Goal: Task Accomplishment & Management: Use online tool/utility

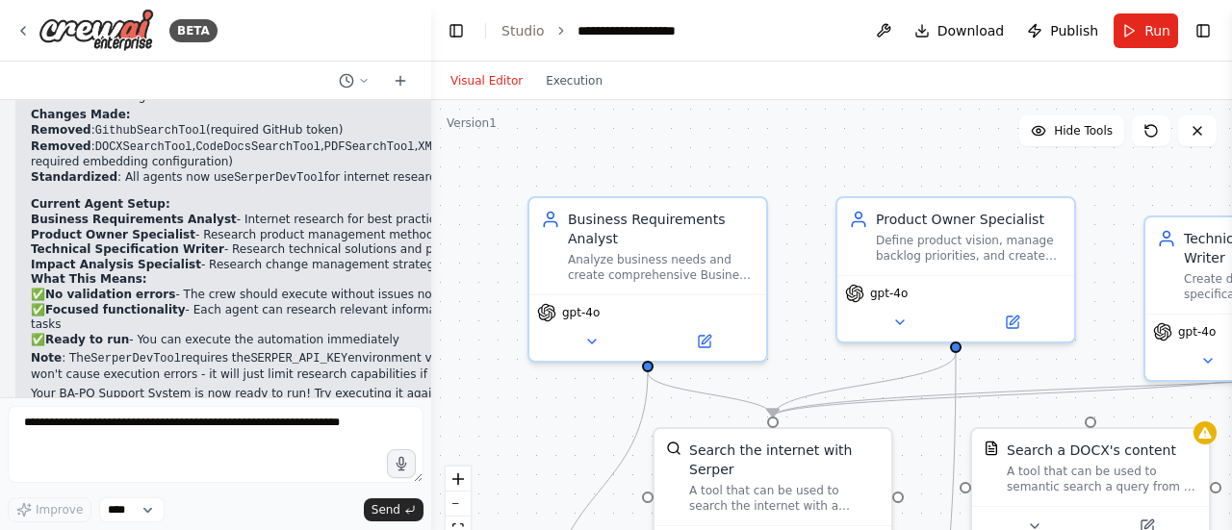
click at [474, 87] on button "Visual Editor" at bounding box center [486, 80] width 95 height 23
click at [1161, 27] on span "Run" at bounding box center [1158, 30] width 26 height 19
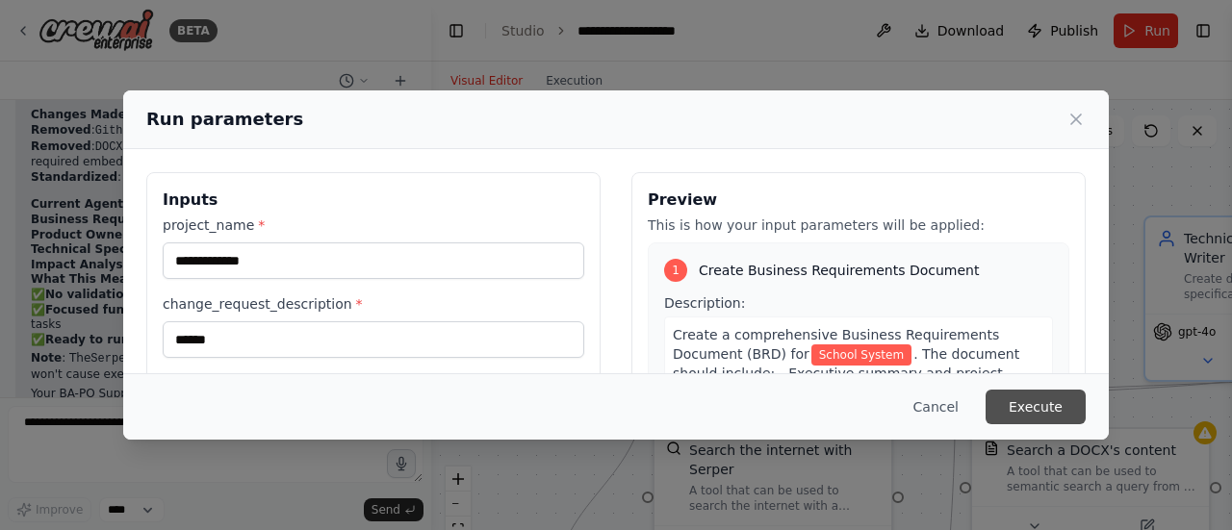
click at [1061, 410] on button "Execute" at bounding box center [1036, 407] width 100 height 35
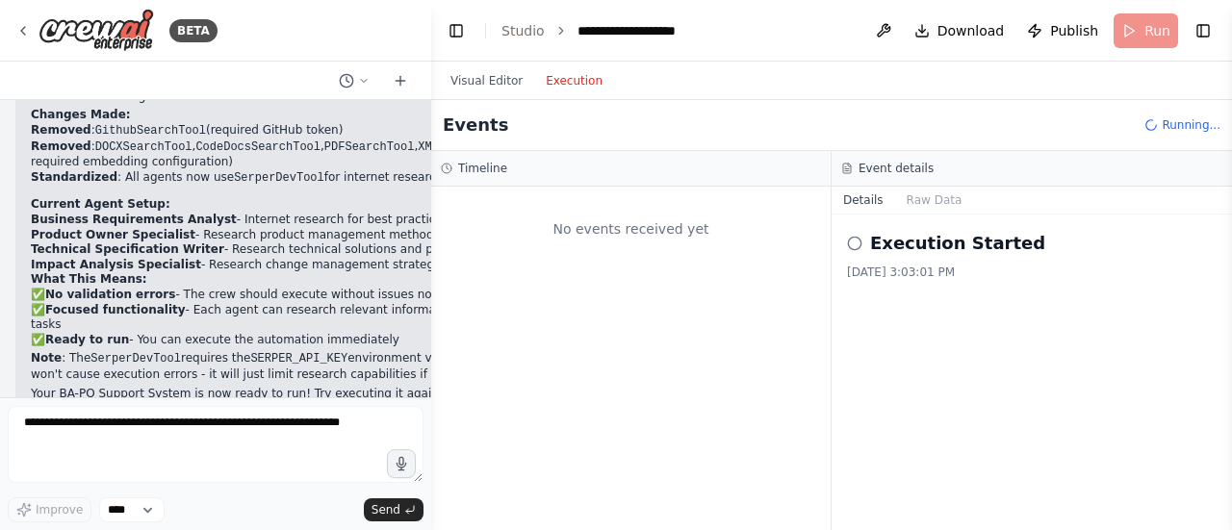
click at [571, 75] on button "Execution" at bounding box center [574, 80] width 80 height 23
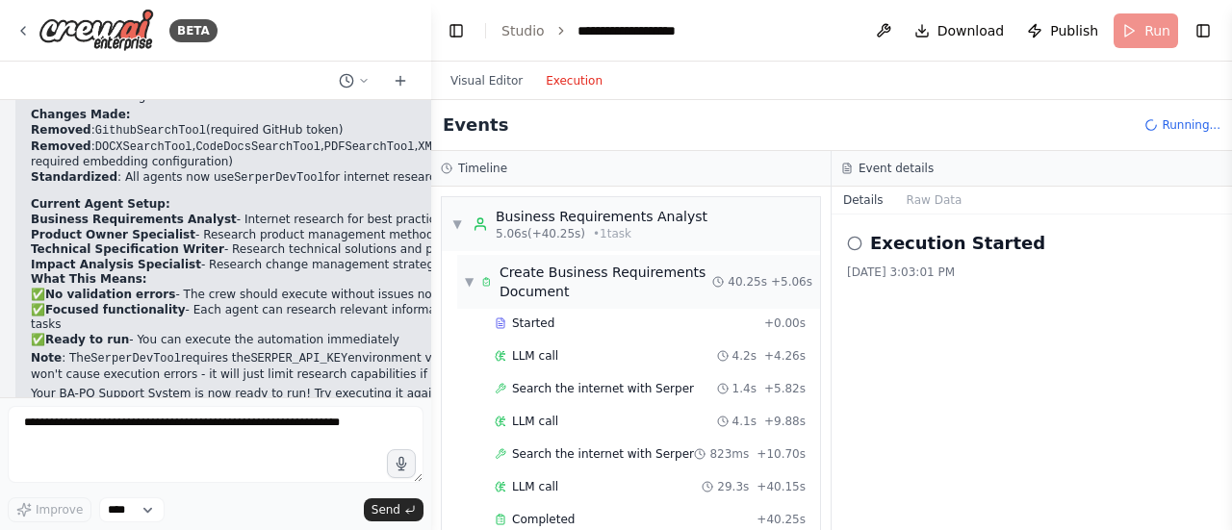
click at [469, 278] on span "▼" at bounding box center [469, 281] width 9 height 15
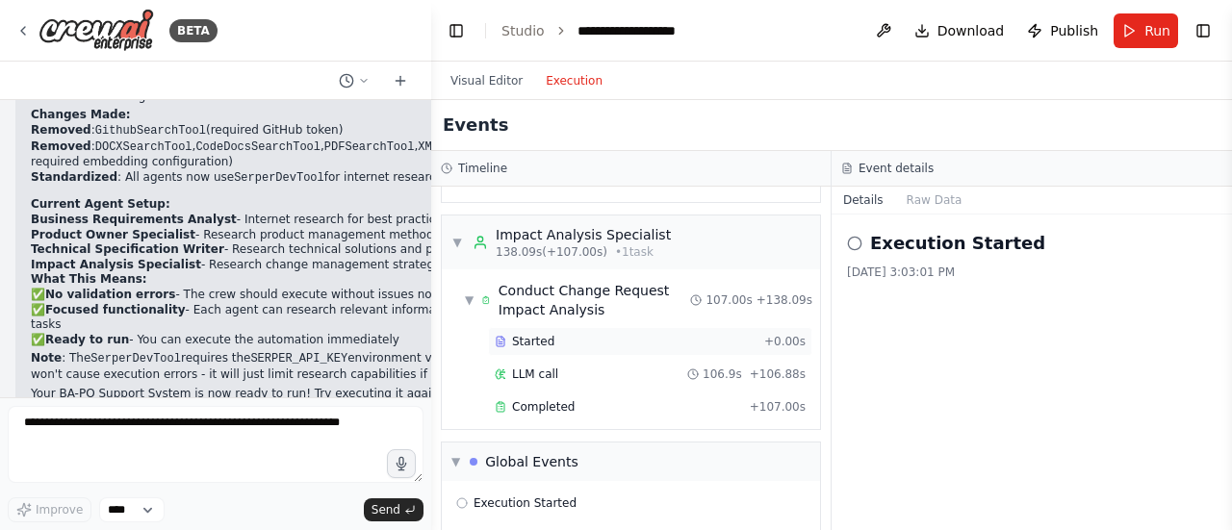
scroll to position [1185, 0]
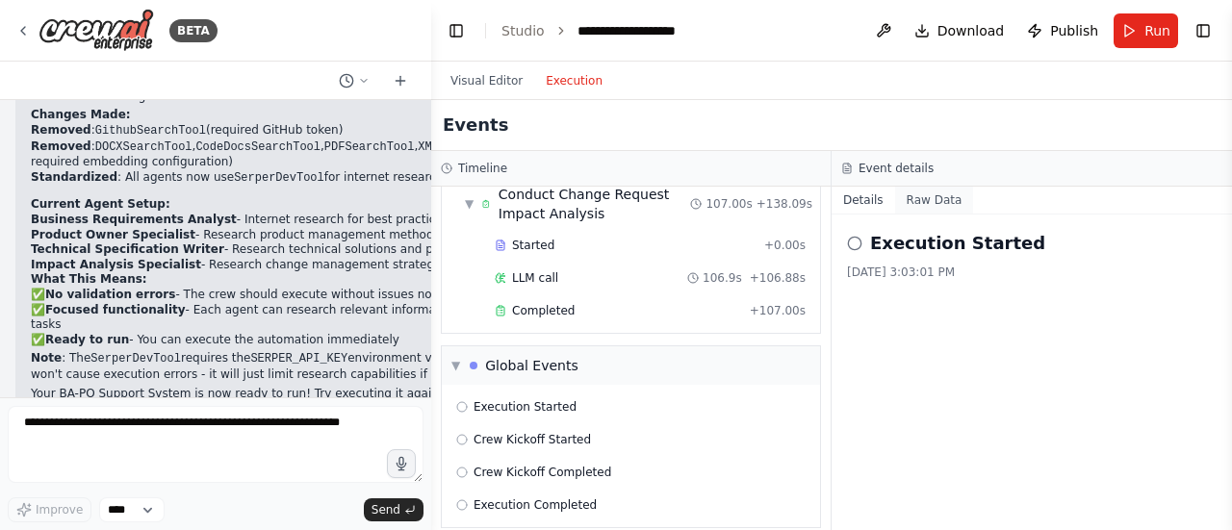
click at [938, 199] on button "Raw Data" at bounding box center [934, 200] width 79 height 27
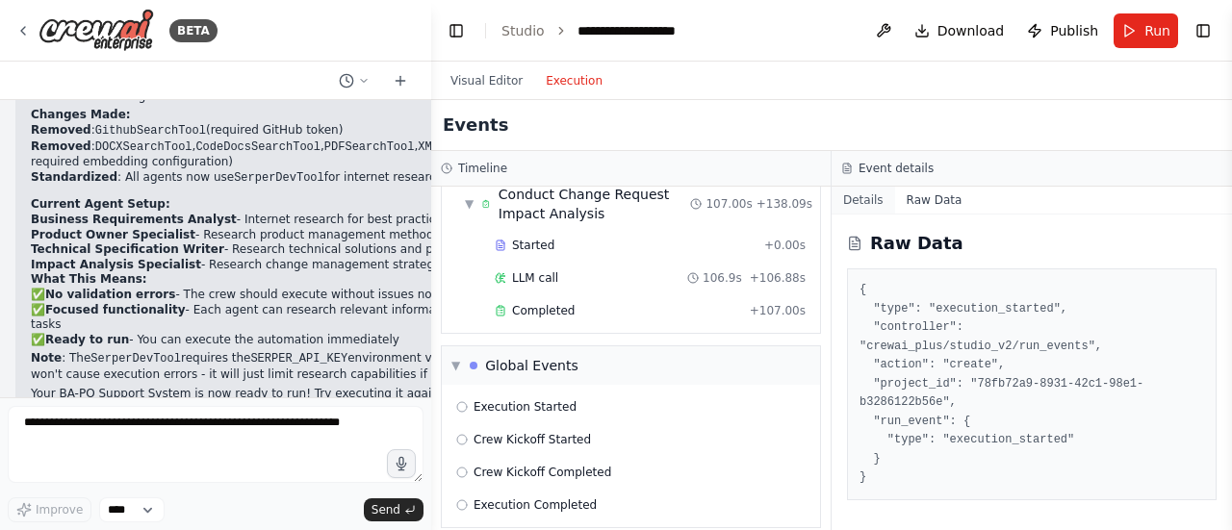
click at [855, 205] on button "Details" at bounding box center [864, 200] width 64 height 27
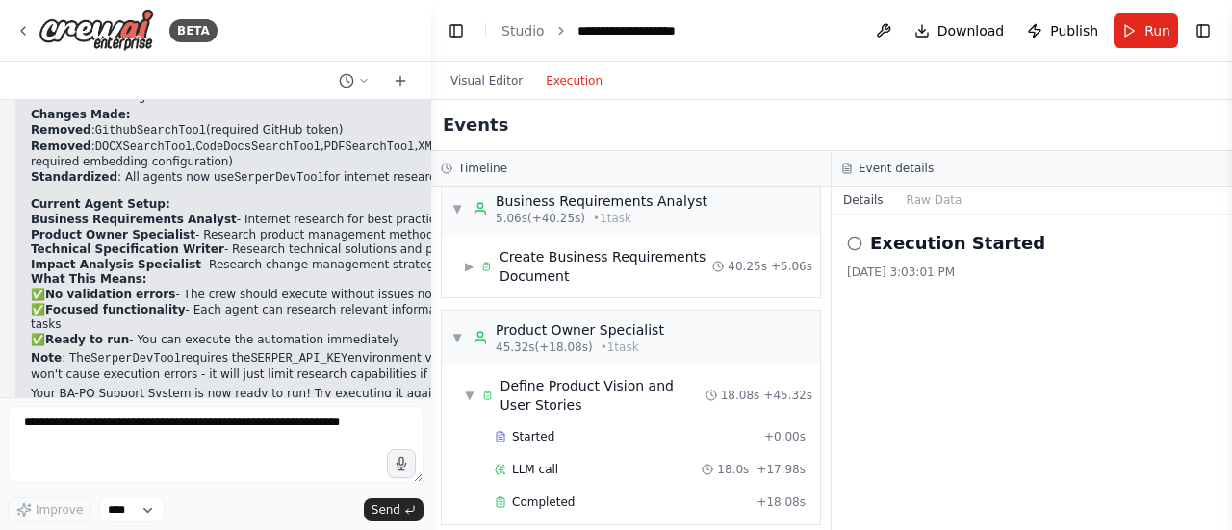
scroll to position [0, 0]
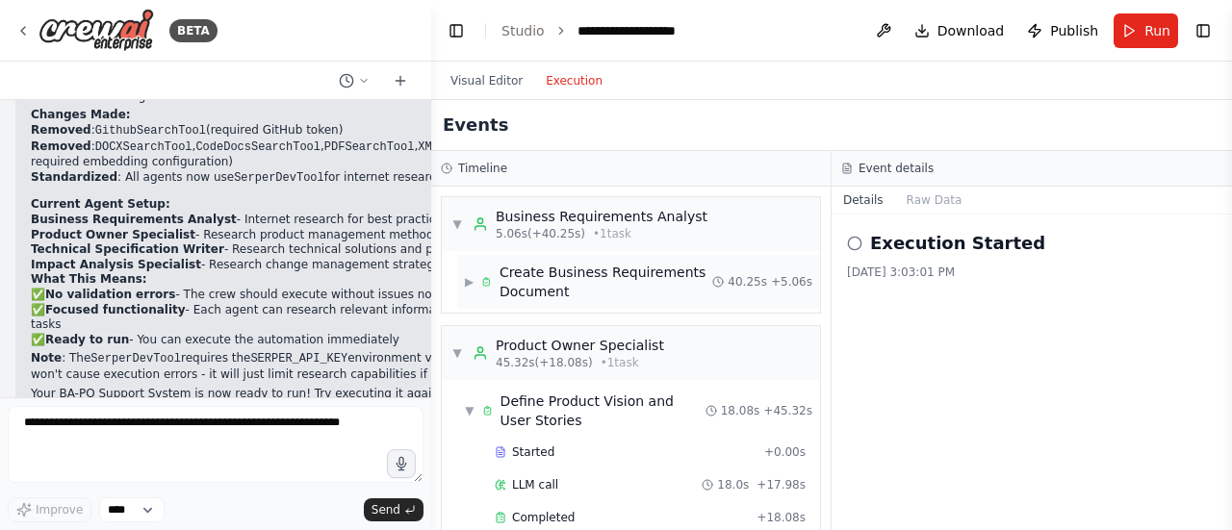
click at [474, 282] on span "▶" at bounding box center [469, 281] width 9 height 15
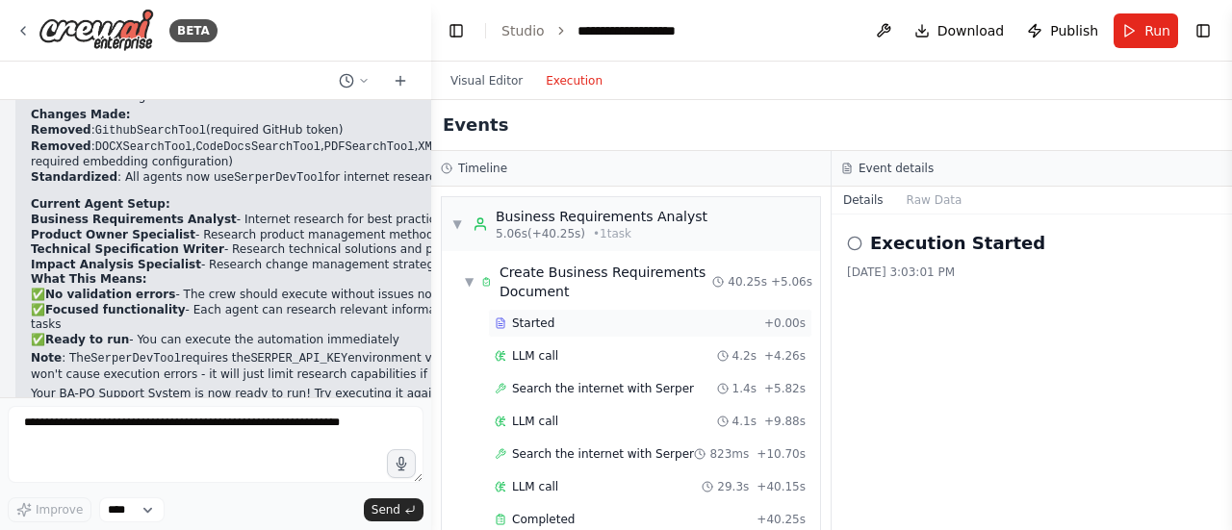
click at [623, 315] on div "Started + 0.00s" at bounding box center [650, 323] width 324 height 29
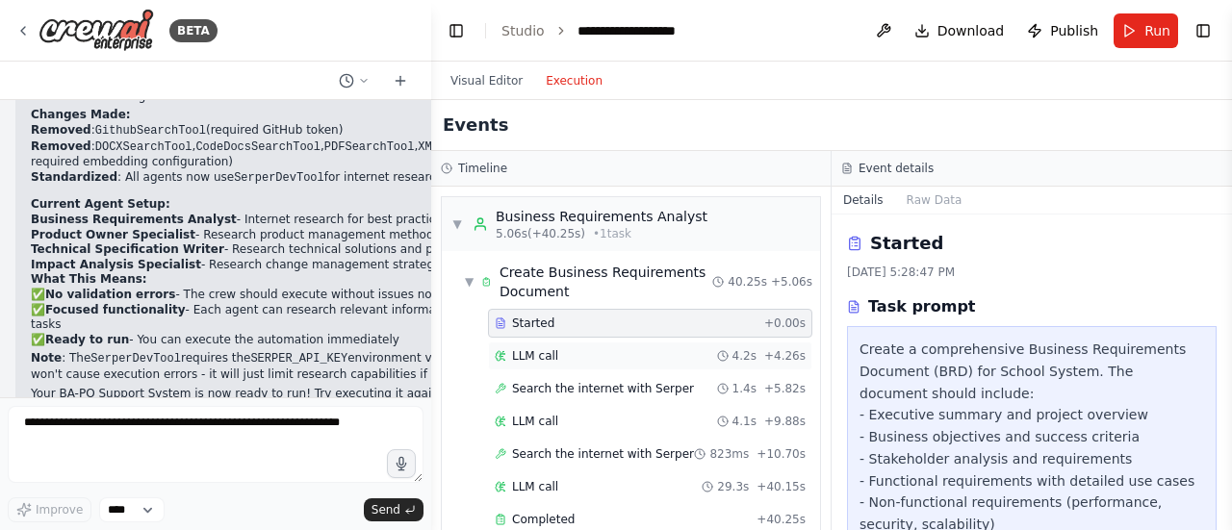
click at [573, 347] on div "LLM call 4.2s + 4.26s" at bounding box center [650, 356] width 324 height 29
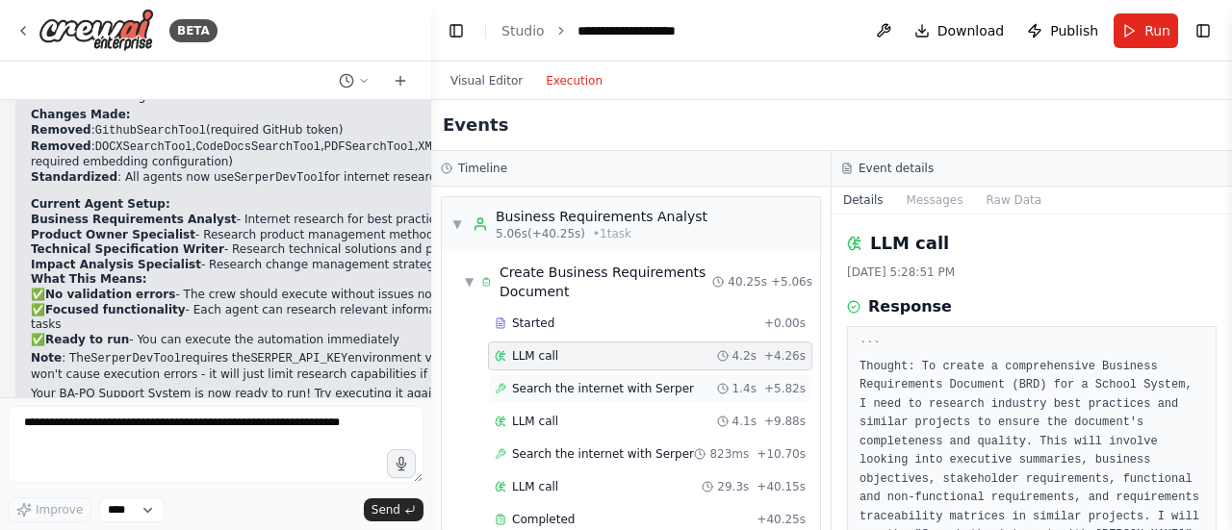
click at [626, 389] on span "Search the internet with Serper" at bounding box center [603, 388] width 182 height 15
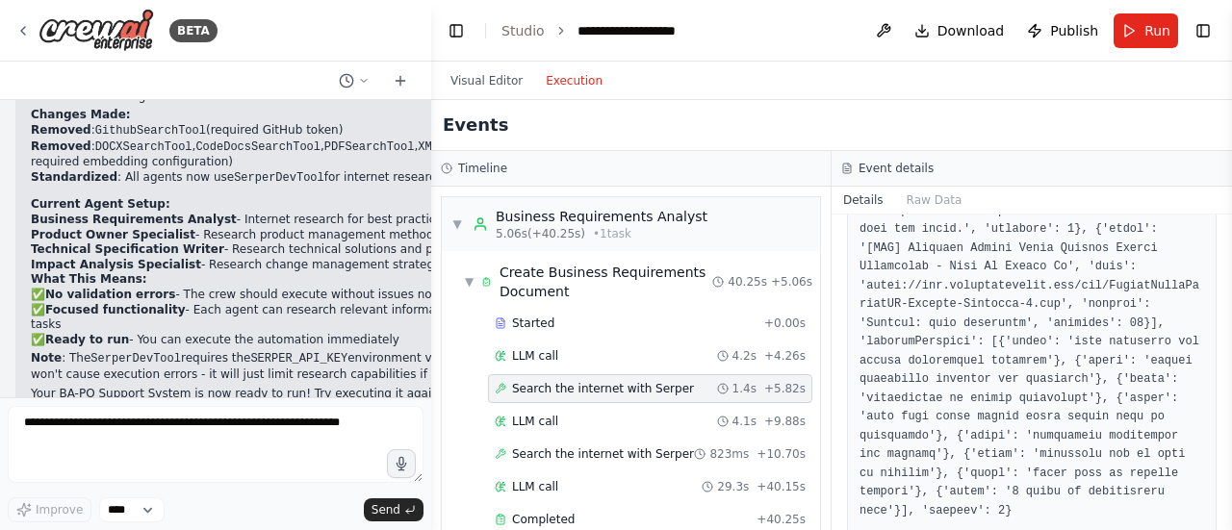
scroll to position [1635, 0]
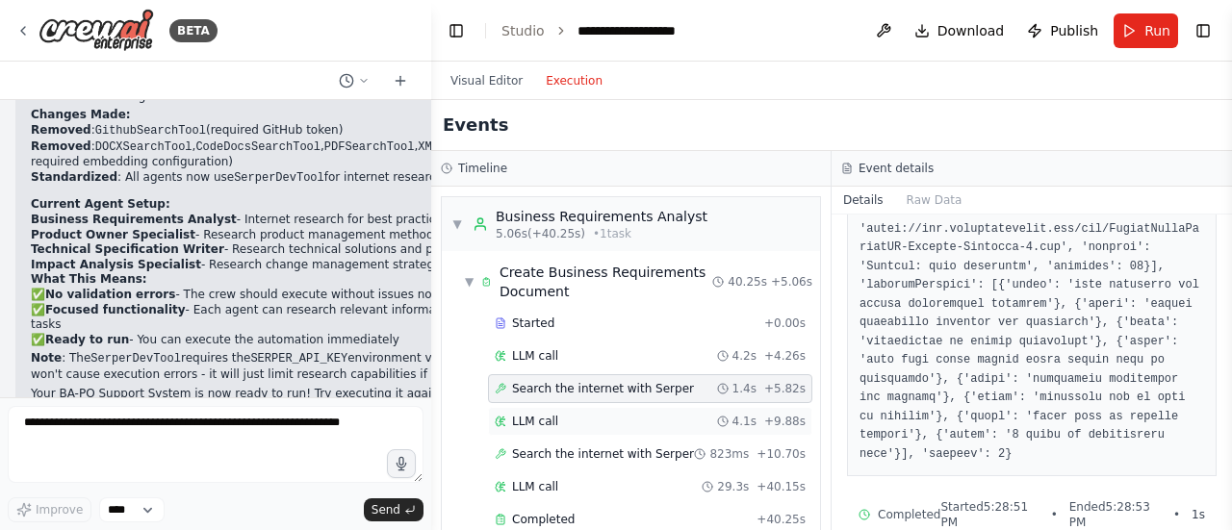
click at [587, 420] on div "LLM call 4.1s + 9.88s" at bounding box center [650, 421] width 311 height 15
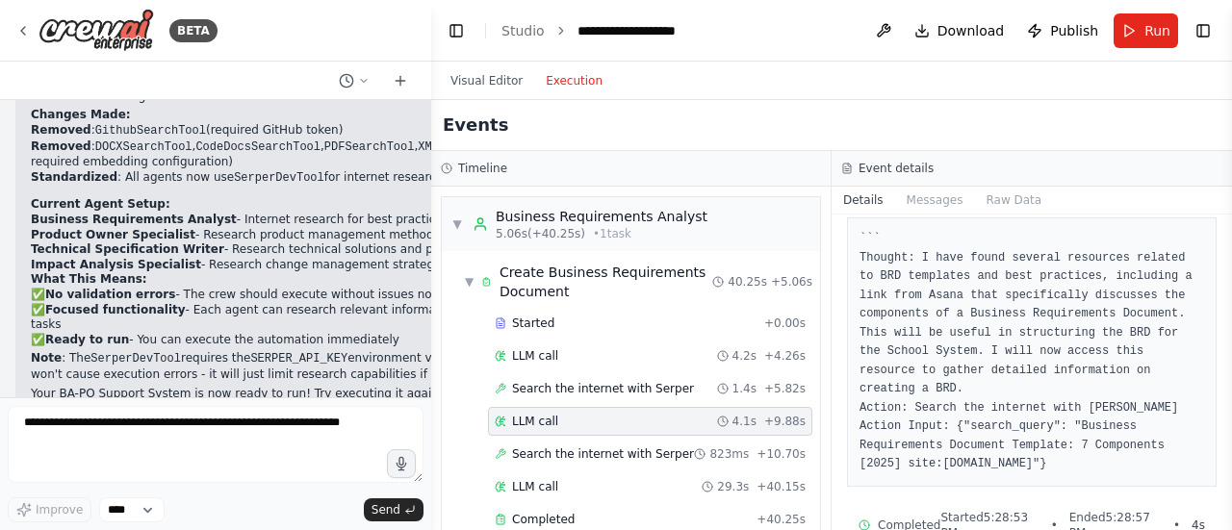
scroll to position [119, 0]
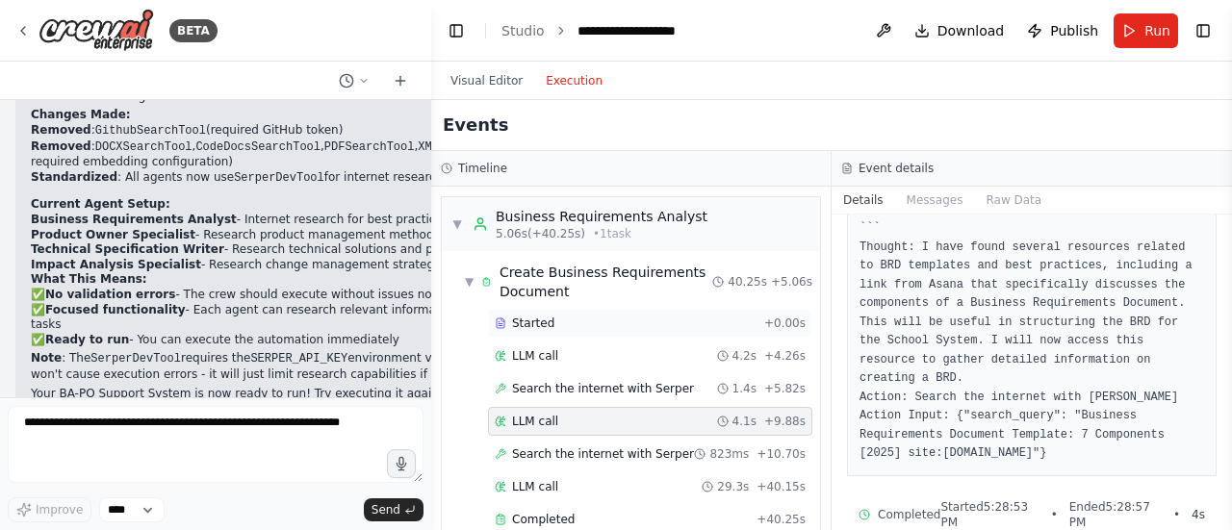
click at [586, 328] on div "Started" at bounding box center [626, 323] width 262 height 15
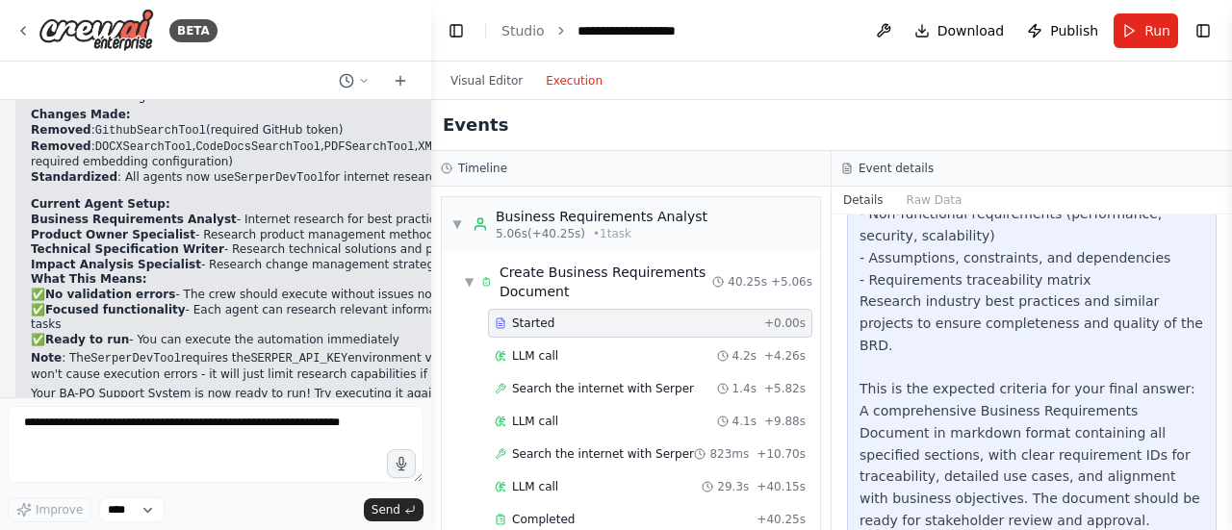
scroll to position [355, 0]
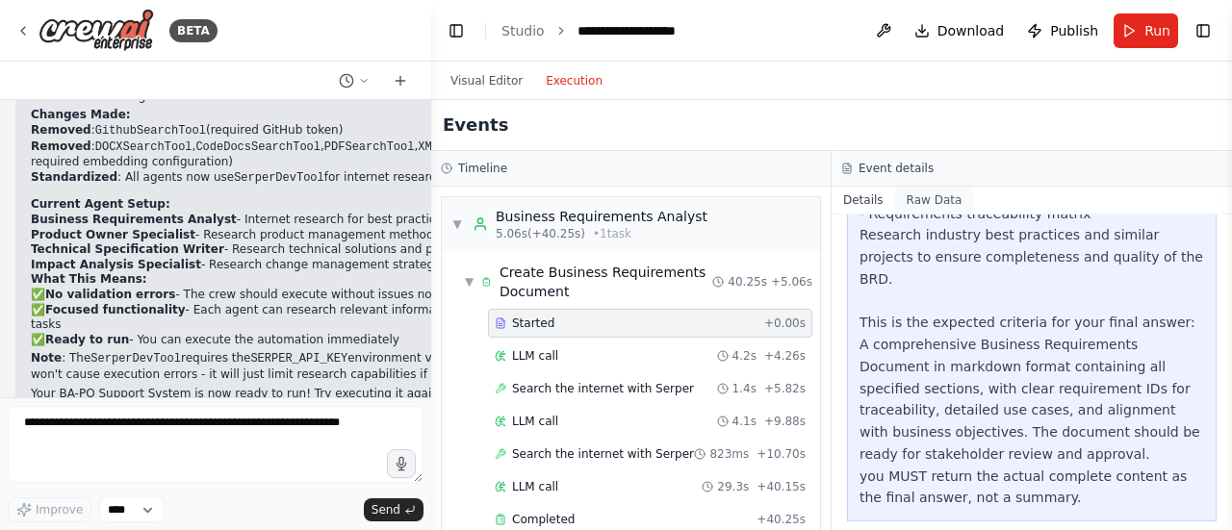
click at [942, 201] on button "Raw Data" at bounding box center [934, 200] width 79 height 27
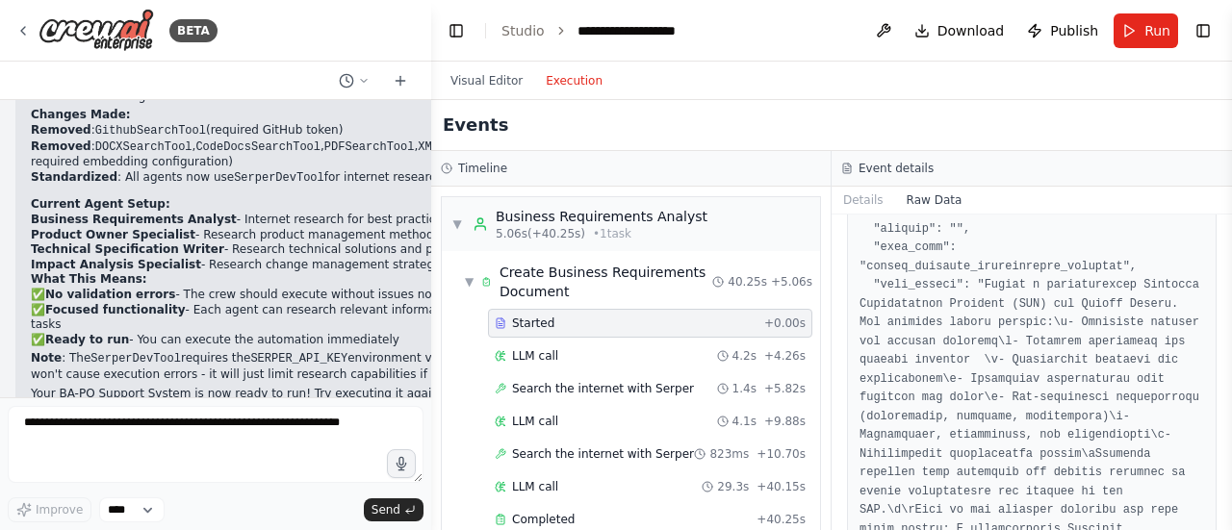
scroll to position [289, 0]
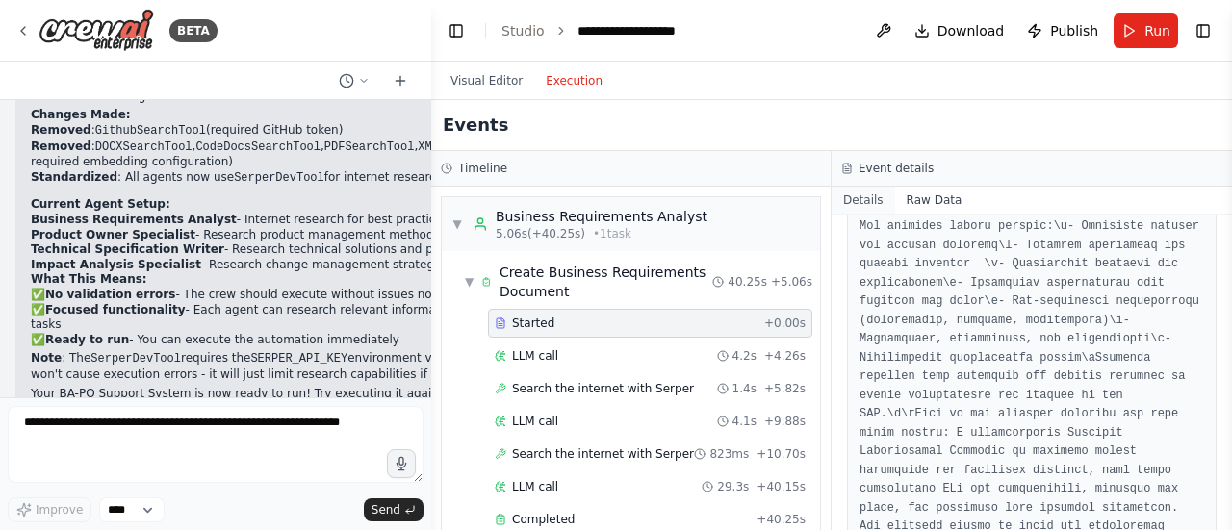
click at [863, 202] on button "Details" at bounding box center [864, 200] width 64 height 27
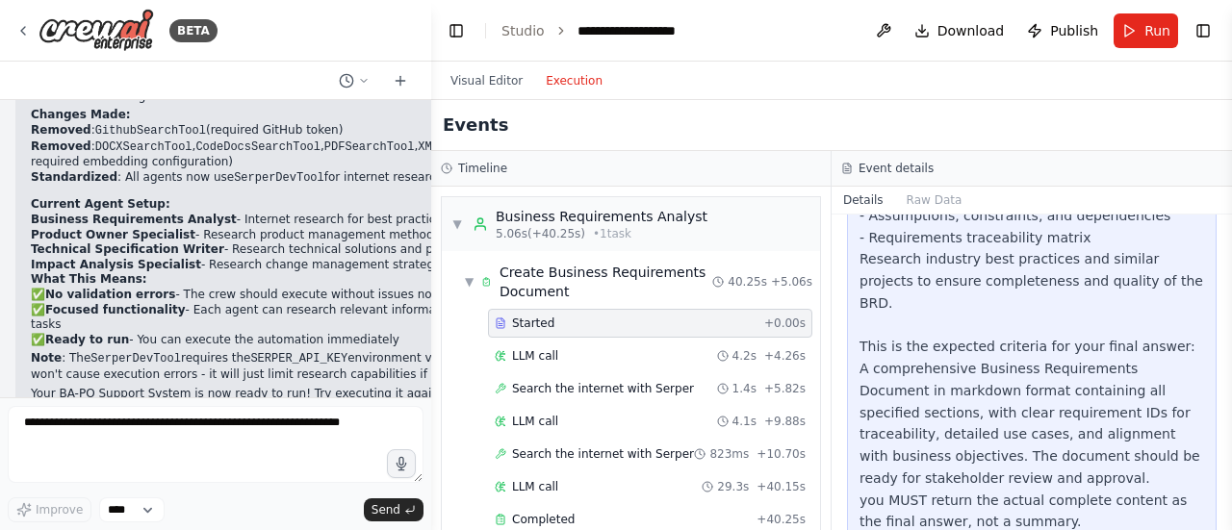
scroll to position [355, 0]
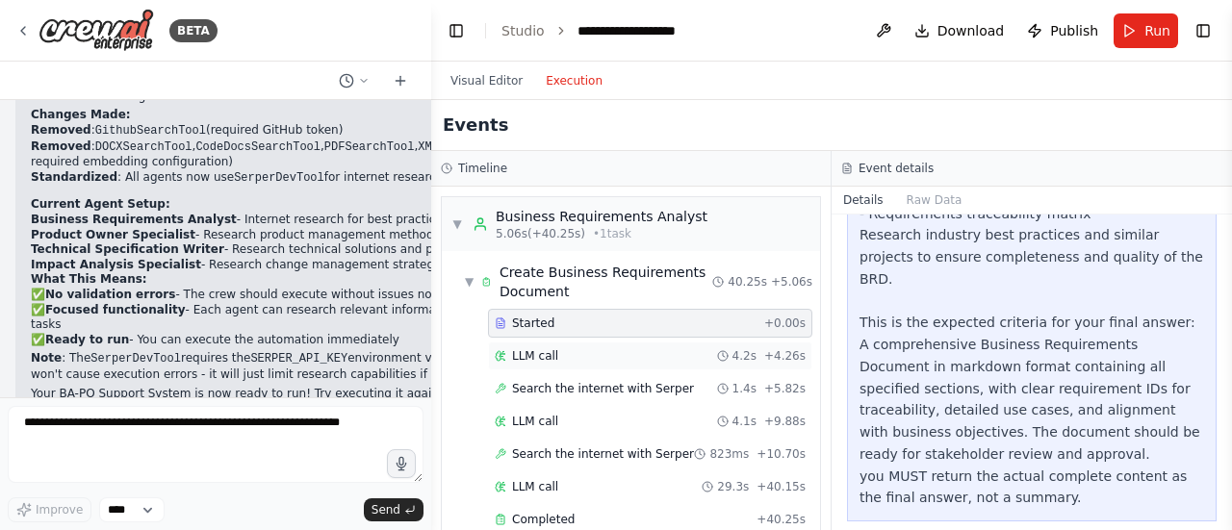
click at [535, 361] on span "LLM call" at bounding box center [535, 355] width 46 height 15
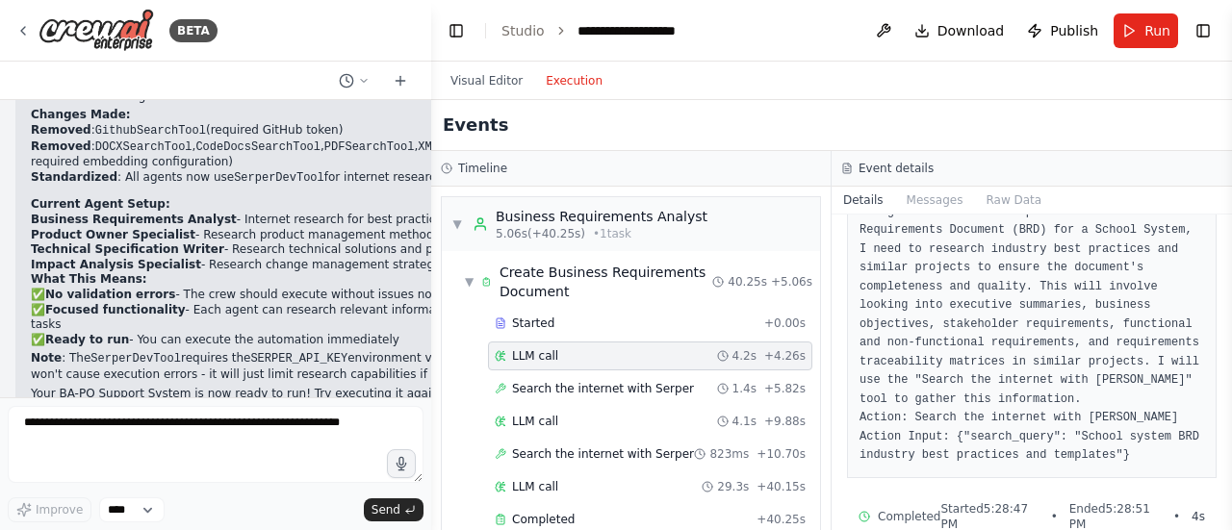
scroll to position [175, 0]
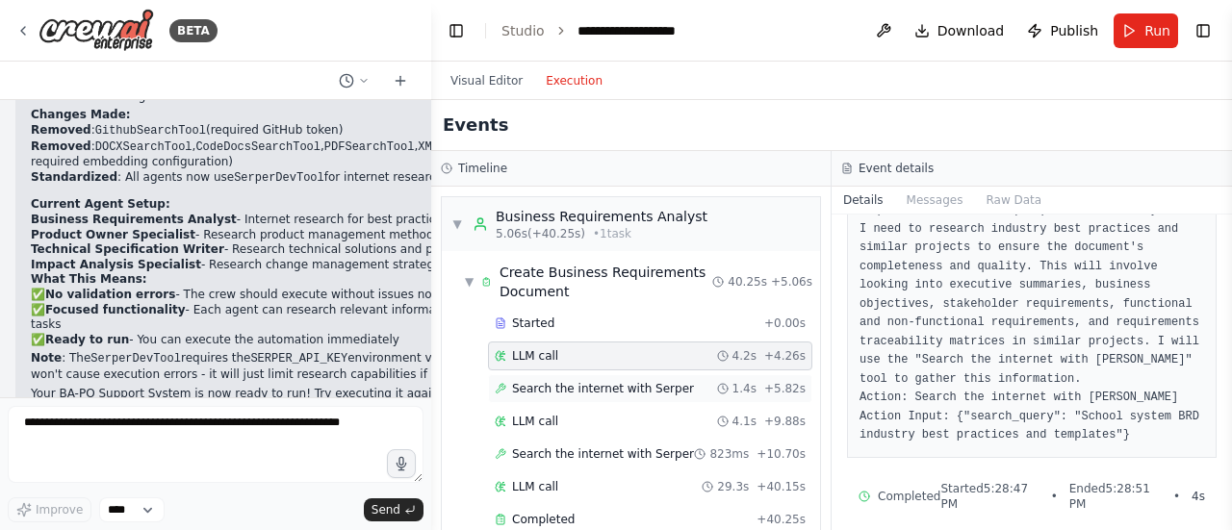
click at [528, 387] on span "Search the internet with Serper" at bounding box center [603, 388] width 182 height 15
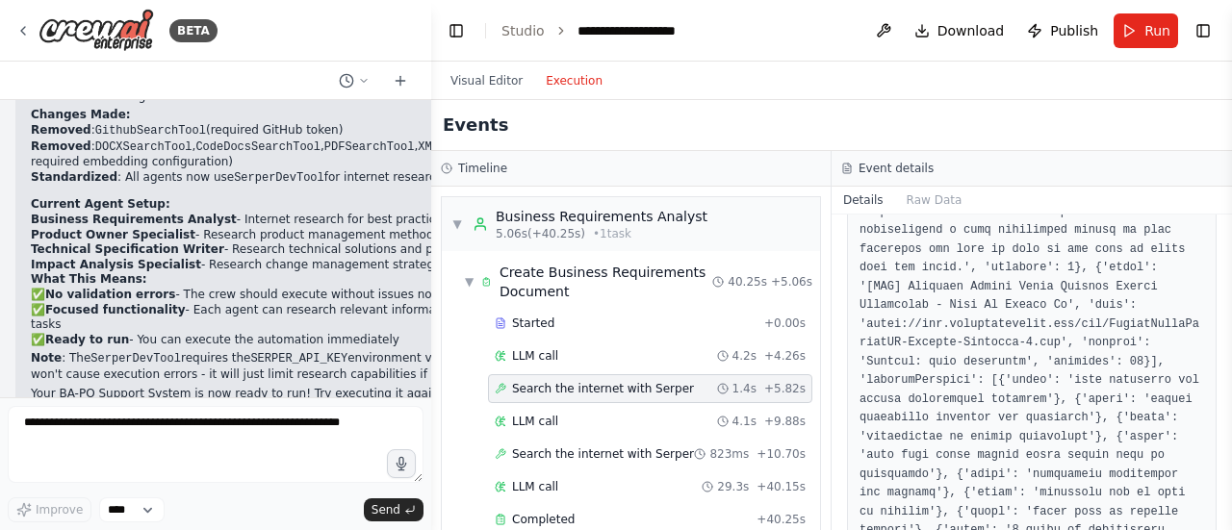
scroll to position [1635, 0]
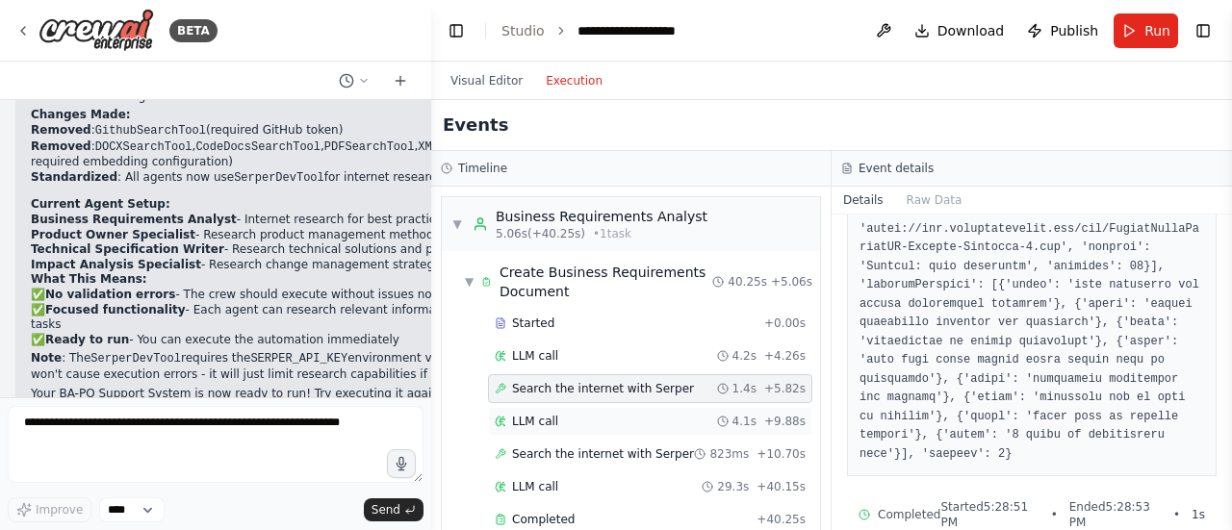
click at [531, 423] on span "LLM call" at bounding box center [535, 421] width 46 height 15
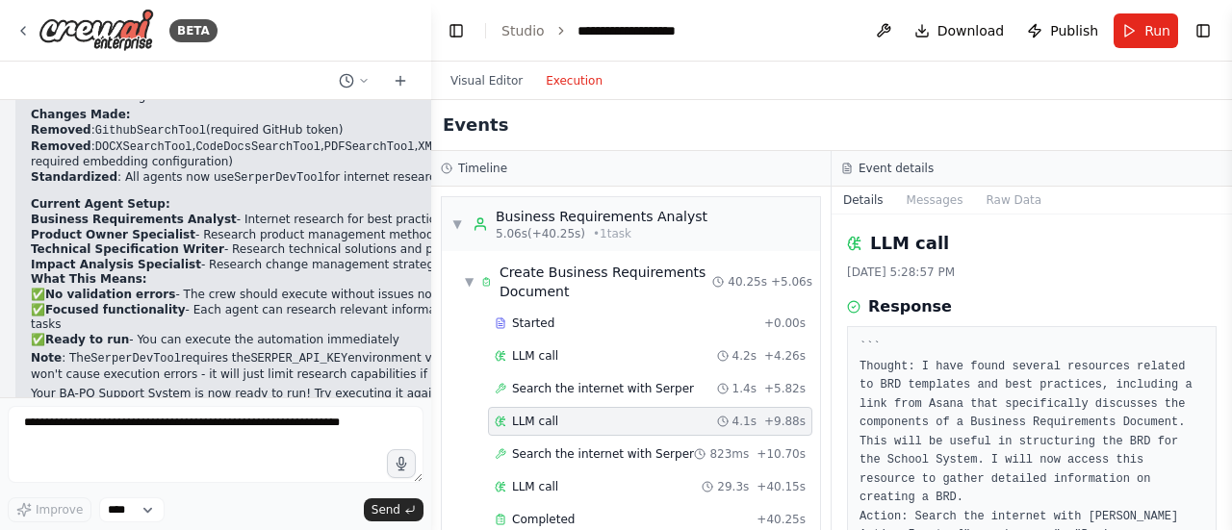
scroll to position [96, 0]
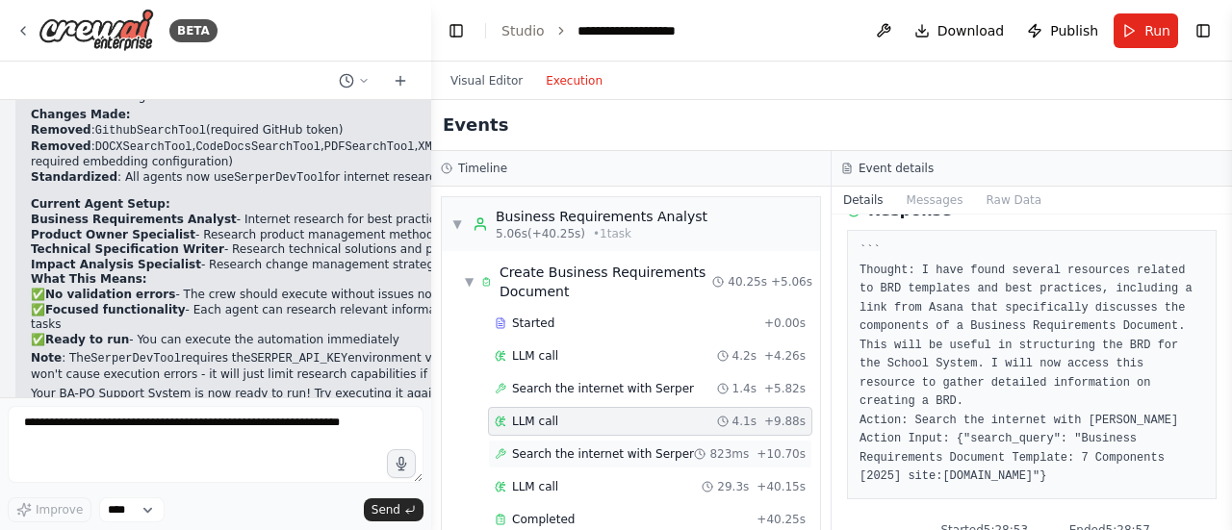
click at [606, 459] on span "Search the internet with Serper" at bounding box center [603, 454] width 182 height 15
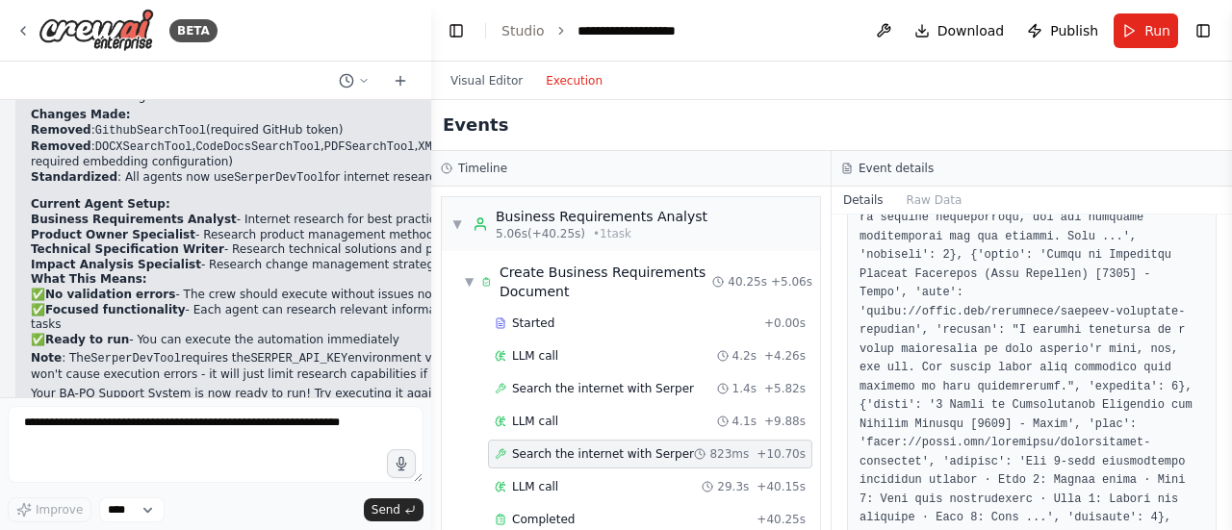
scroll to position [1540, 0]
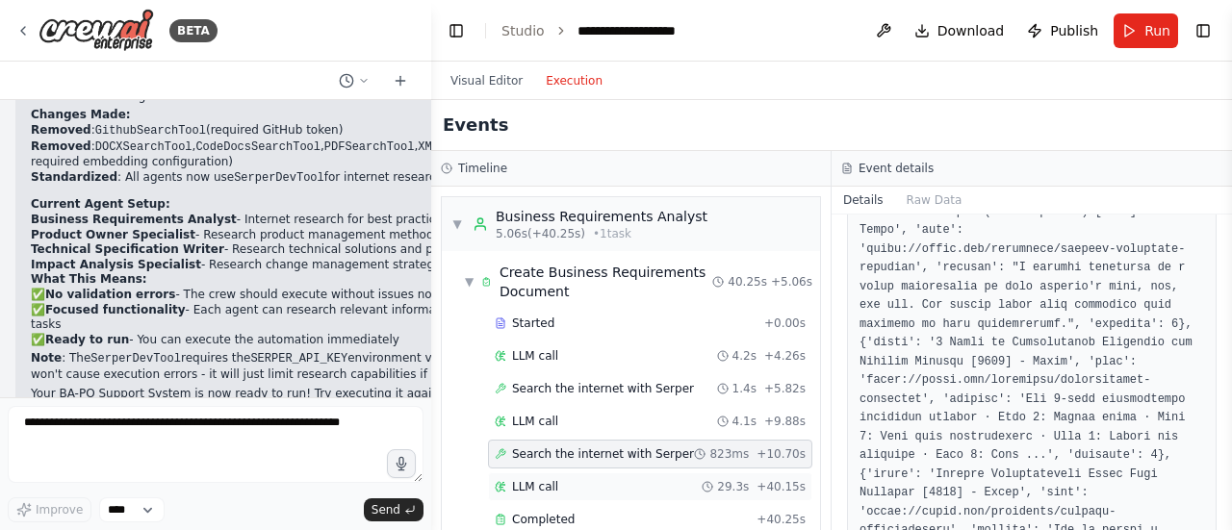
click at [571, 486] on div "LLM call 29.3s + 40.15s" at bounding box center [650, 486] width 311 height 15
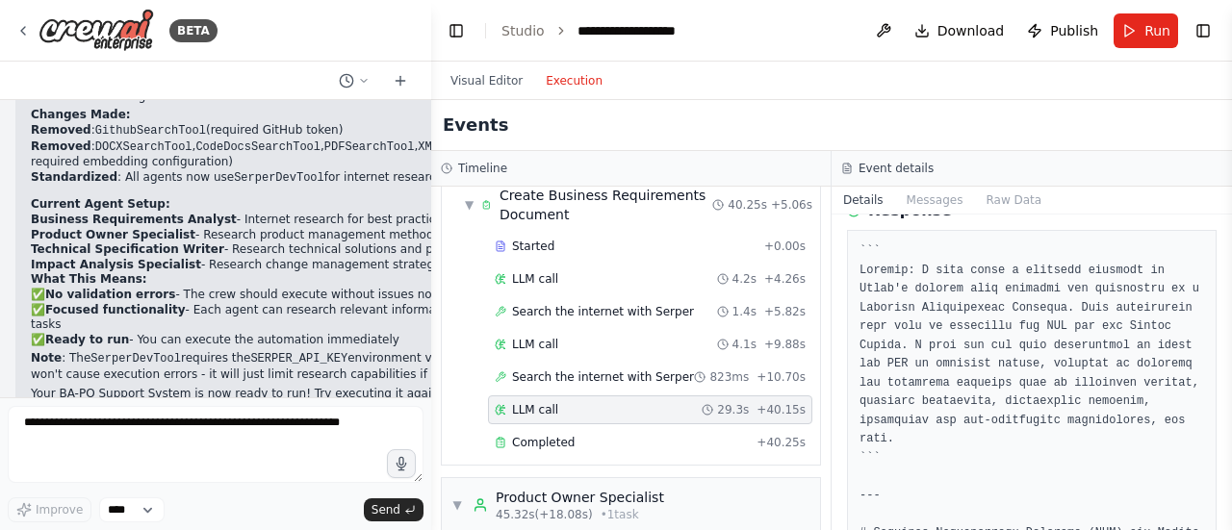
scroll to position [96, 0]
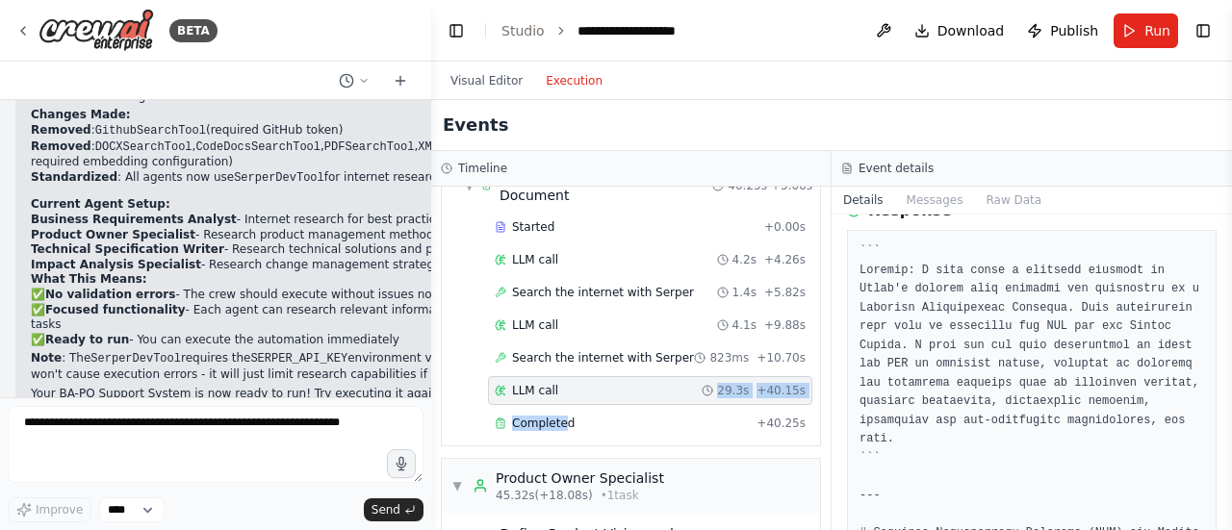
drag, startPoint x: 560, startPoint y: 424, endPoint x: 621, endPoint y: 392, distance: 68.5
click at [621, 392] on div "Started + 0.00s LLM call 4.2s + 4.26s Search the internet with Serper 1.4s + 5.…" at bounding box center [638, 327] width 363 height 229
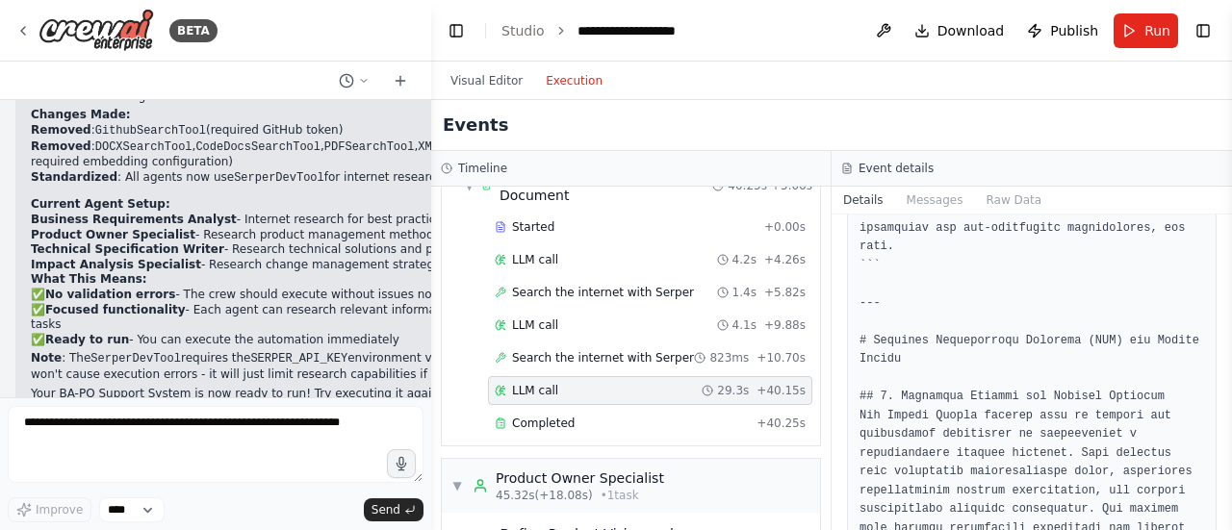
scroll to position [385, 0]
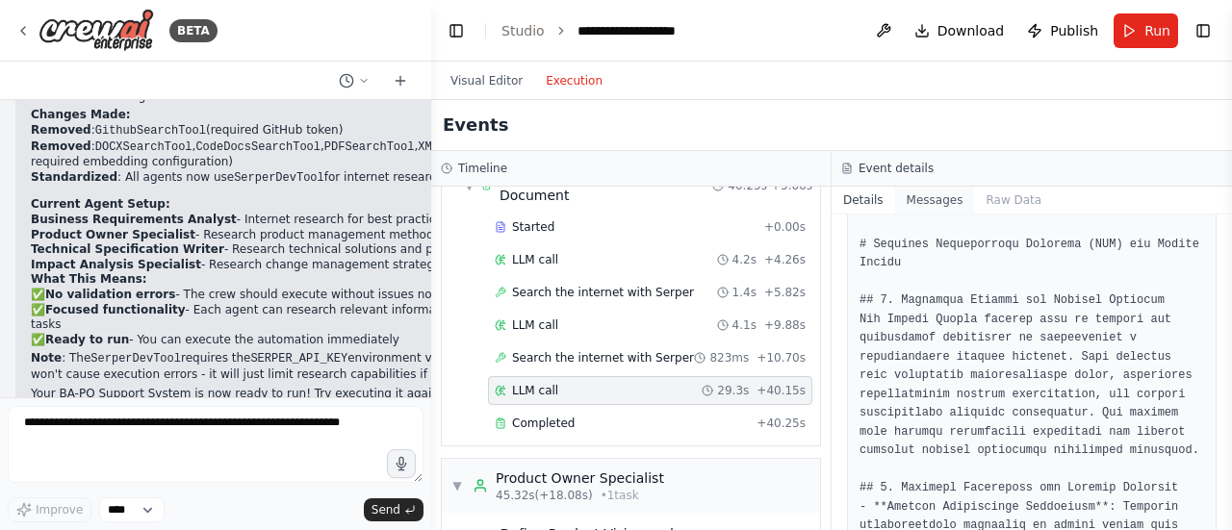
click at [924, 200] on button "Messages" at bounding box center [935, 200] width 80 height 27
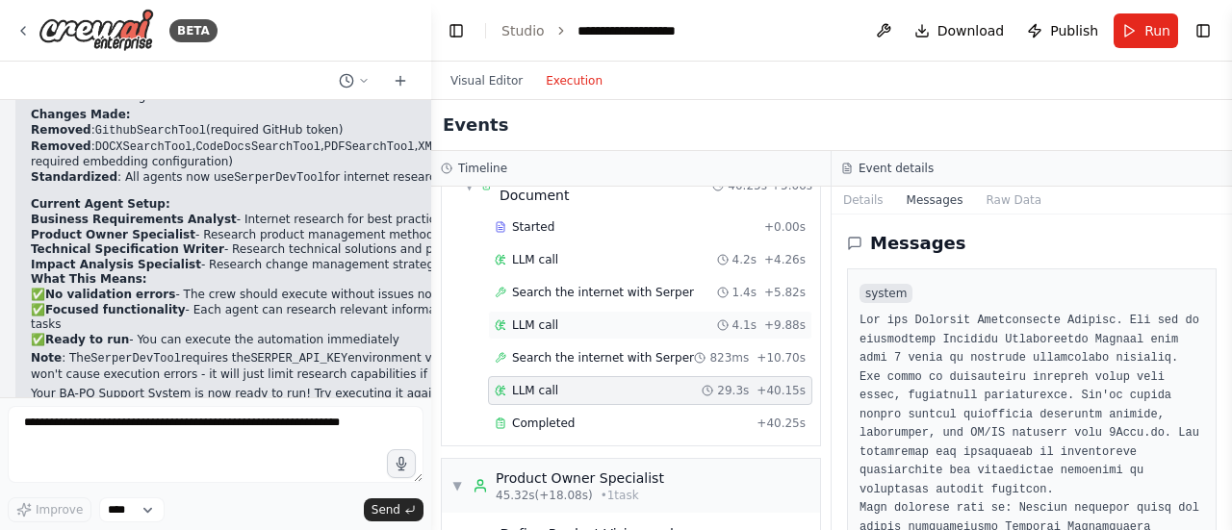
click at [670, 328] on div "LLM call 4.1s + 9.88s" at bounding box center [650, 325] width 311 height 15
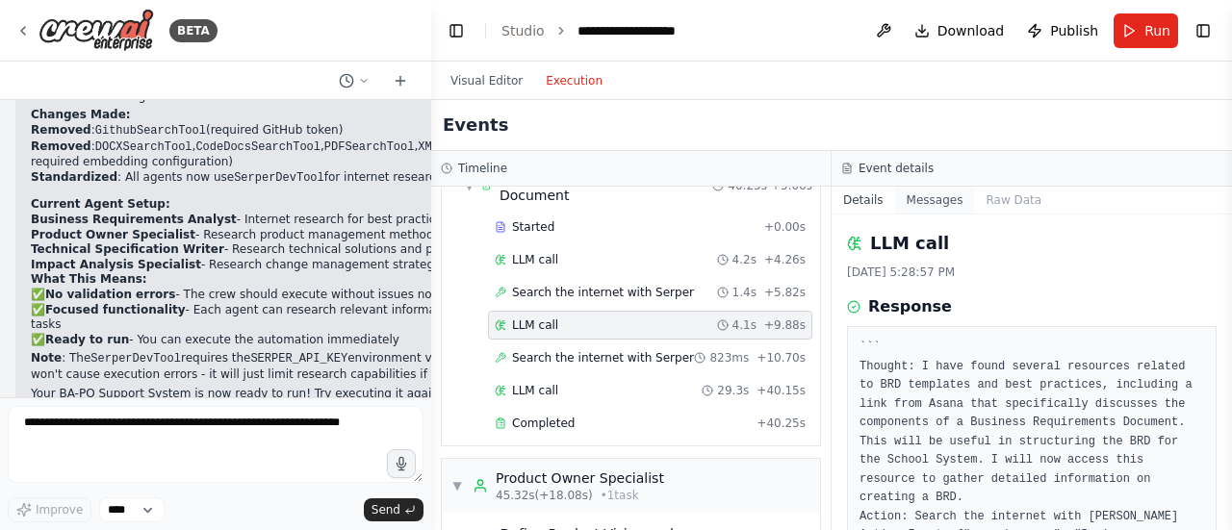
click at [910, 202] on button "Messages" at bounding box center [935, 200] width 80 height 27
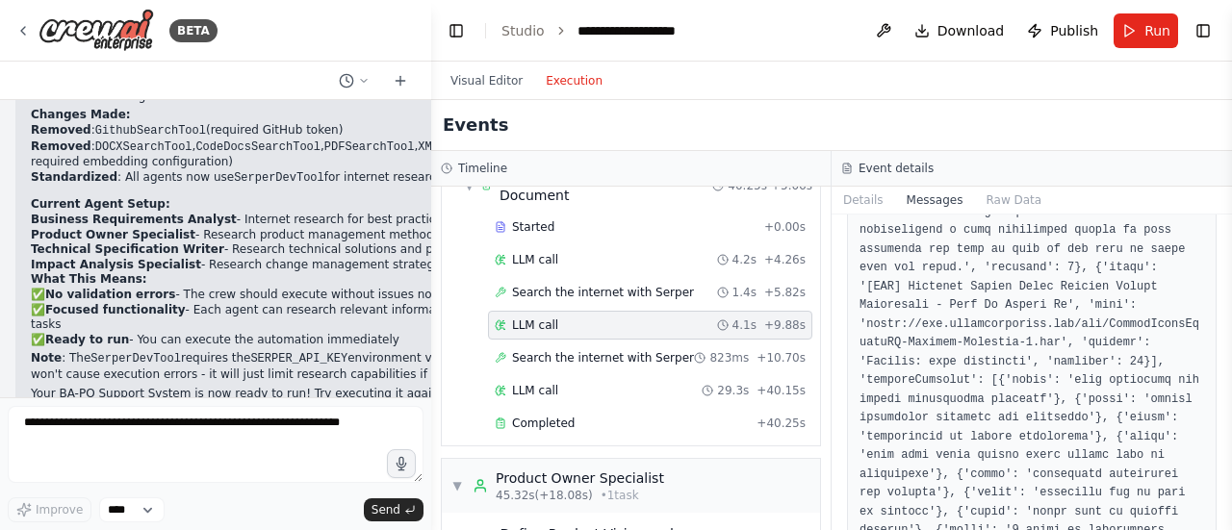
scroll to position [3379, 0]
click at [564, 357] on span "Search the internet with Serper" at bounding box center [603, 357] width 182 height 15
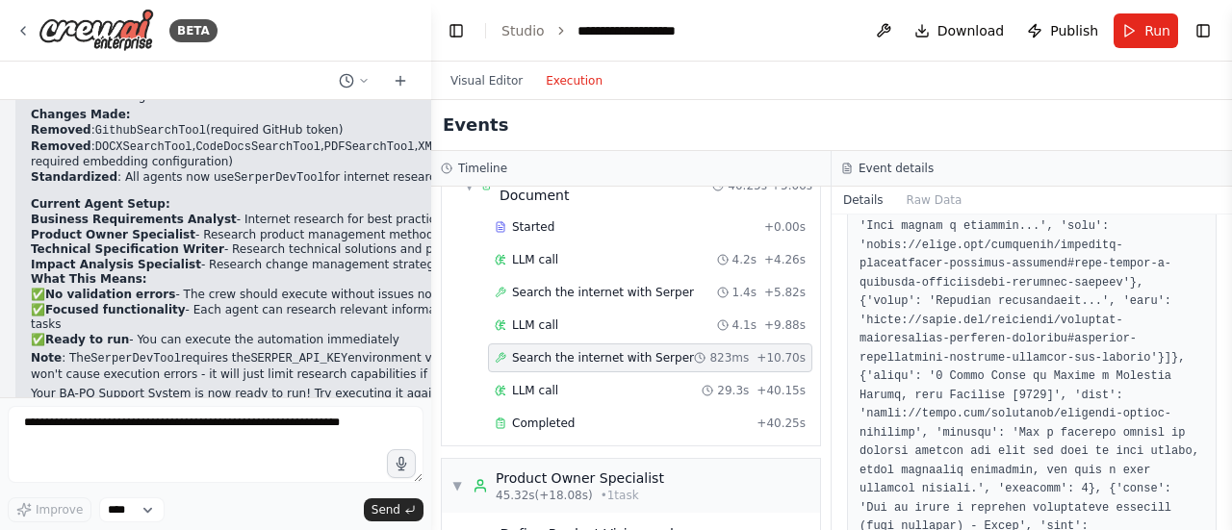
scroll to position [578, 0]
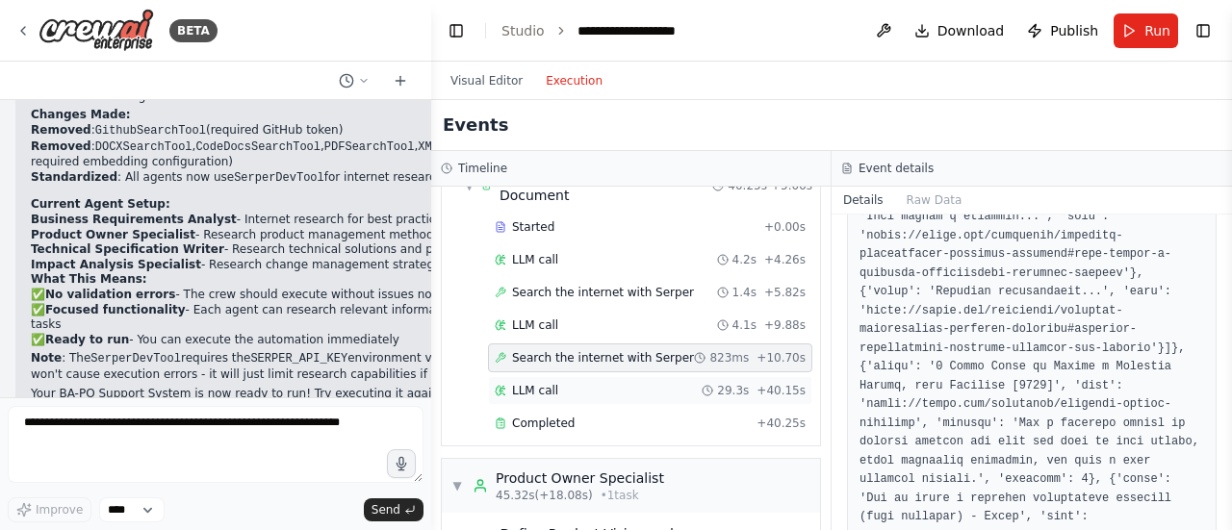
click at [579, 386] on div "LLM call 29.3s + 40.15s" at bounding box center [650, 390] width 311 height 15
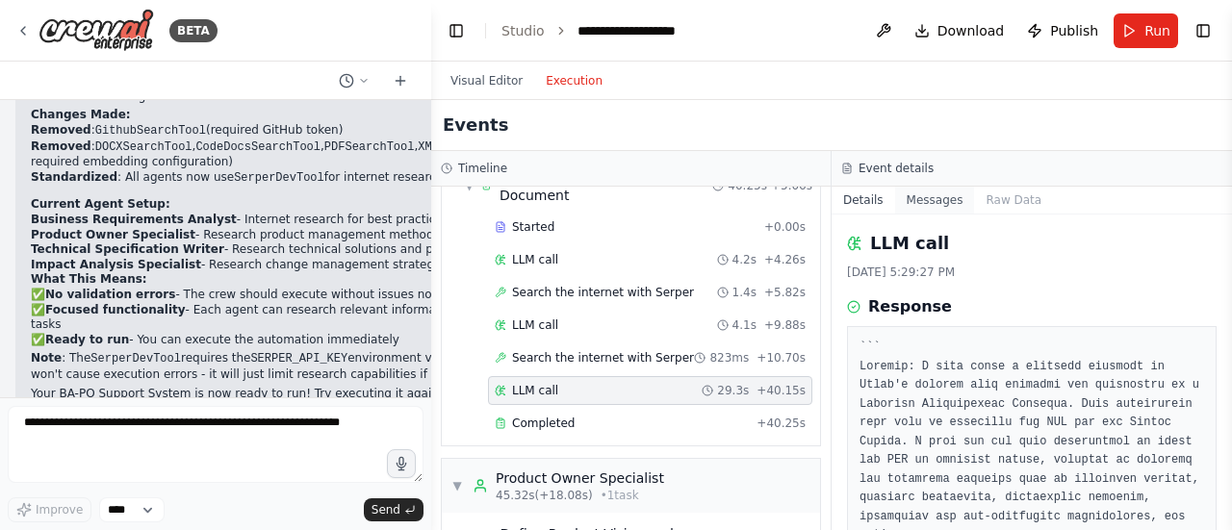
click at [928, 206] on button "Messages" at bounding box center [935, 200] width 80 height 27
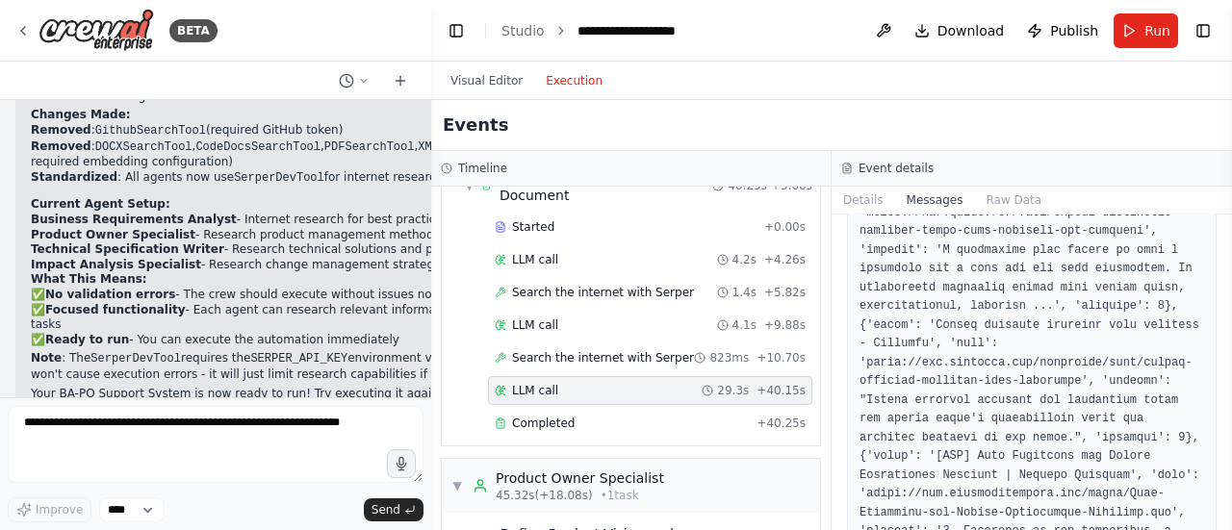
scroll to position [2310, 0]
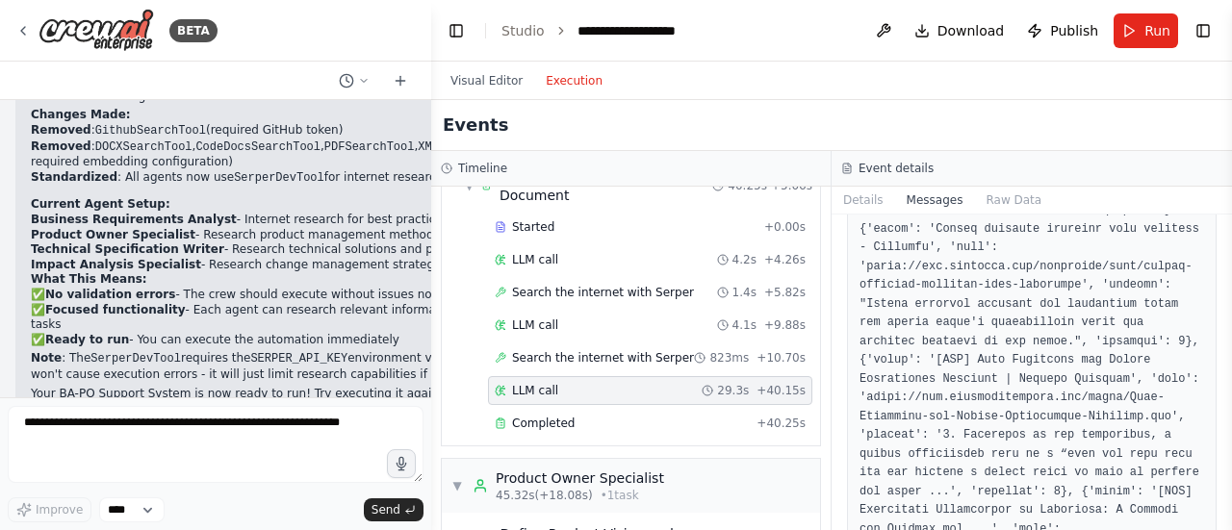
drag, startPoint x: 935, startPoint y: 351, endPoint x: 1070, endPoint y: 297, distance: 146.0
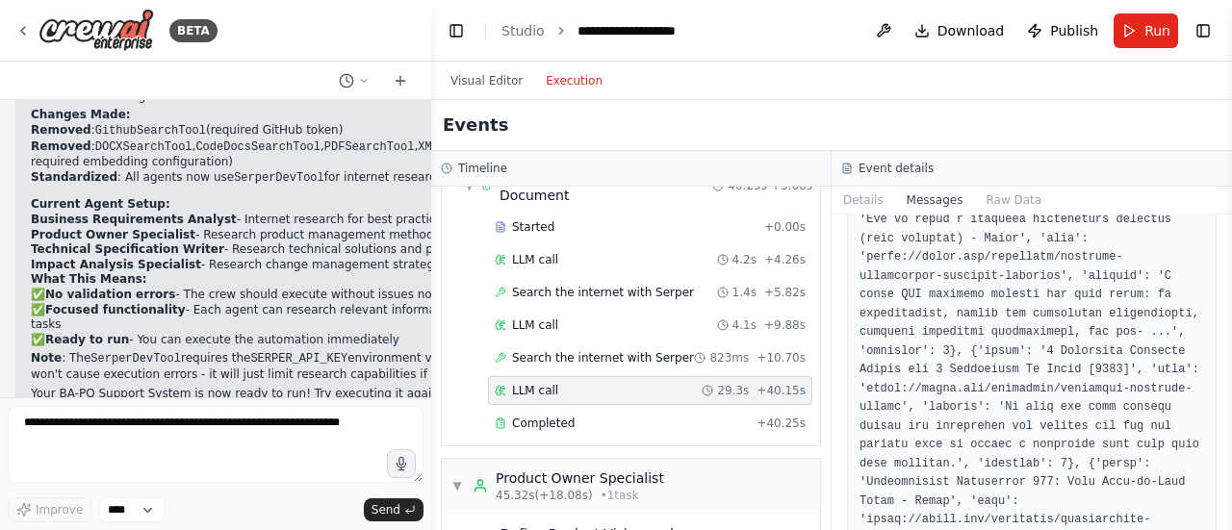
scroll to position [4717, 0]
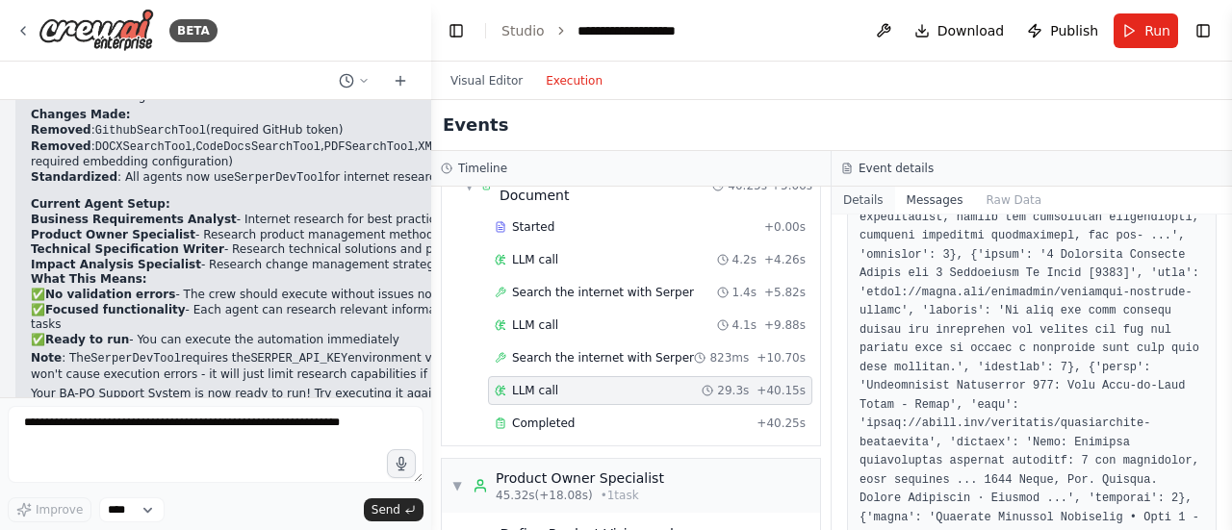
click at [868, 198] on button "Details" at bounding box center [864, 200] width 64 height 27
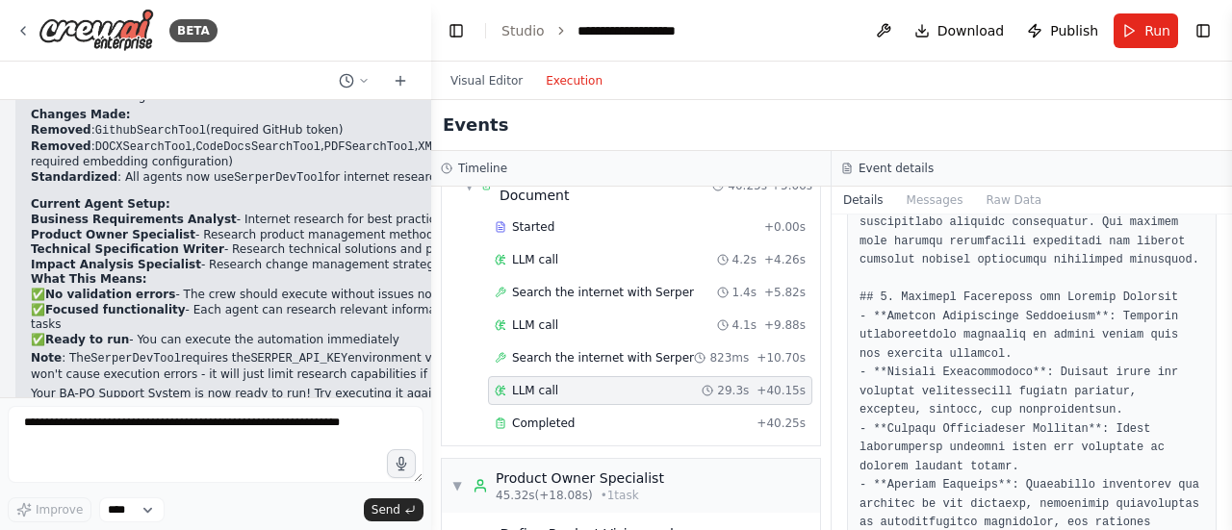
scroll to position [578, 0]
drag, startPoint x: 928, startPoint y: 357, endPoint x: 1002, endPoint y: 305, distance: 90.5
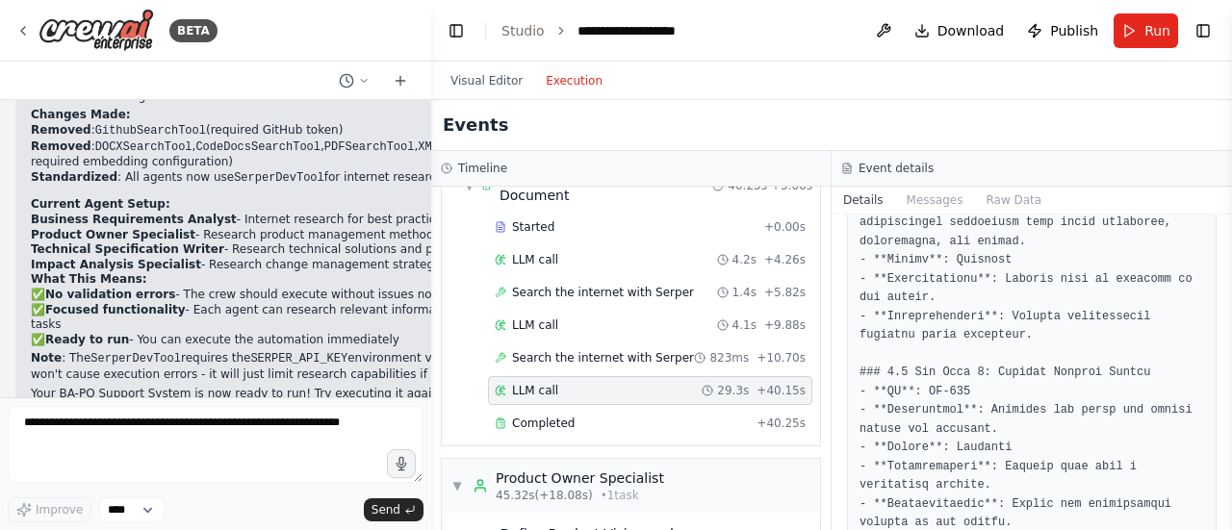
scroll to position [1155, 0]
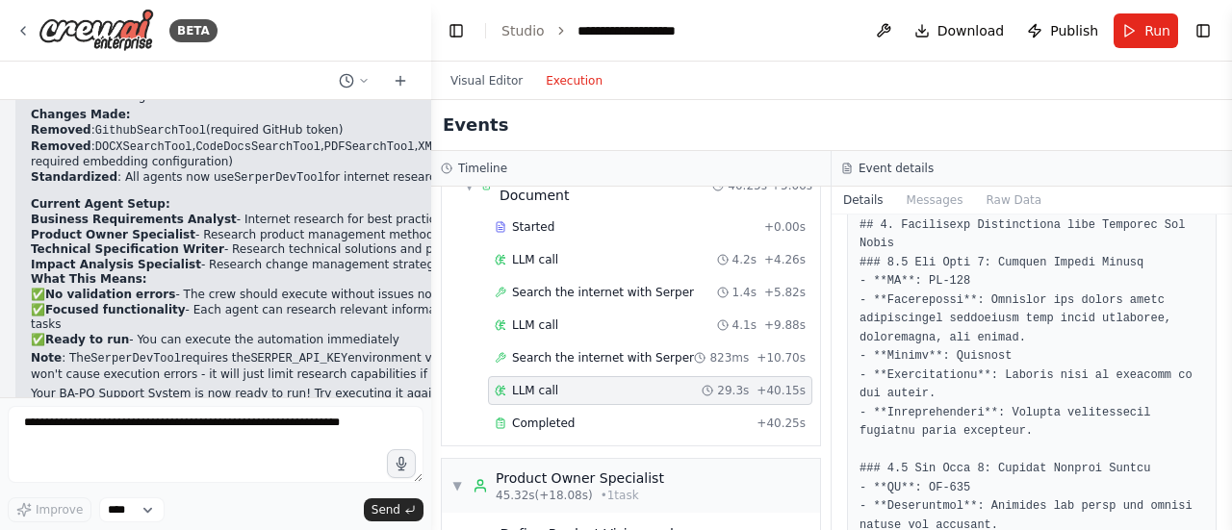
drag, startPoint x: 1016, startPoint y: 324, endPoint x: 1048, endPoint y: 317, distance: 33.6
click at [1048, 317] on pre at bounding box center [1032, 291] width 345 height 2215
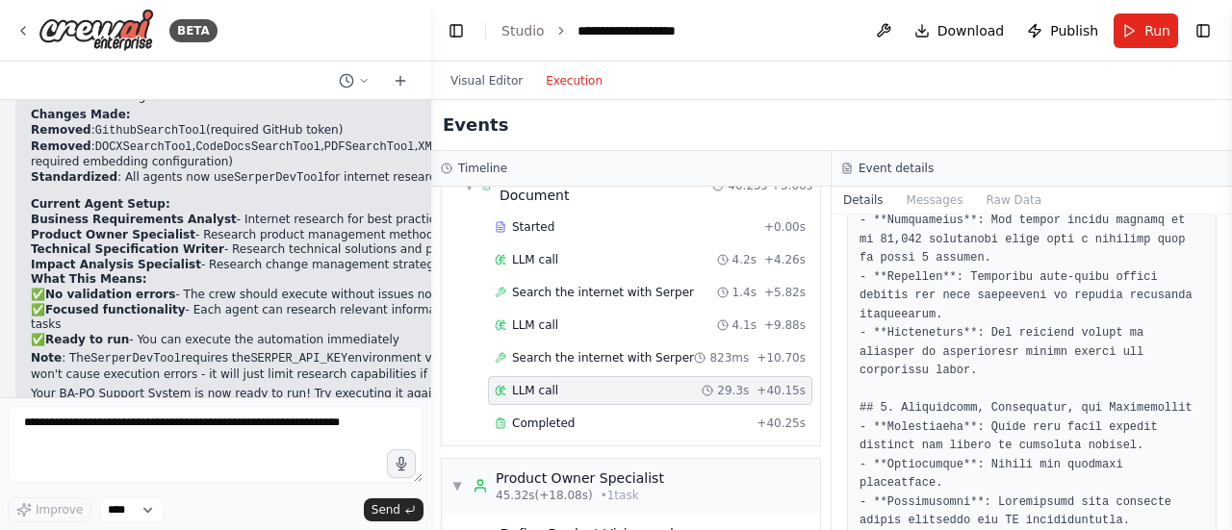
scroll to position [1636, 0]
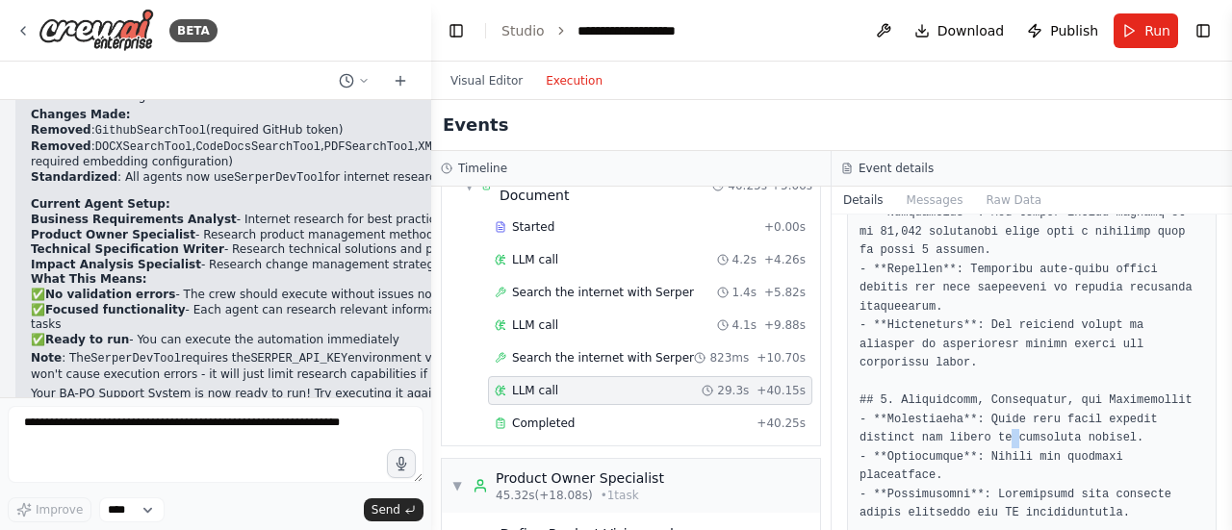
drag, startPoint x: 1008, startPoint y: 402, endPoint x: 1014, endPoint y: 428, distance: 26.6
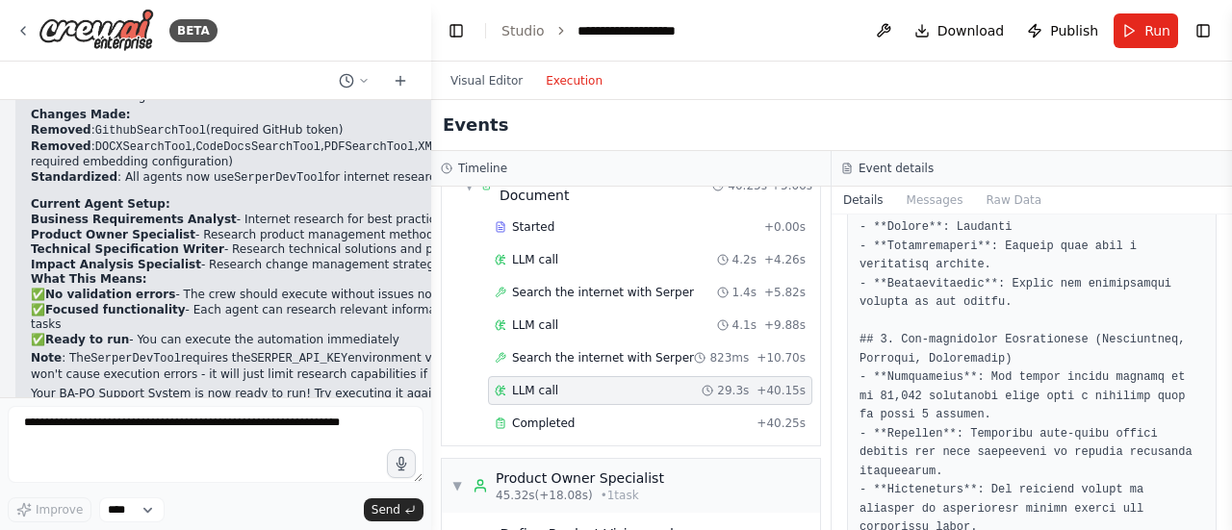
scroll to position [1444, 0]
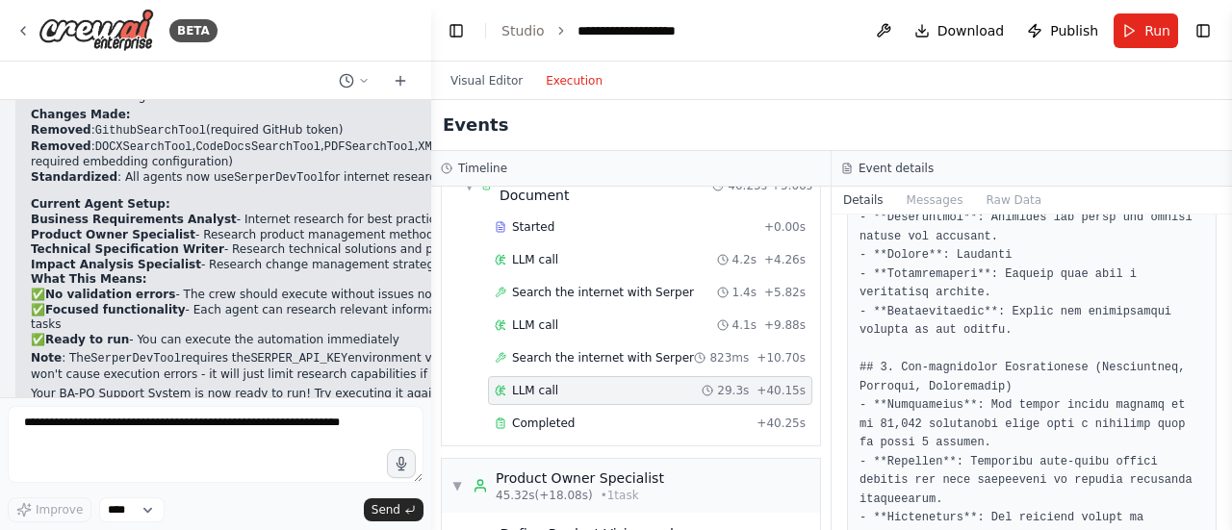
drag, startPoint x: 1099, startPoint y: 462, endPoint x: 1113, endPoint y: 478, distance: 21.2
click at [1109, 468] on pre at bounding box center [1032, 2] width 345 height 2215
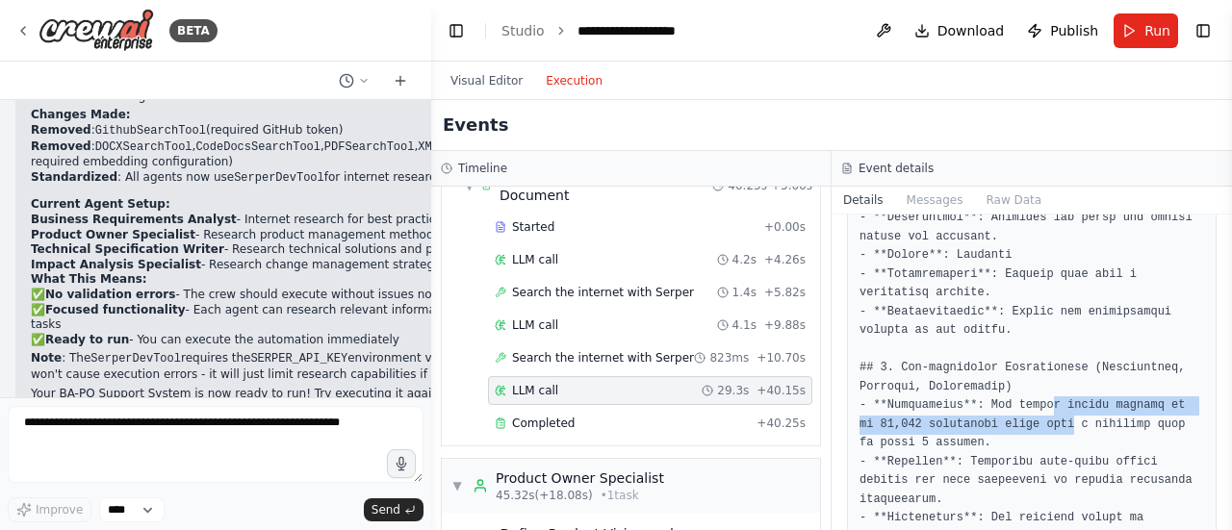
drag, startPoint x: 1035, startPoint y: 401, endPoint x: 1038, endPoint y: 412, distance: 11.0
click at [1038, 412] on pre at bounding box center [1032, 2] width 345 height 2215
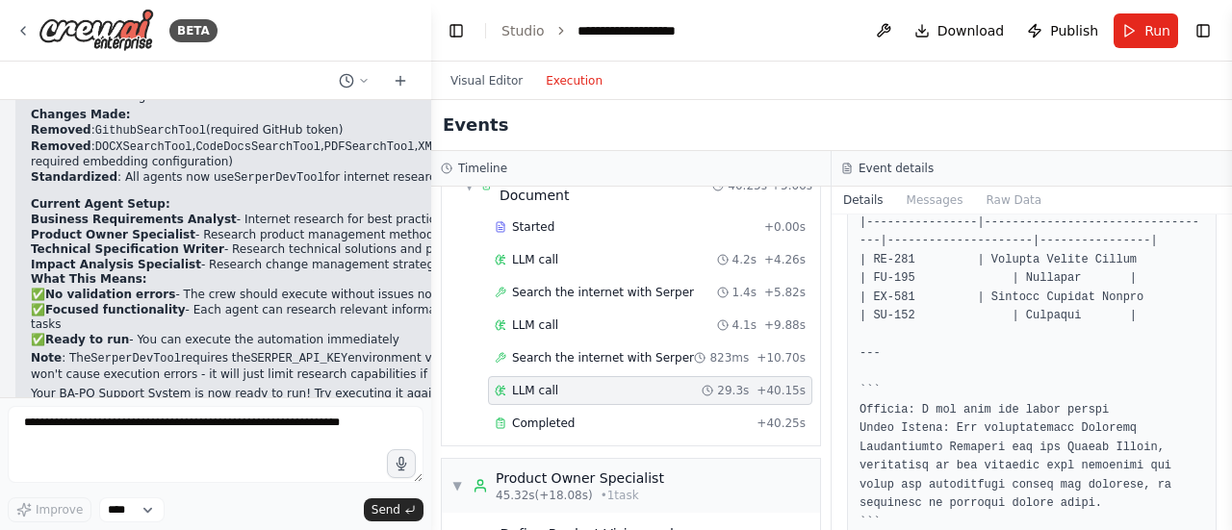
scroll to position [2068, 0]
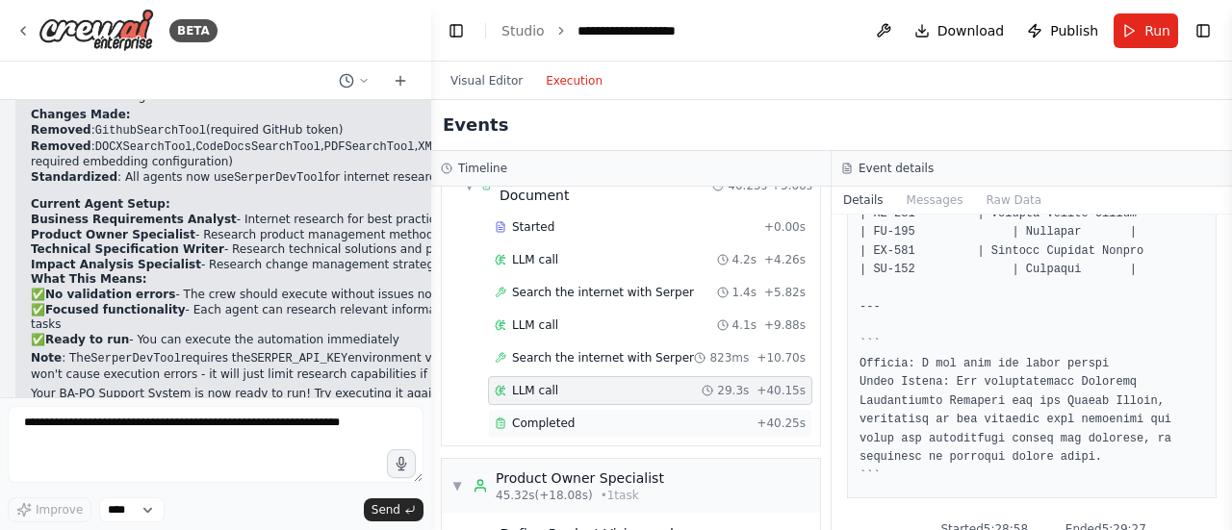
click at [584, 422] on div "Completed" at bounding box center [622, 423] width 254 height 15
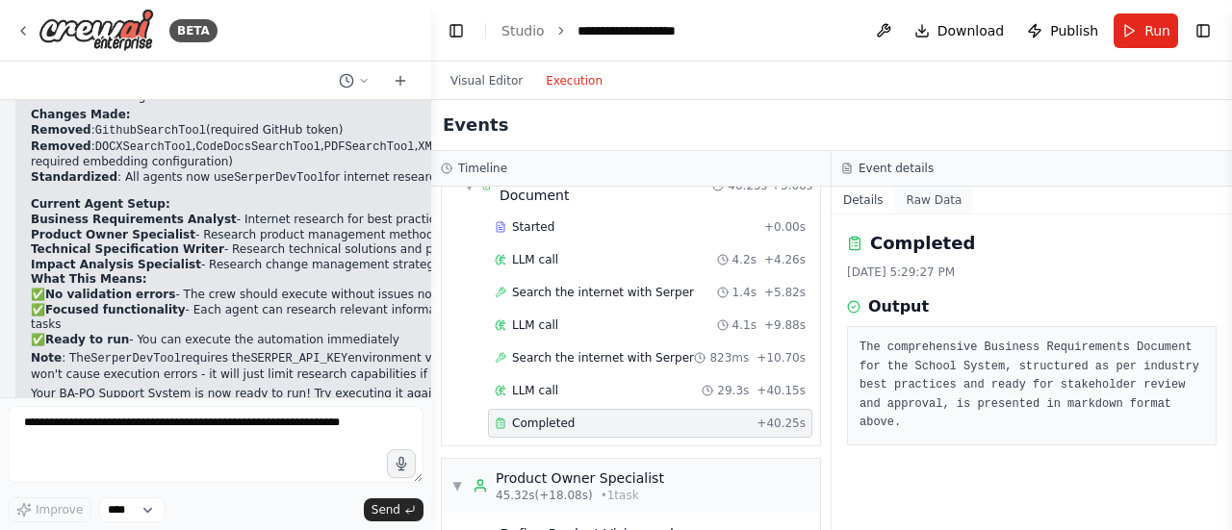
click at [912, 196] on button "Raw Data" at bounding box center [934, 200] width 79 height 27
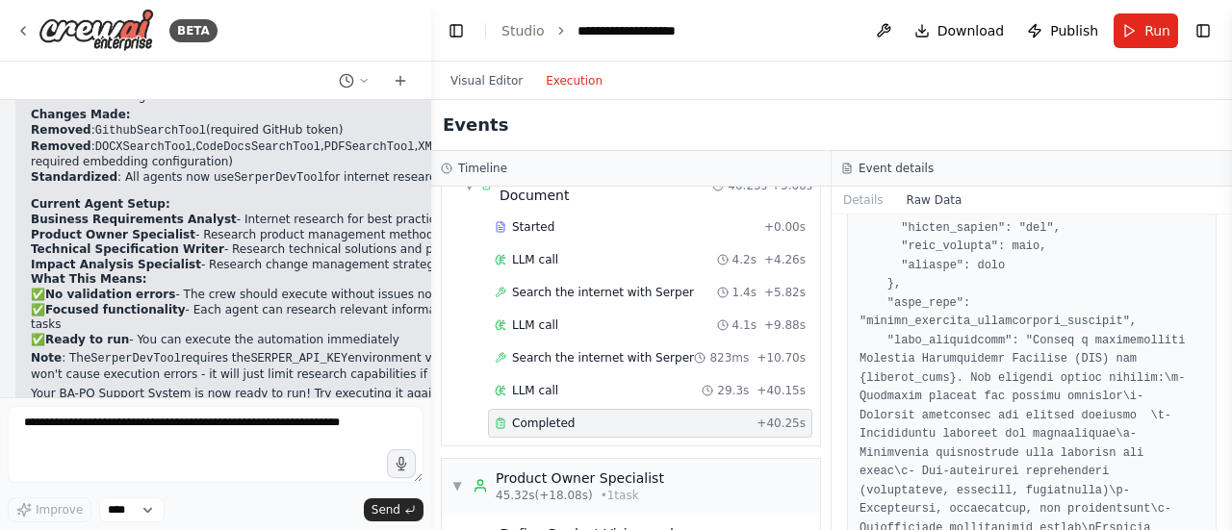
scroll to position [2144, 0]
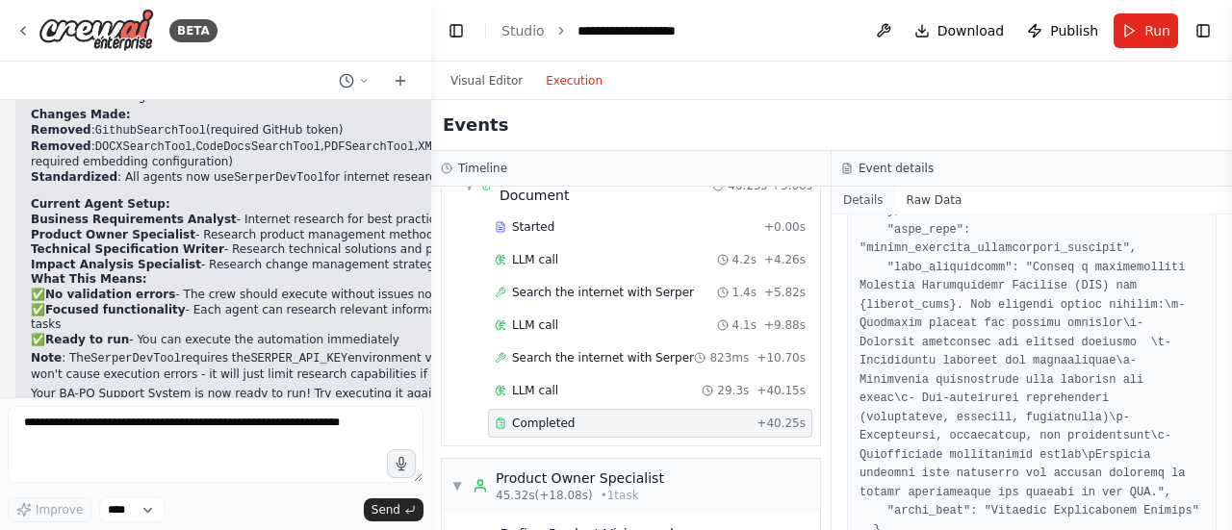
click at [874, 198] on button "Details" at bounding box center [864, 200] width 64 height 27
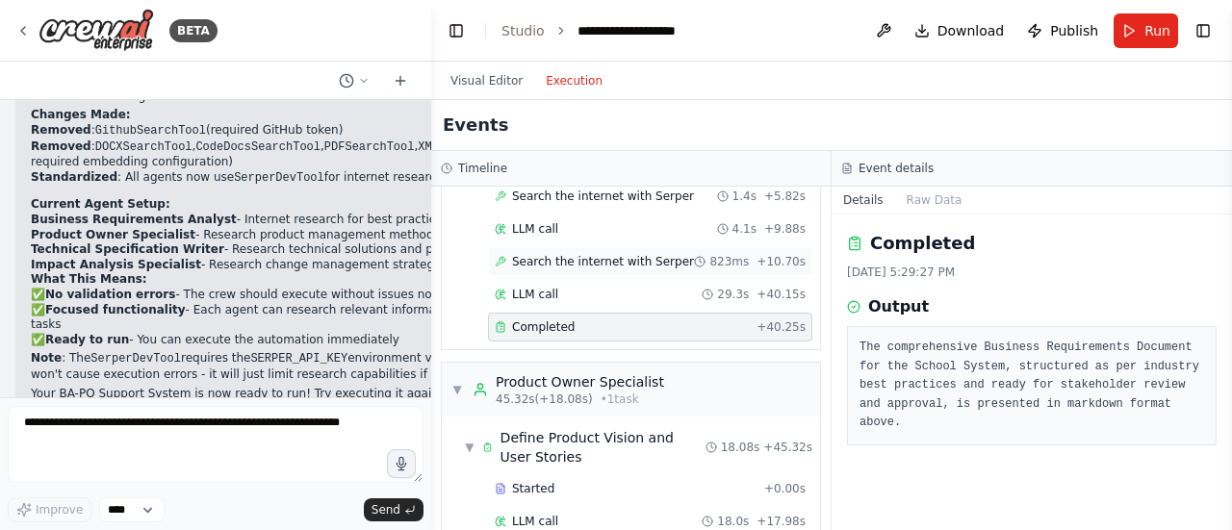
scroll to position [289, 0]
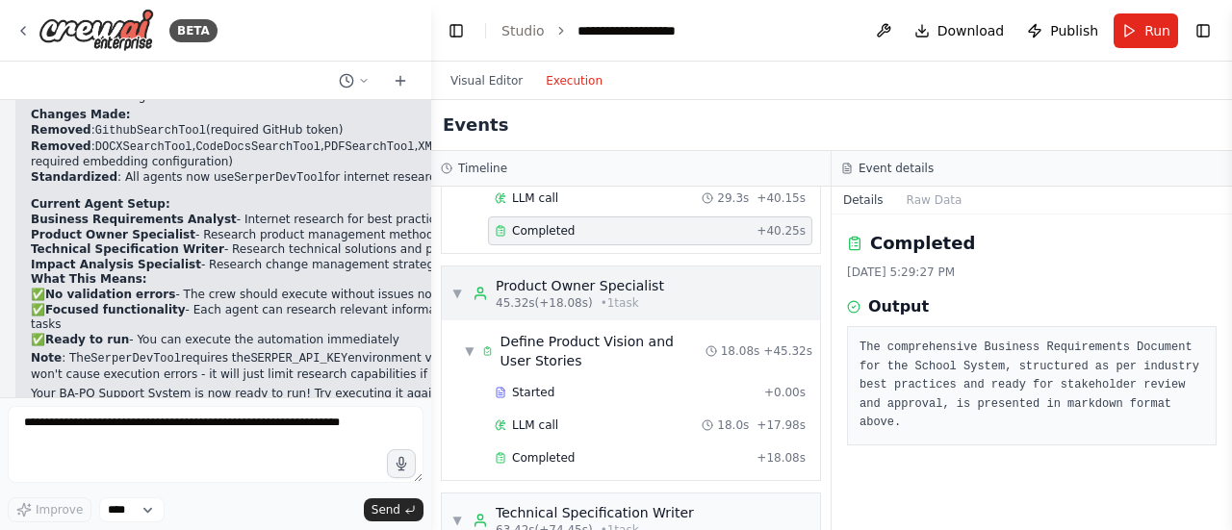
click at [562, 289] on div "Product Owner Specialist" at bounding box center [580, 285] width 168 height 19
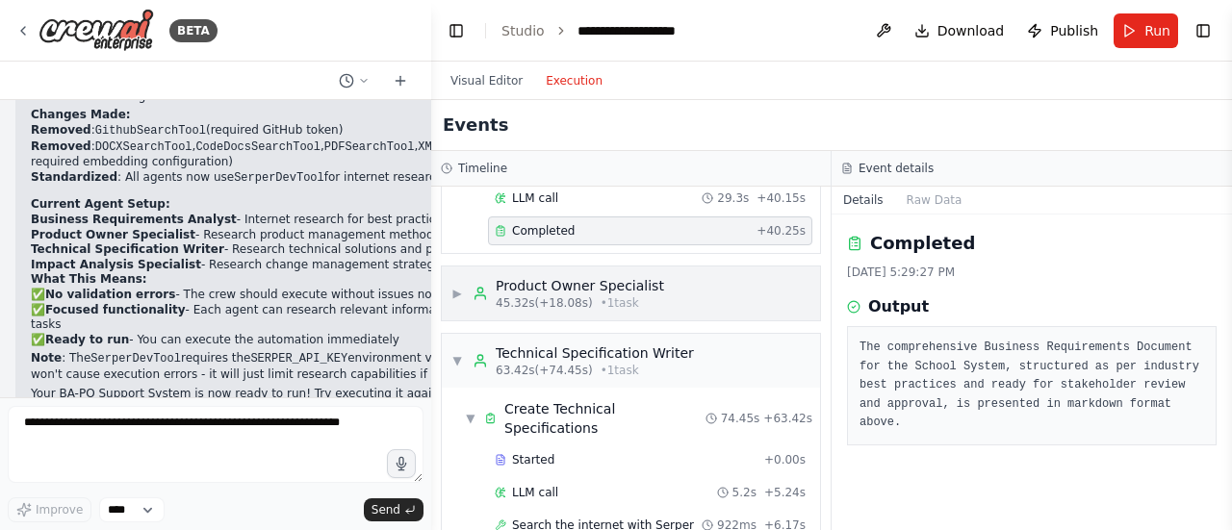
click at [561, 290] on div "Product Owner Specialist" at bounding box center [580, 285] width 168 height 19
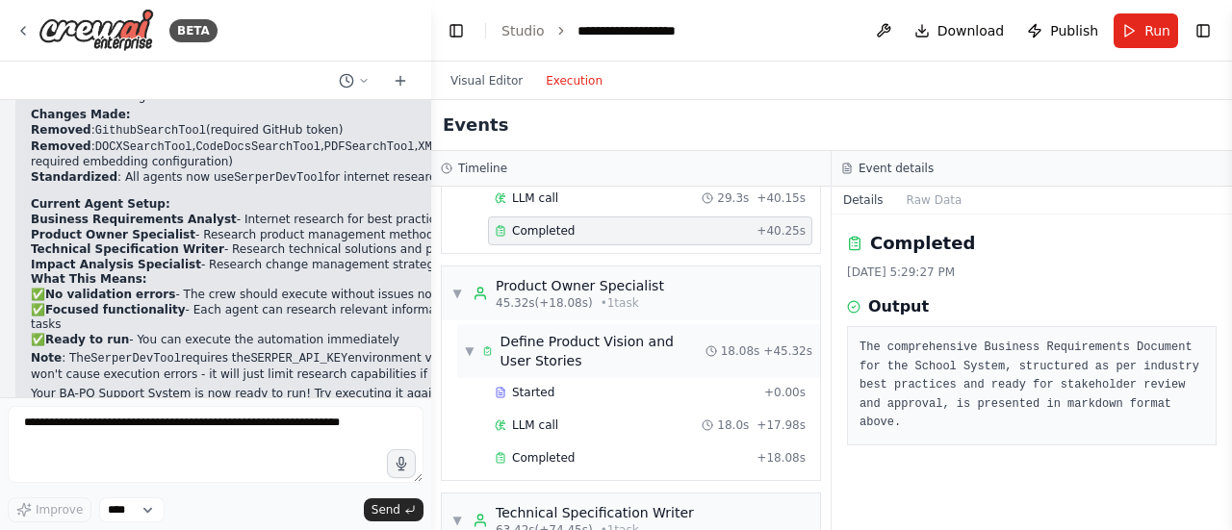
click at [547, 354] on div "Define Product Vision and User Stories" at bounding box center [603, 351] width 205 height 39
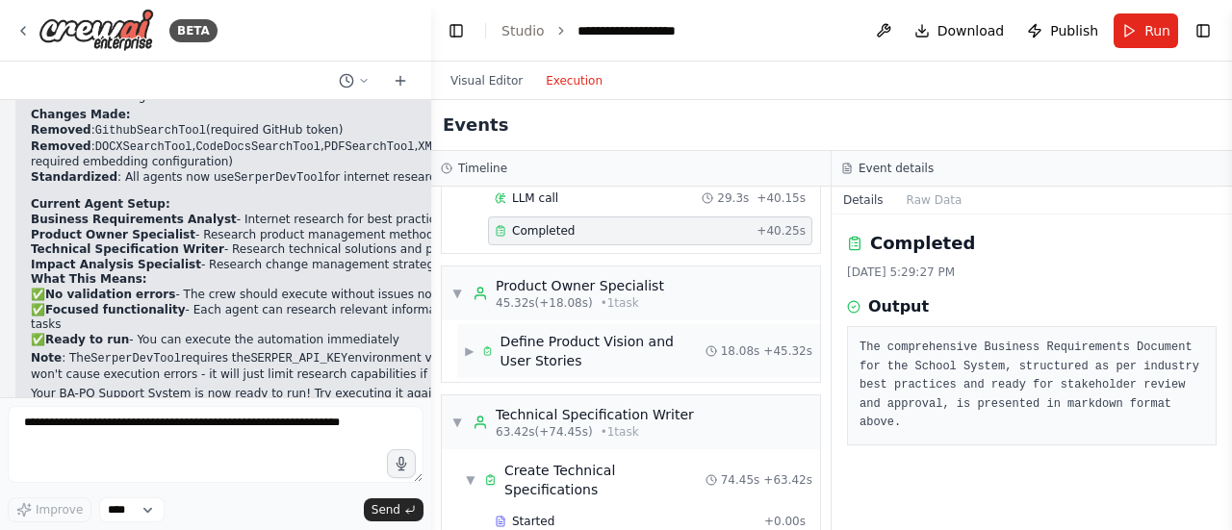
click at [545, 354] on div "Define Product Vision and User Stories" at bounding box center [603, 351] width 205 height 39
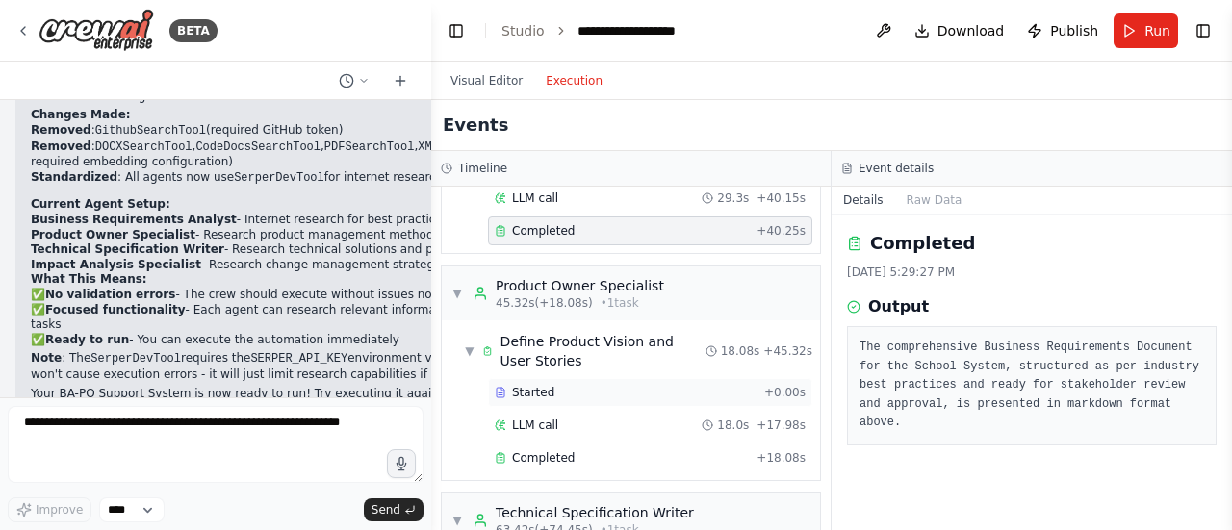
click at [542, 391] on span "Started" at bounding box center [533, 392] width 42 height 15
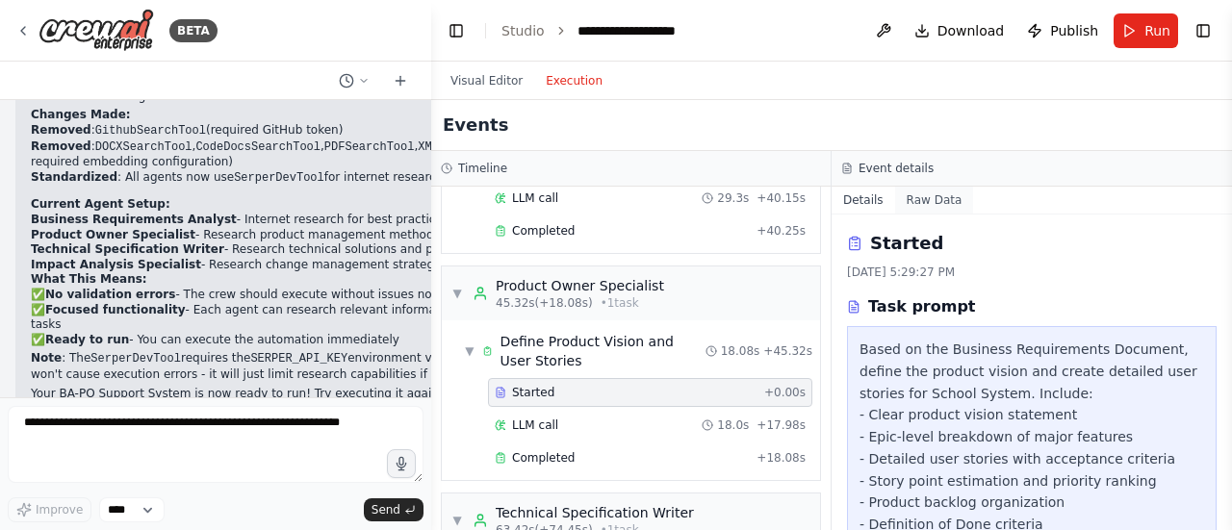
click at [924, 203] on button "Raw Data" at bounding box center [934, 200] width 79 height 27
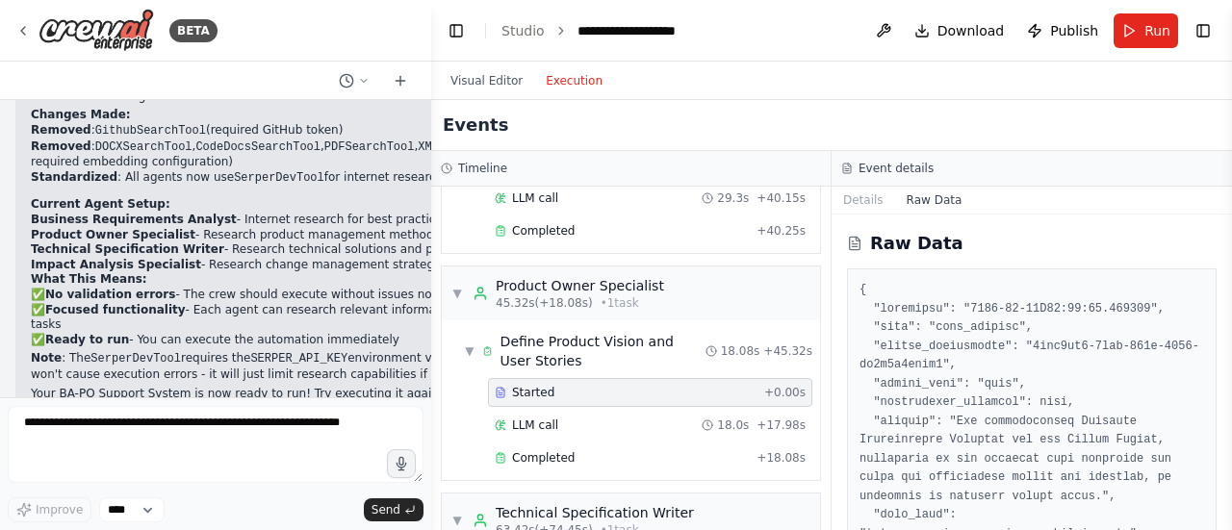
drag, startPoint x: 914, startPoint y: 220, endPoint x: 895, endPoint y: 299, distance: 81.2
click at [860, 208] on button "Details" at bounding box center [864, 200] width 64 height 27
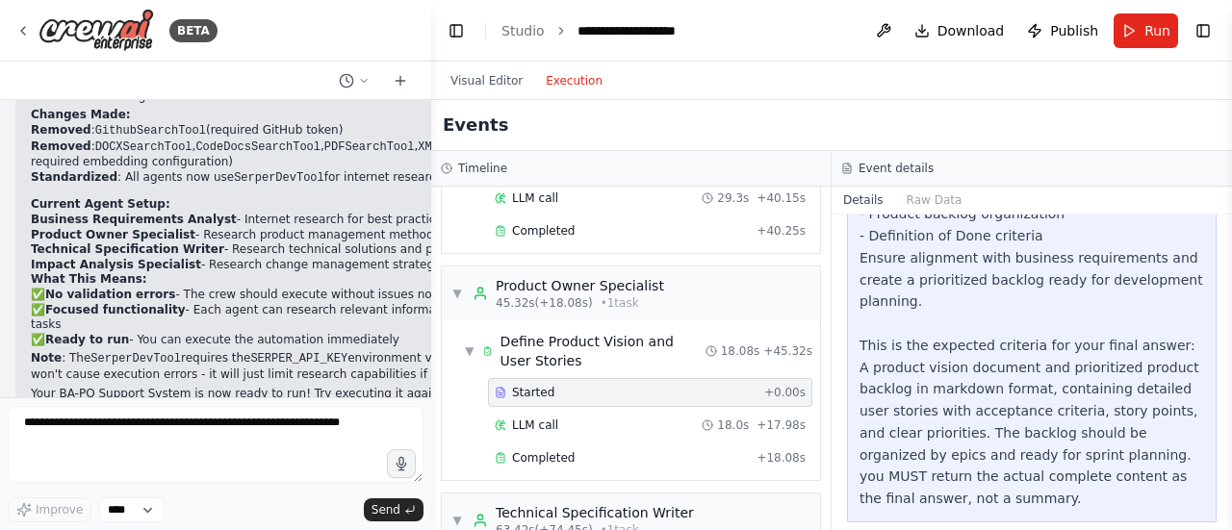
scroll to position [311, 0]
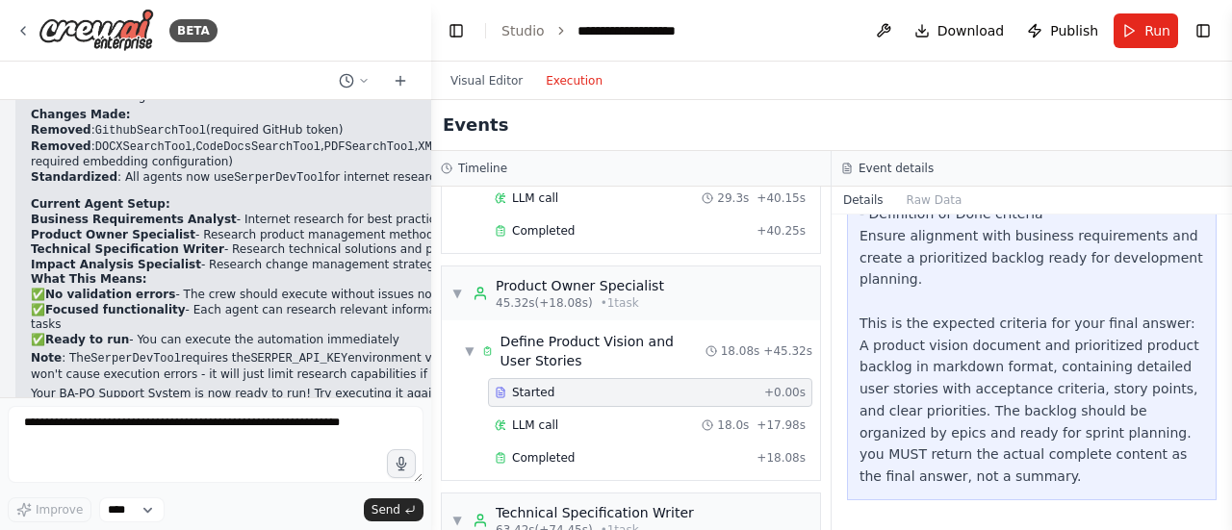
drag, startPoint x: 923, startPoint y: 452, endPoint x: 982, endPoint y: 384, distance: 90.1
click at [982, 384] on div "Based on the Business Requirements Document, define the product vision and crea…" at bounding box center [1032, 258] width 345 height 460
click at [601, 419] on div "LLM call 18.0s + 17.98s" at bounding box center [650, 425] width 311 height 15
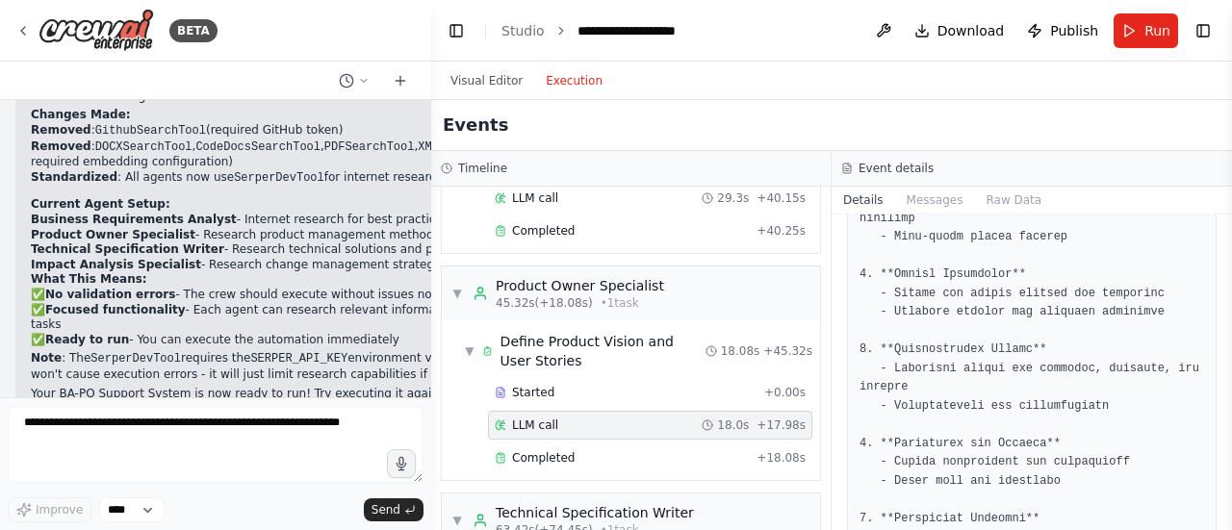
scroll to position [770, 0]
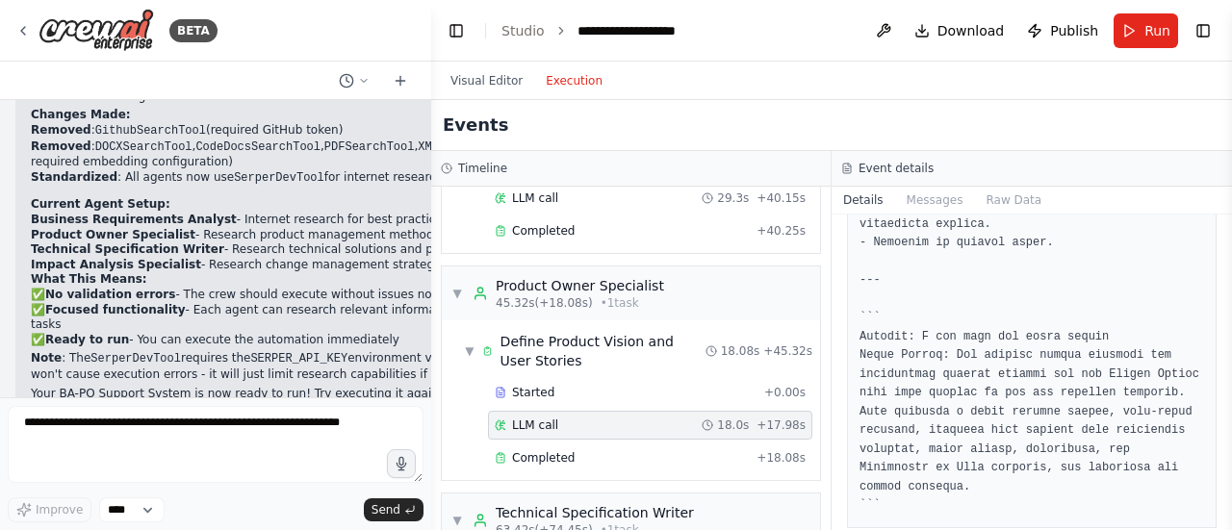
scroll to position [2763, 0]
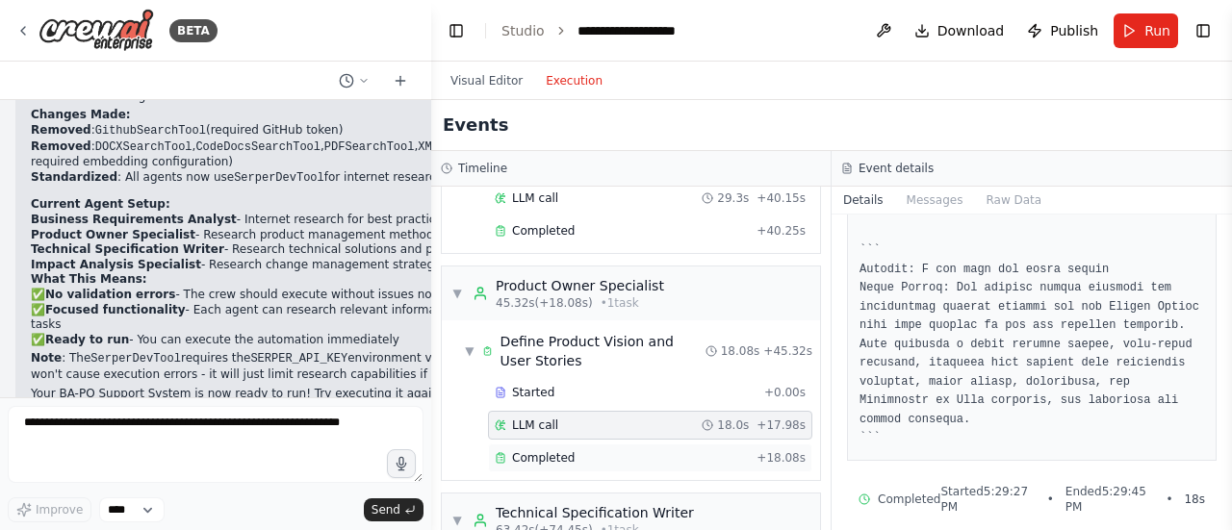
click at [579, 458] on div "Completed" at bounding box center [622, 457] width 254 height 15
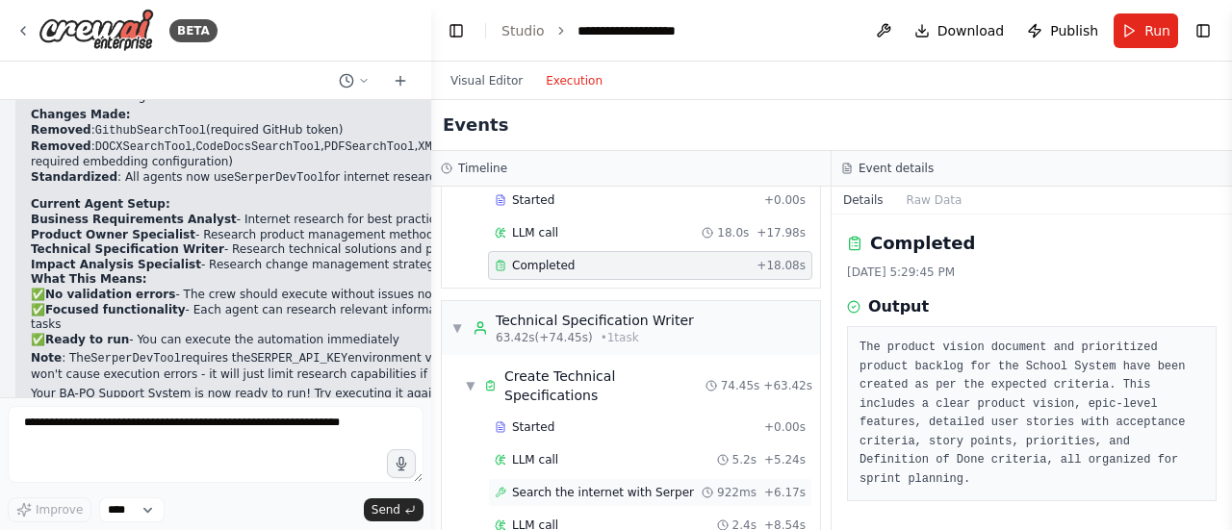
scroll to position [578, 0]
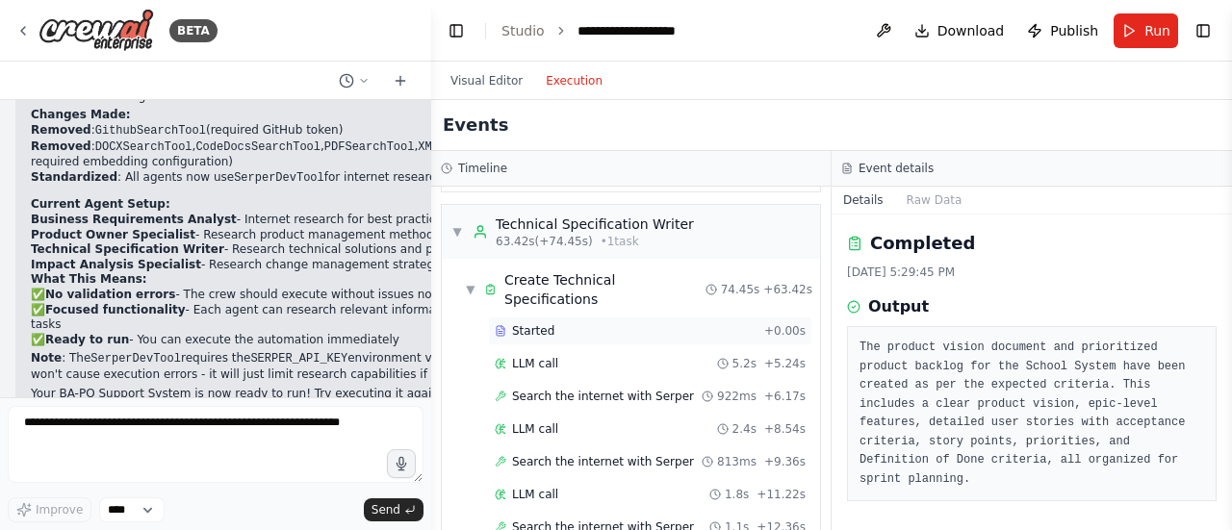
click at [594, 323] on div "Started" at bounding box center [626, 330] width 262 height 15
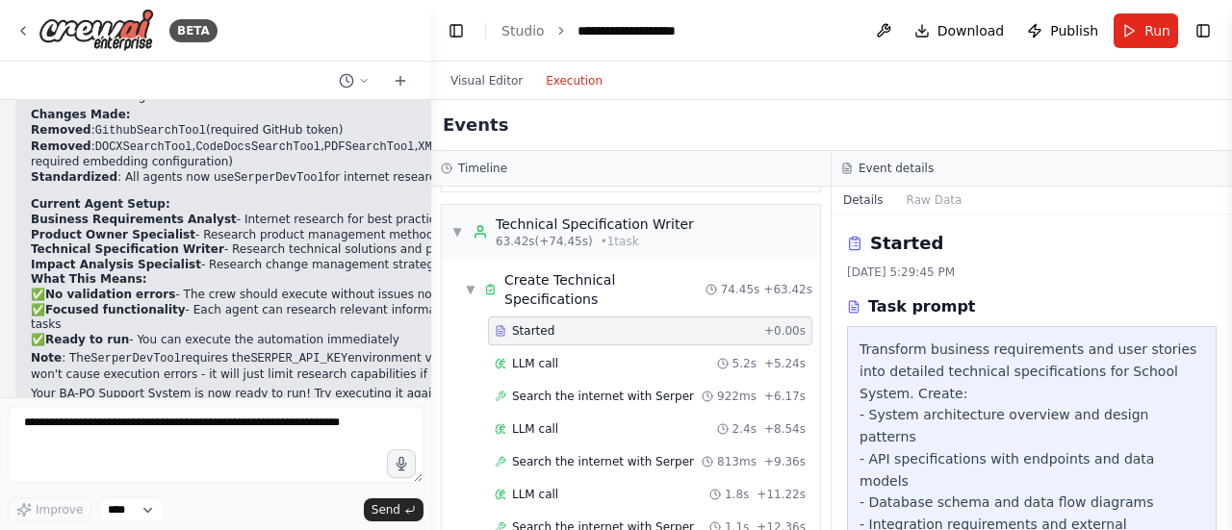
scroll to position [0, 0]
click at [929, 205] on button "Raw Data" at bounding box center [934, 200] width 79 height 27
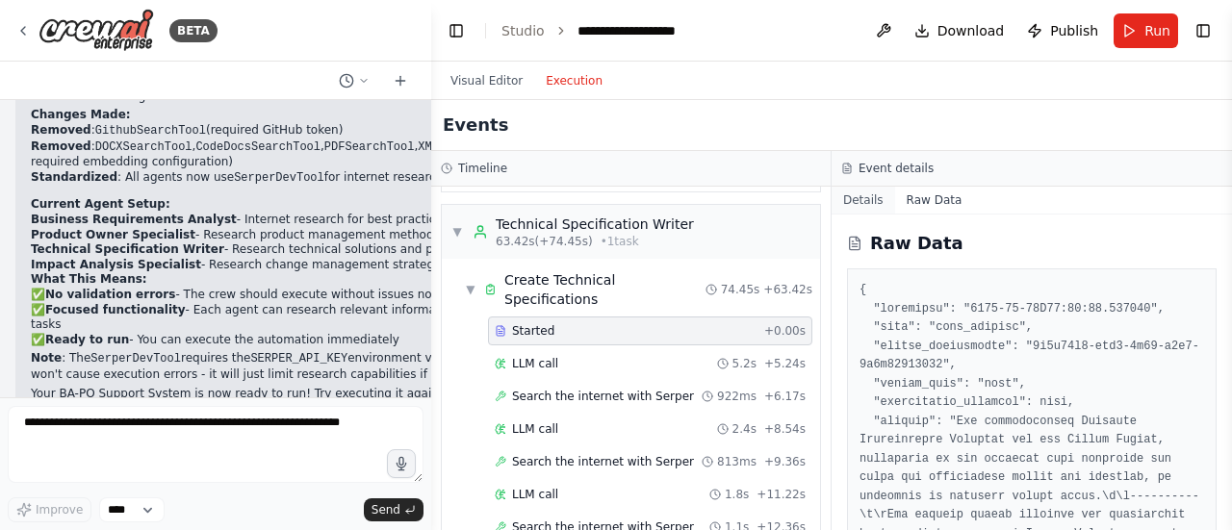
click at [861, 203] on button "Details" at bounding box center [864, 200] width 64 height 27
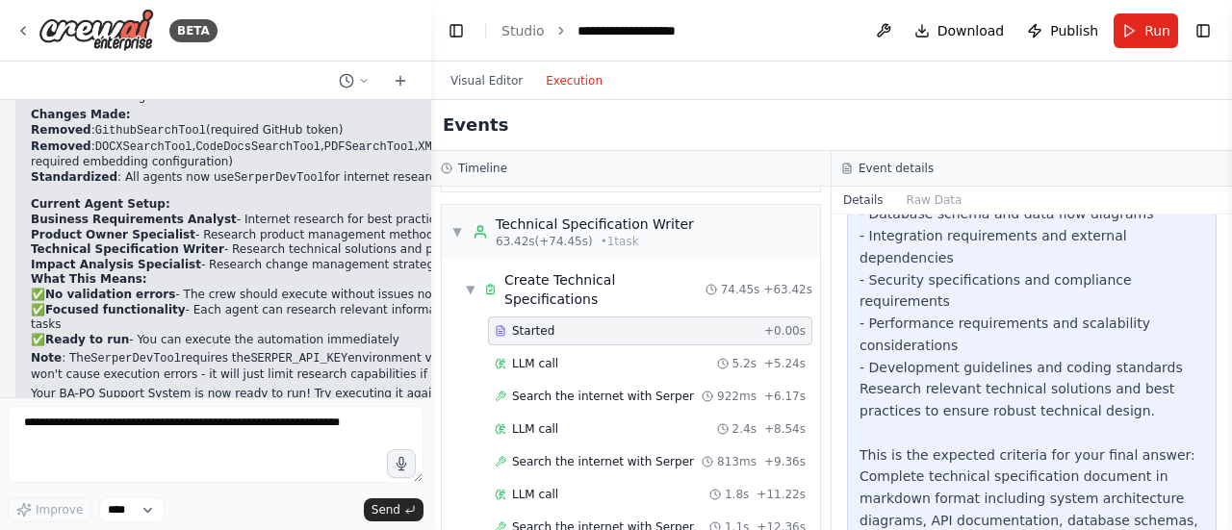
scroll to position [355, 0]
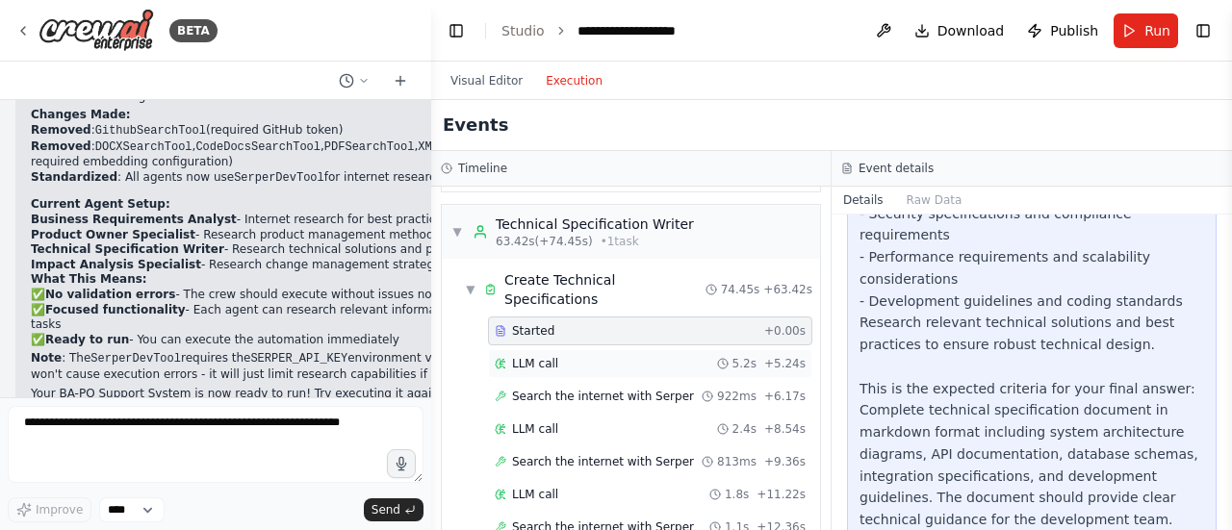
click at [531, 356] on span "LLM call" at bounding box center [535, 363] width 46 height 15
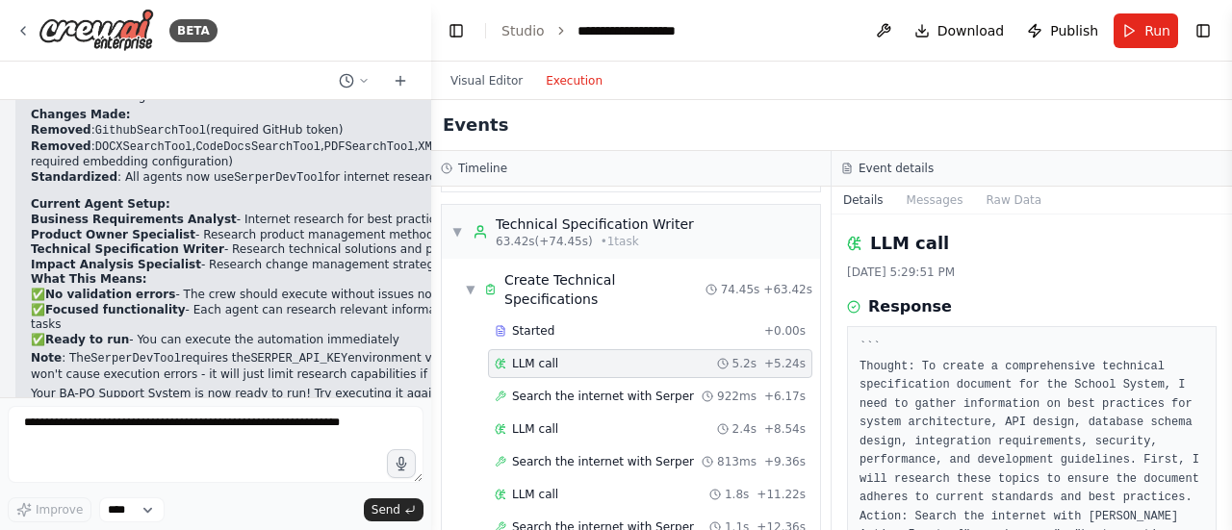
scroll to position [96, 0]
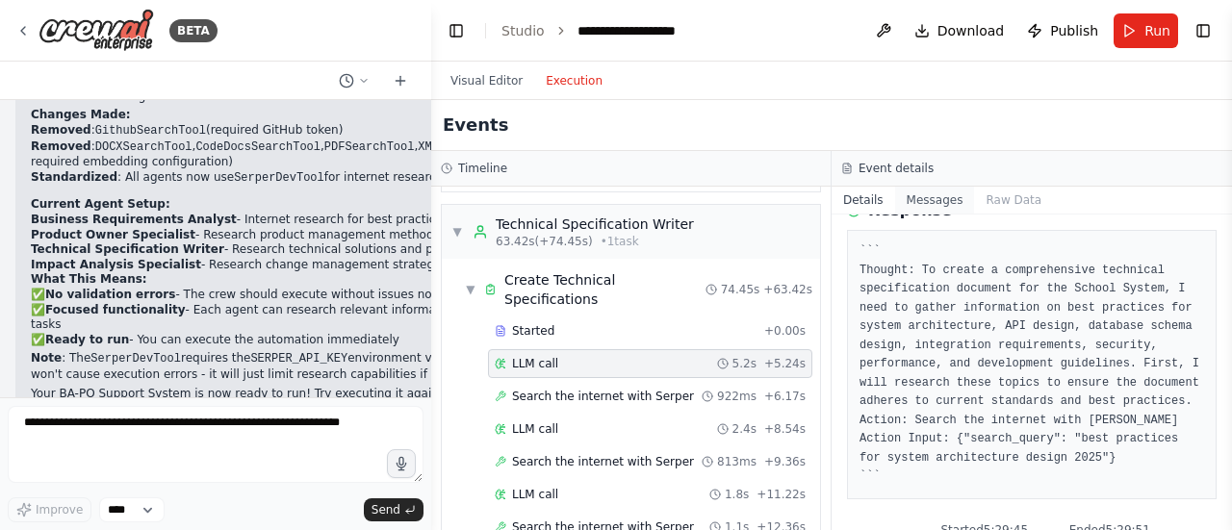
click at [927, 187] on button "Messages" at bounding box center [935, 200] width 80 height 27
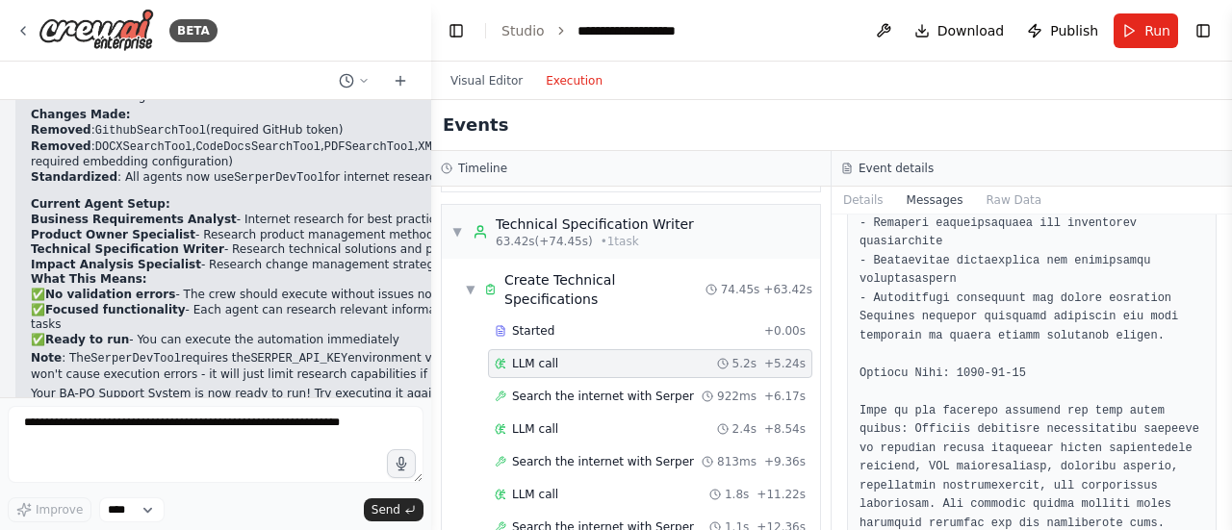
scroll to position [1251, 0]
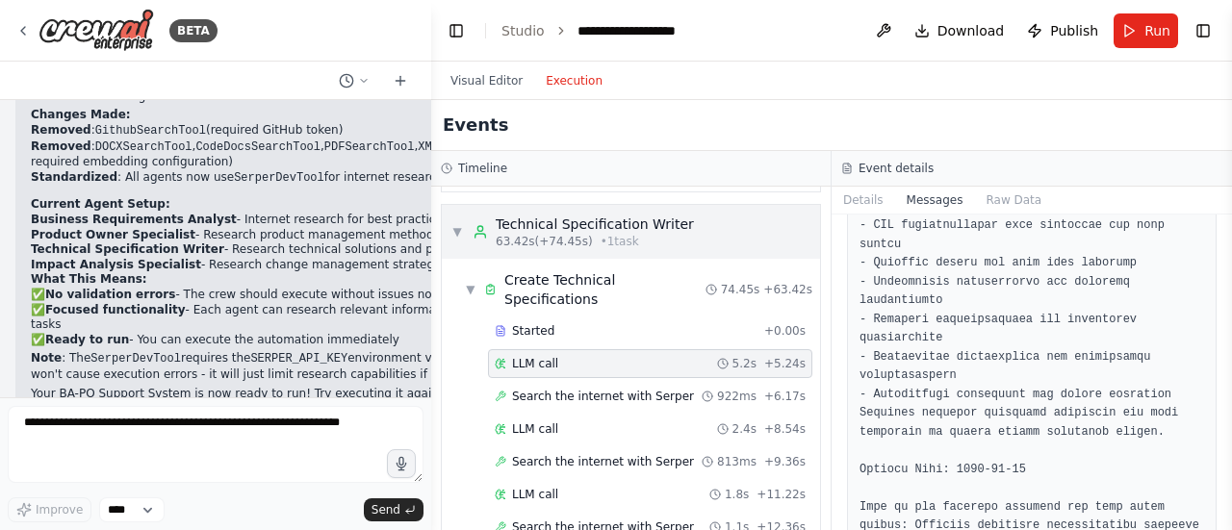
click at [458, 229] on span "▼" at bounding box center [457, 231] width 12 height 15
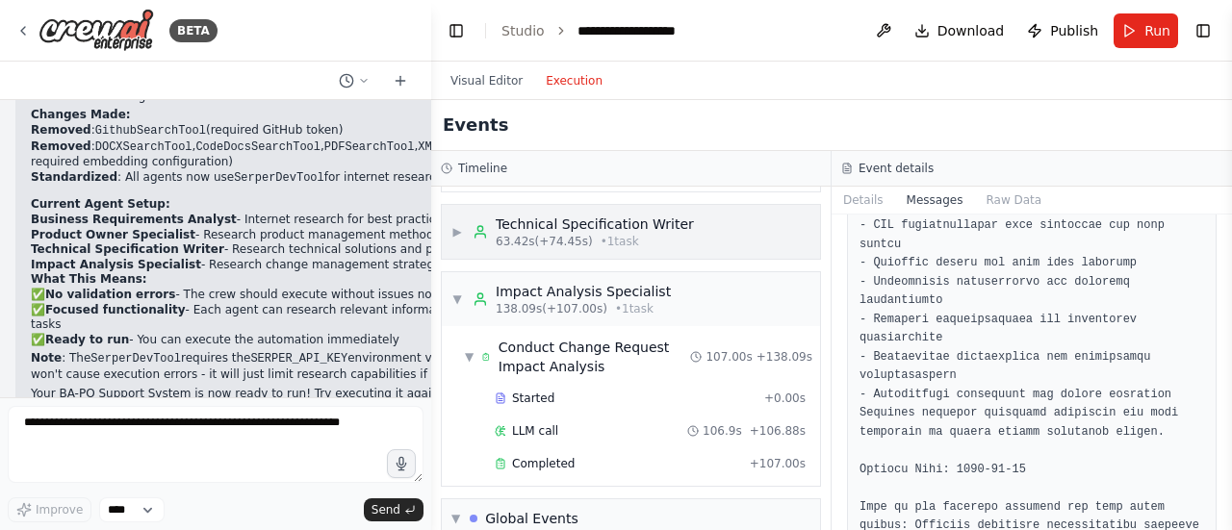
click at [458, 229] on span "▶" at bounding box center [457, 231] width 12 height 15
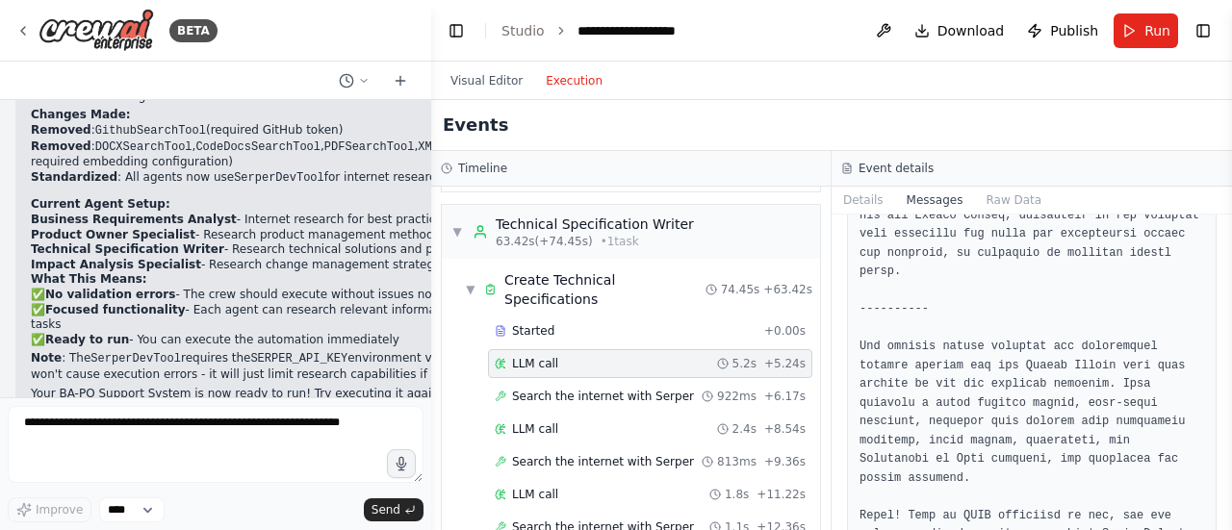
scroll to position [1772, 0]
click at [569, 422] on div "LLM call 2.4s + 8.54s" at bounding box center [650, 429] width 311 height 15
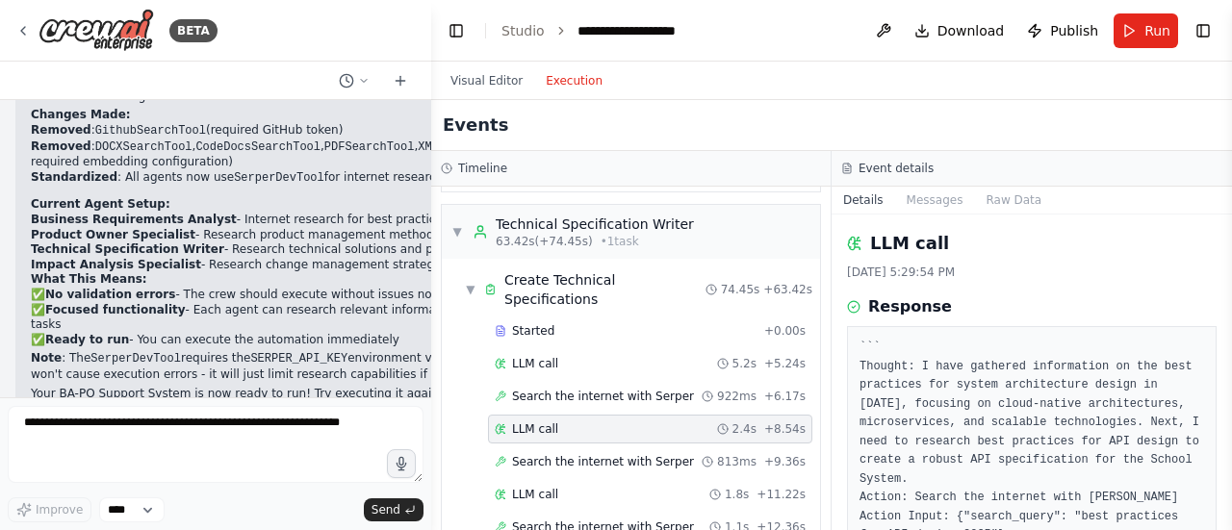
scroll to position [578, 0]
click at [645, 389] on span "Search the internet with Serper" at bounding box center [603, 396] width 182 height 15
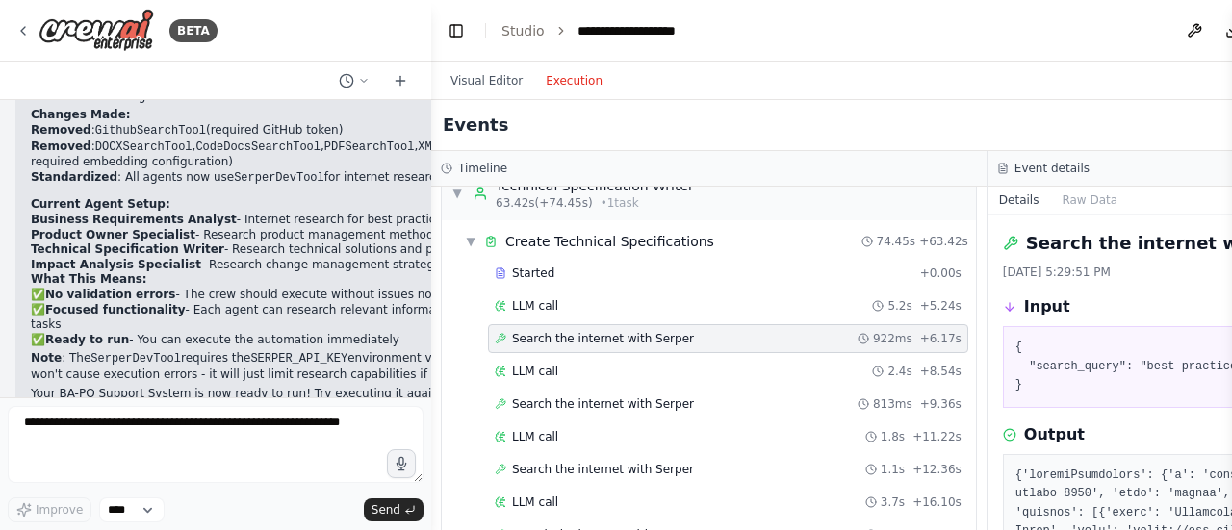
scroll to position [539, 0]
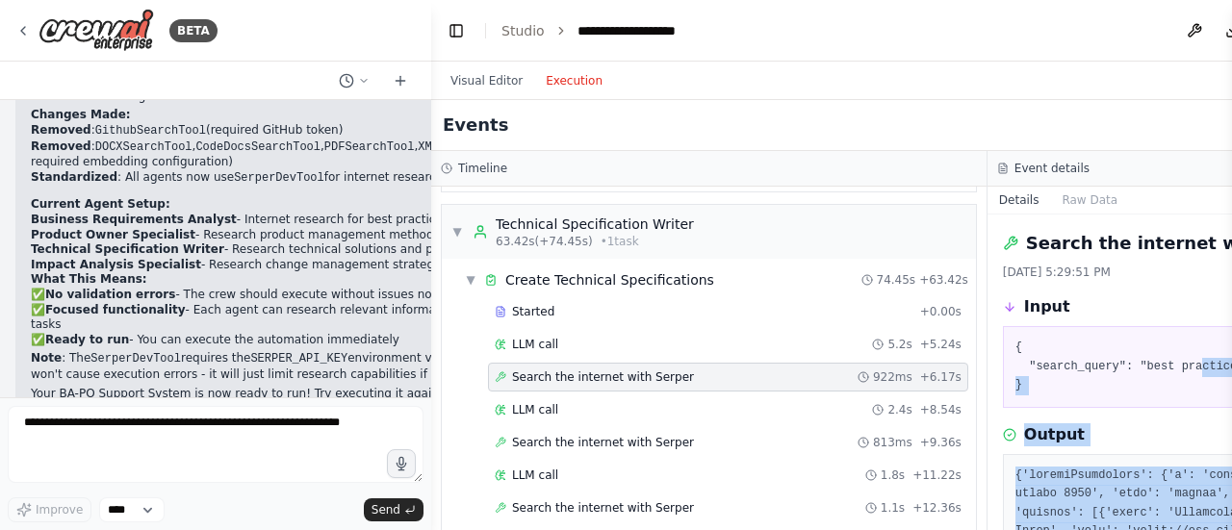
drag, startPoint x: 1155, startPoint y: 365, endPoint x: 1220, endPoint y: 353, distance: 65.5
click at [1225, 355] on div "BETA Hello! I'm the CrewAI assistant. What kind of automation do you want to bu…" at bounding box center [616, 265] width 1232 height 530
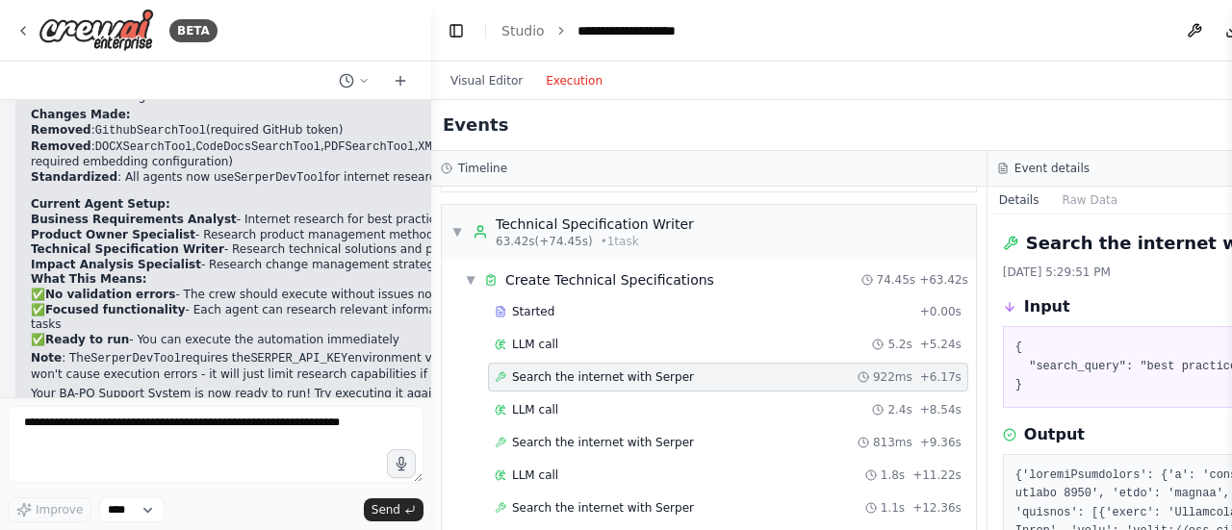
click at [1063, 201] on button "Raw Data" at bounding box center [1089, 200] width 79 height 27
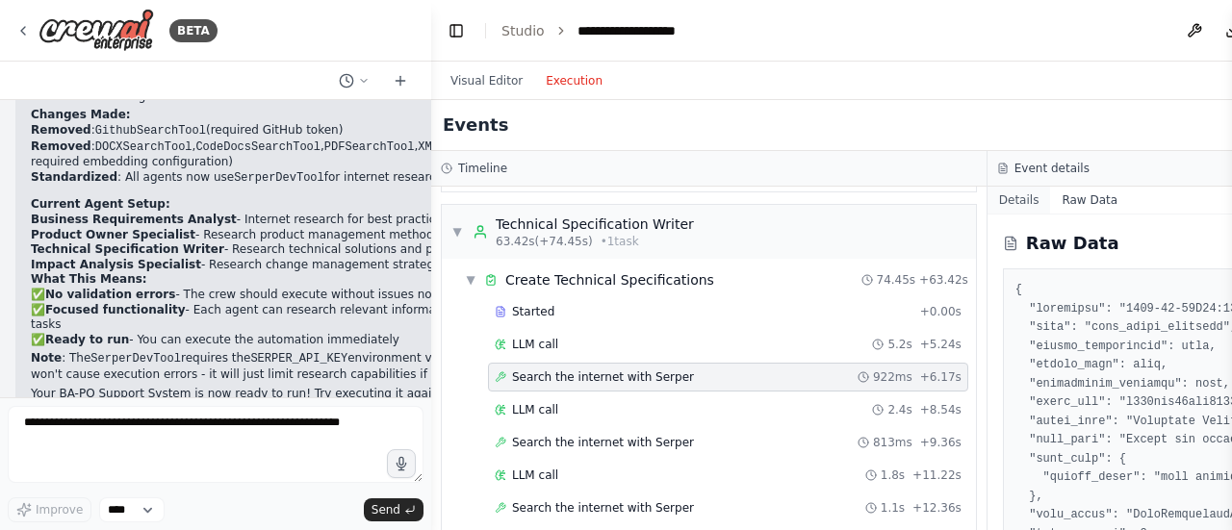
click at [988, 197] on button "Details" at bounding box center [1020, 200] width 64 height 27
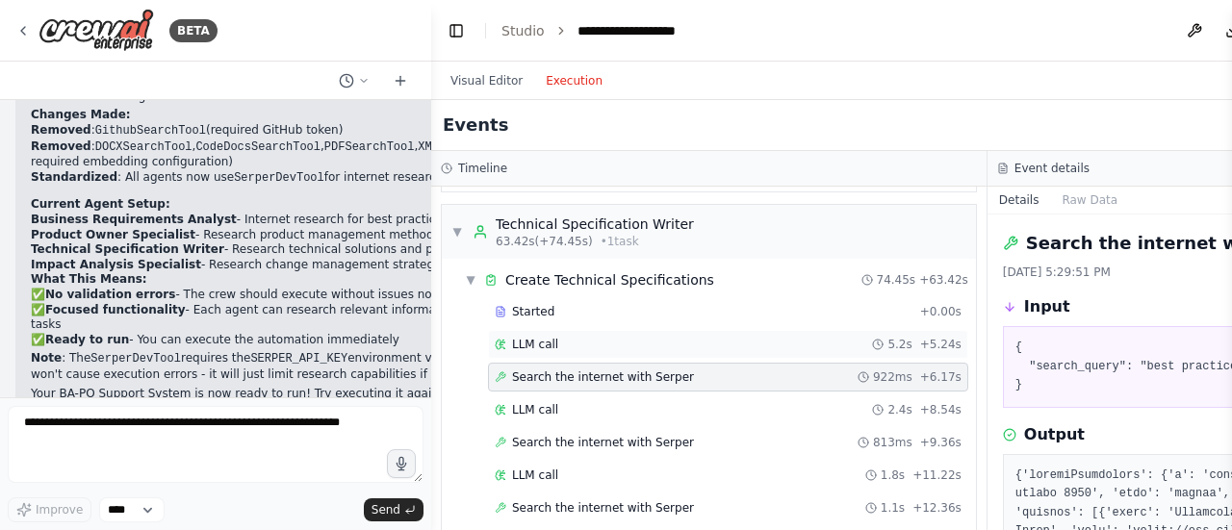
click at [557, 345] on div "LLM call 5.2s + 5.24s" at bounding box center [728, 344] width 467 height 15
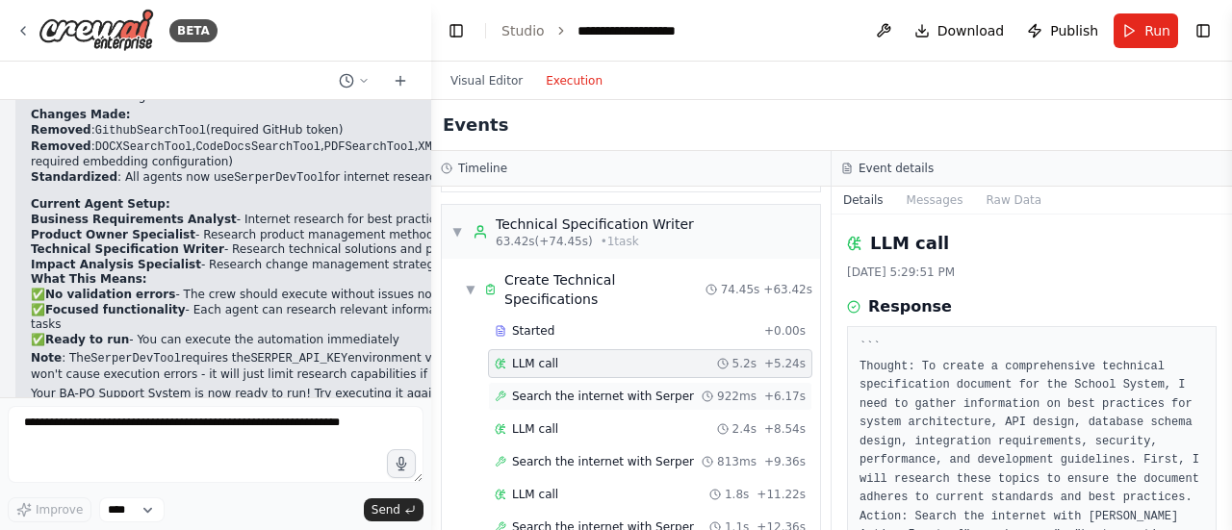
click at [549, 389] on span "Search the internet with Serper" at bounding box center [603, 396] width 182 height 15
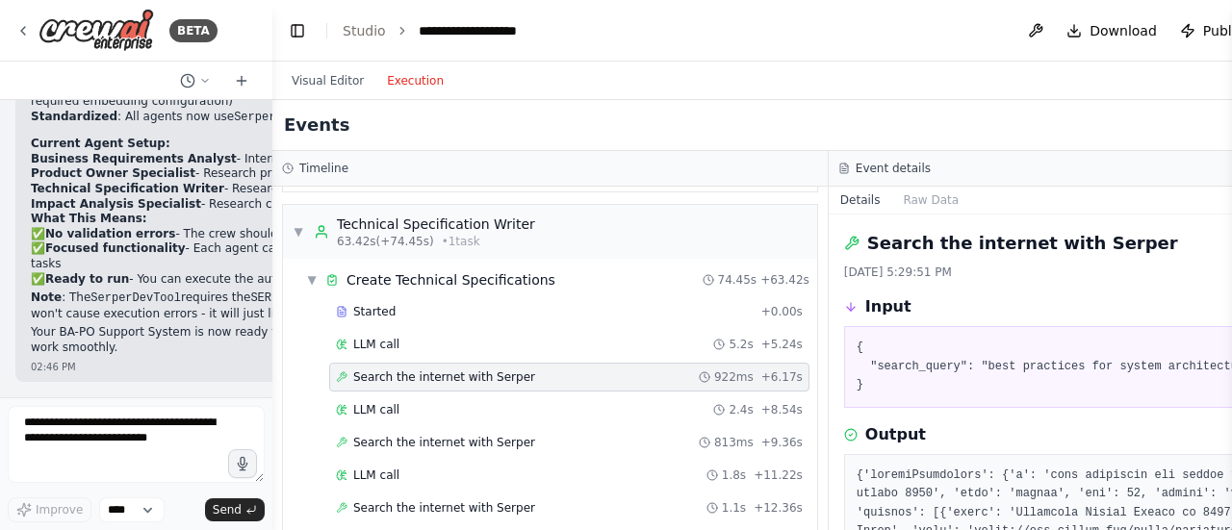
scroll to position [5746, 0]
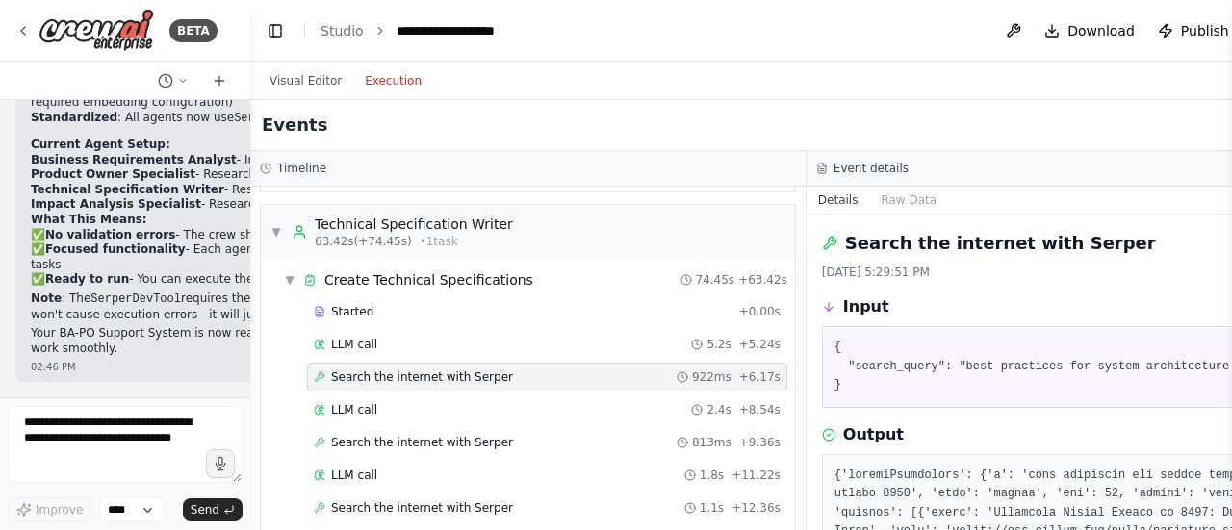
drag, startPoint x: 424, startPoint y: 279, endPoint x: 250, endPoint y: 262, distance: 174.1
click at [250, 262] on div "BETA Hello! I'm the CrewAI assistant. What kind of automation do you want to bu…" at bounding box center [616, 265] width 1232 height 530
drag, startPoint x: 979, startPoint y: 435, endPoint x: 957, endPoint y: 433, distance: 22.2
drag, startPoint x: 957, startPoint y: 433, endPoint x: 1106, endPoint y: 274, distance: 217.9
click at [1106, 274] on div "8/20/2025, 5:29:51 PM" at bounding box center [1085, 272] width 526 height 15
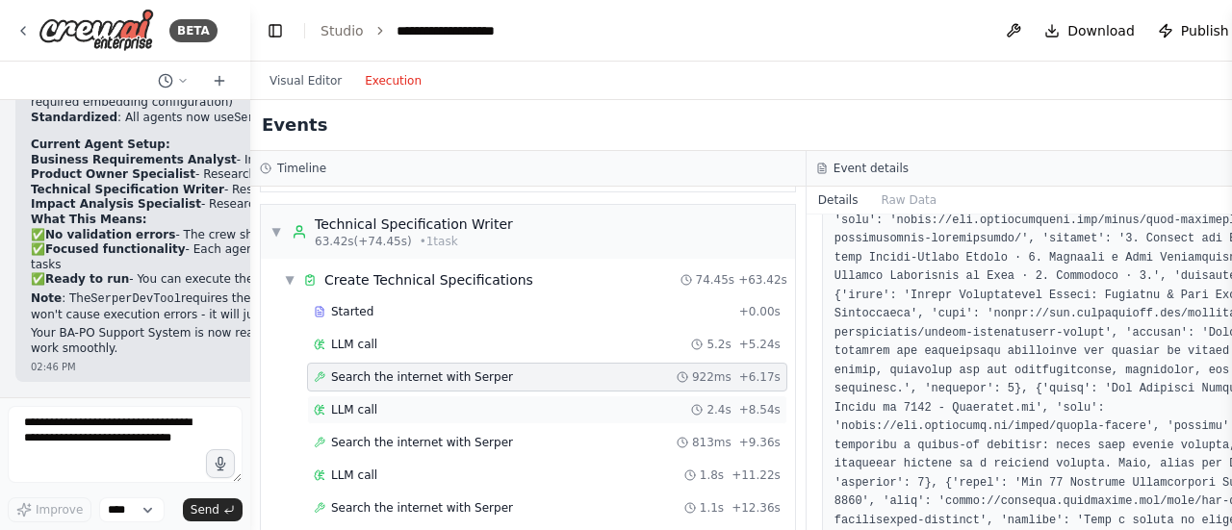
scroll to position [866, 0]
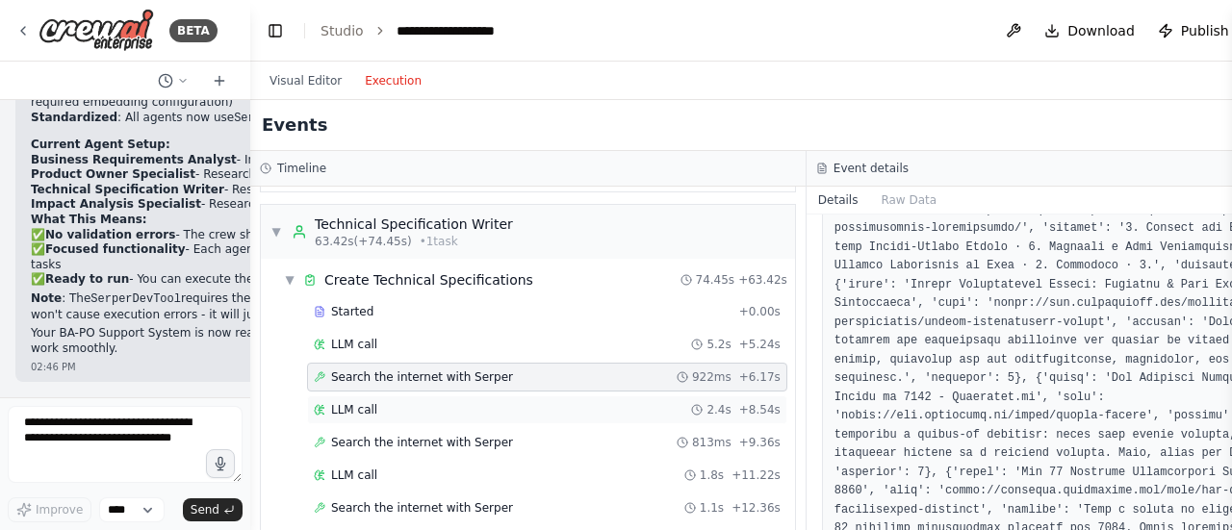
click at [450, 413] on div "LLM call 2.4s + 8.54s" at bounding box center [547, 409] width 467 height 15
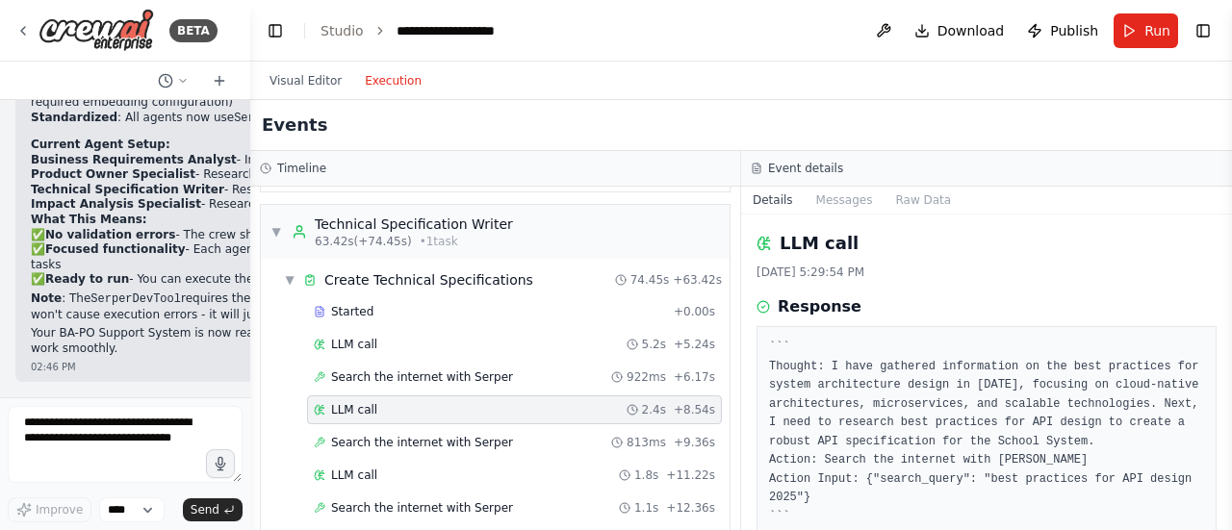
scroll to position [82, 0]
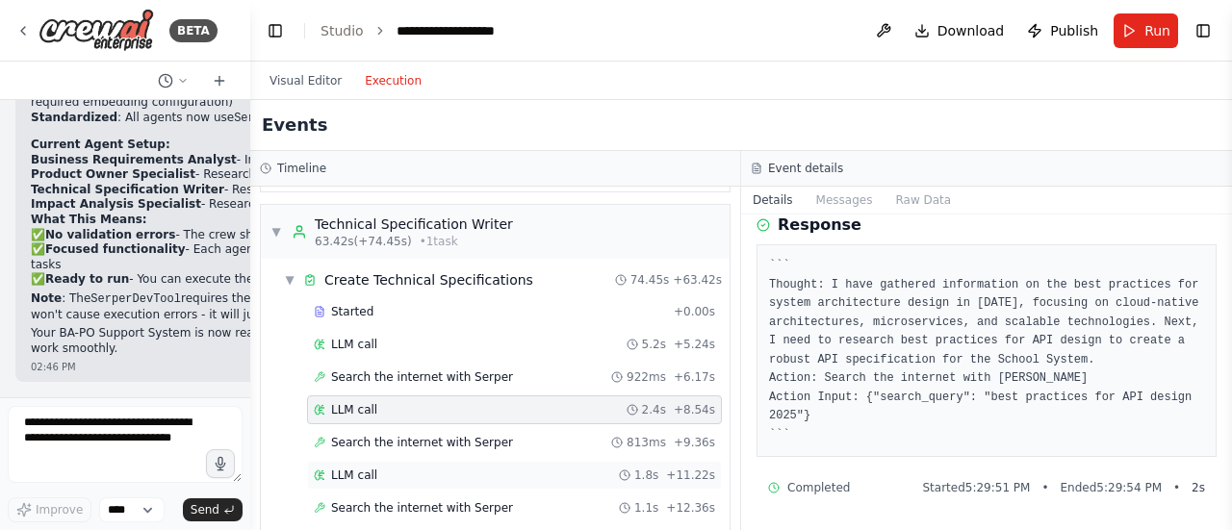
click at [390, 473] on div "LLM call 1.8s + 11.22s" at bounding box center [514, 475] width 401 height 15
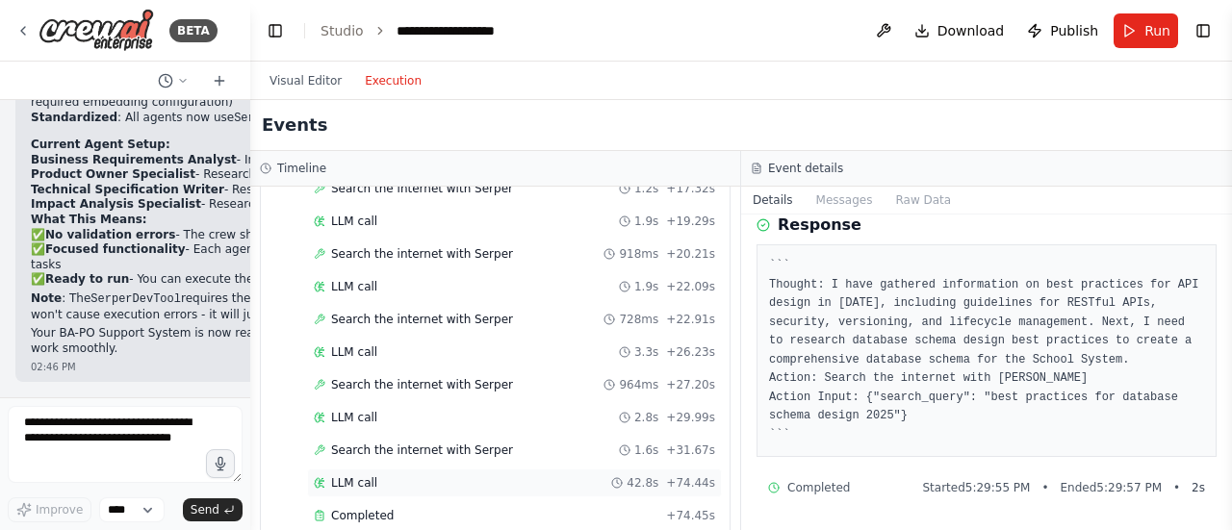
scroll to position [1020, 0]
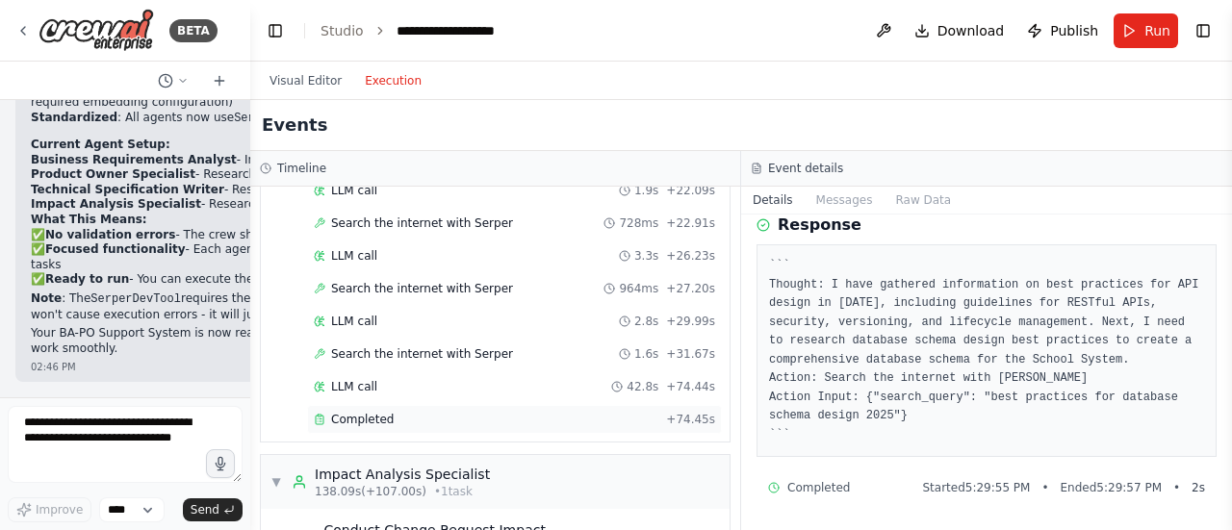
click at [372, 431] on div "Completed + 74.45s" at bounding box center [514, 419] width 415 height 29
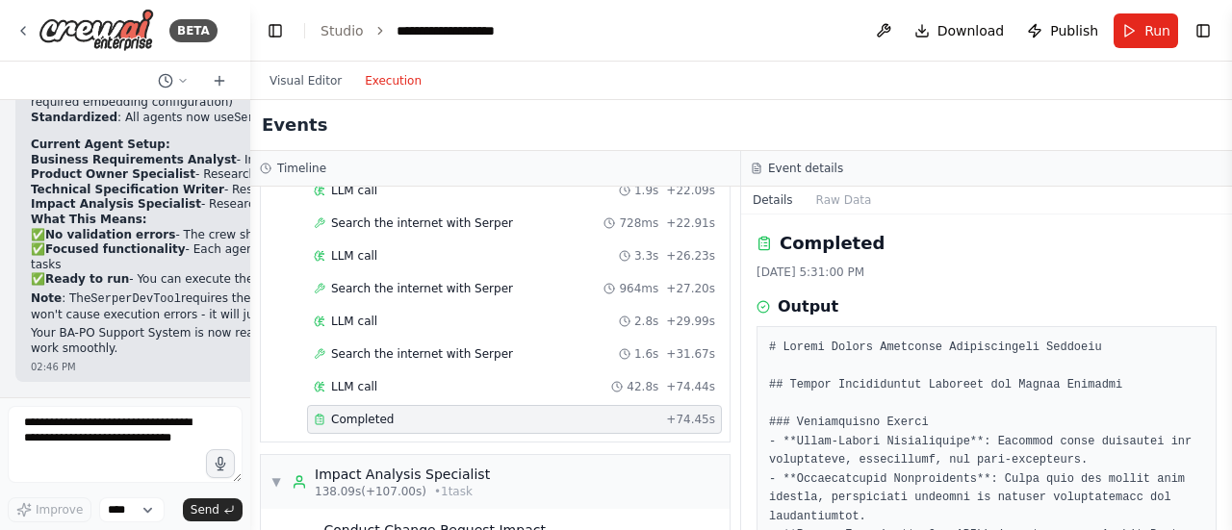
scroll to position [96, 0]
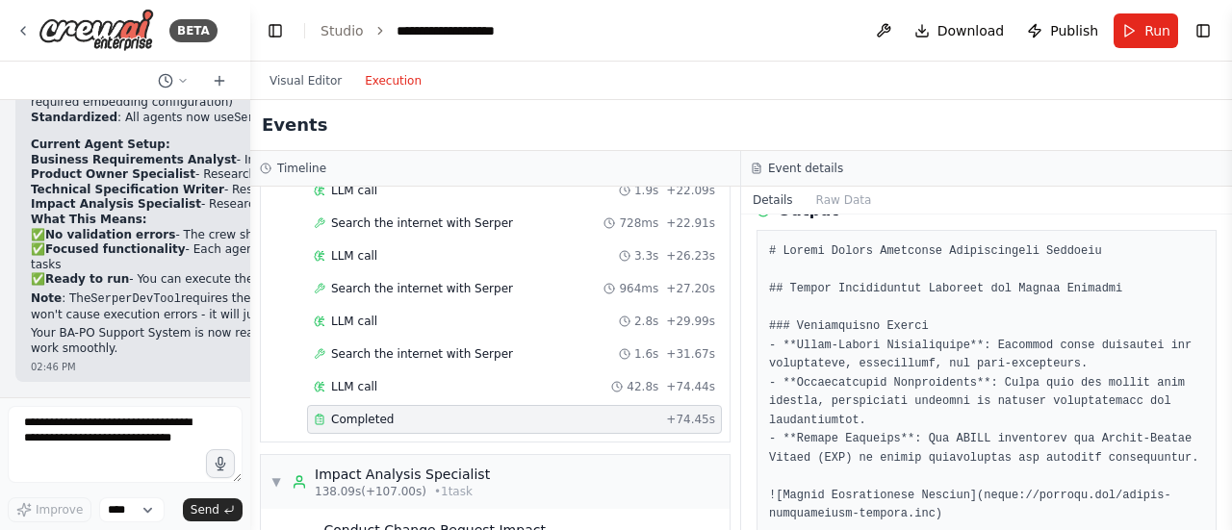
drag, startPoint x: 792, startPoint y: 440, endPoint x: 1081, endPoint y: 491, distance: 293.2
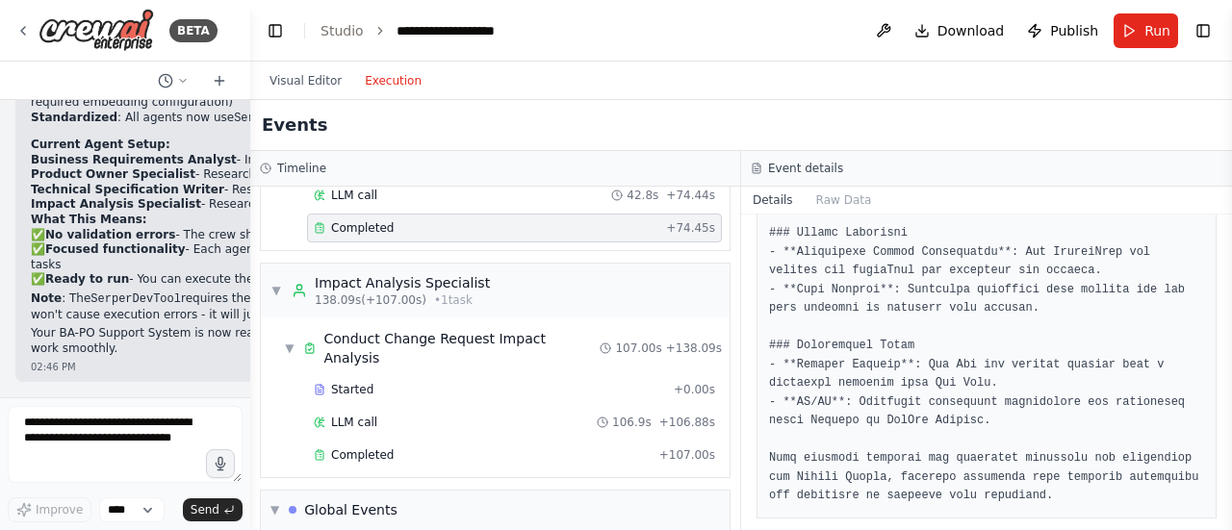
scroll to position [1309, 0]
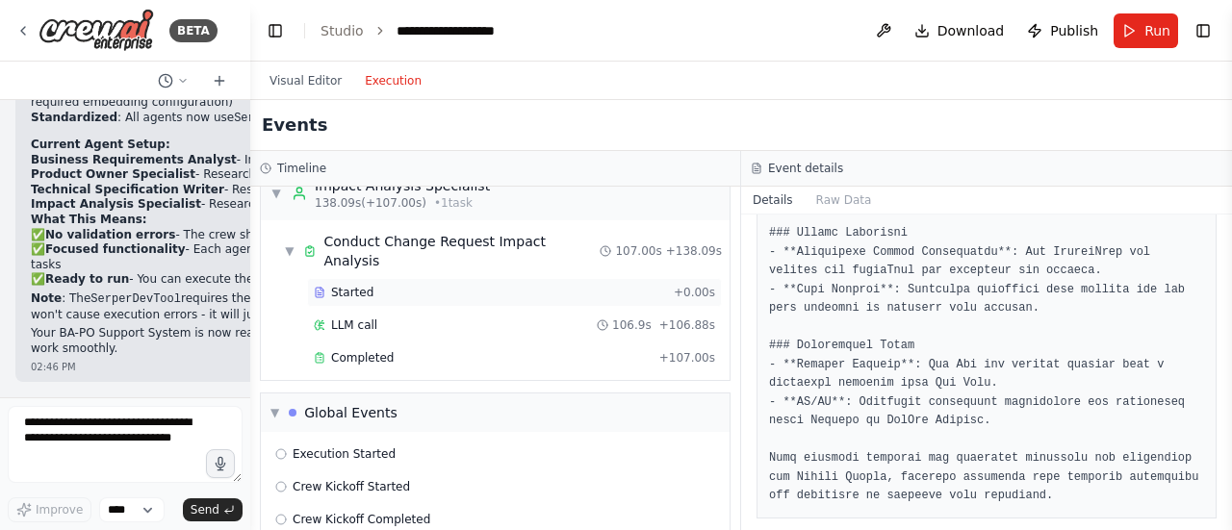
click at [392, 285] on div "Started" at bounding box center [490, 292] width 352 height 15
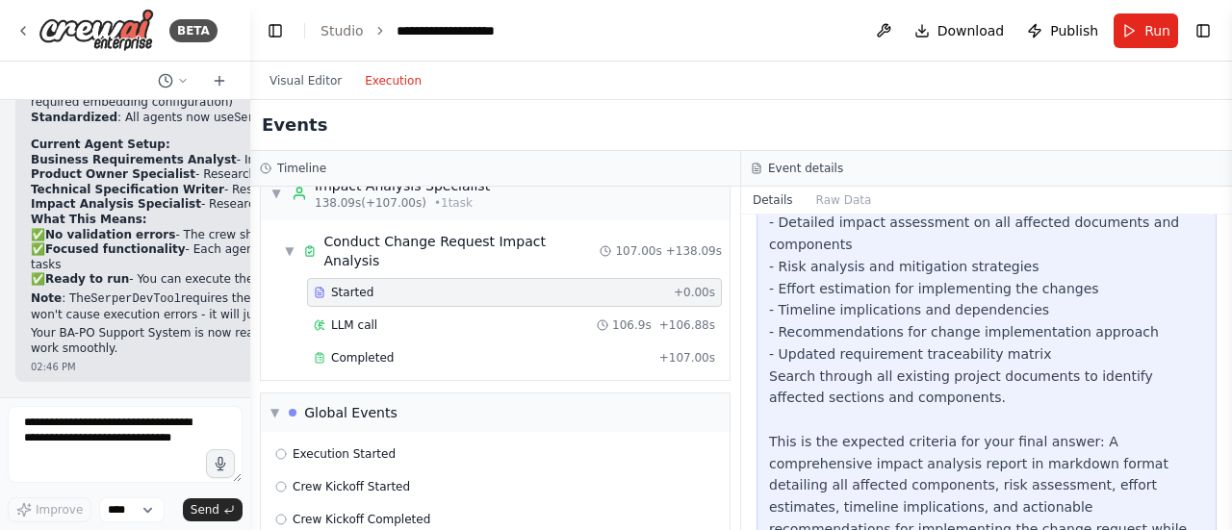
scroll to position [268, 0]
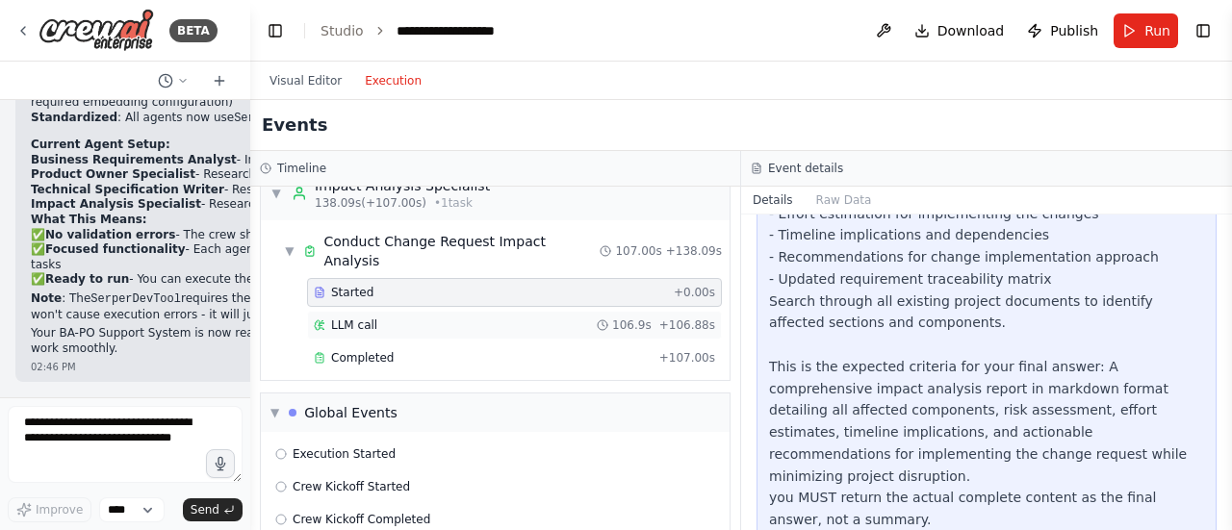
click at [375, 318] on div "LLM call 106.9s + 106.88s" at bounding box center [514, 325] width 401 height 15
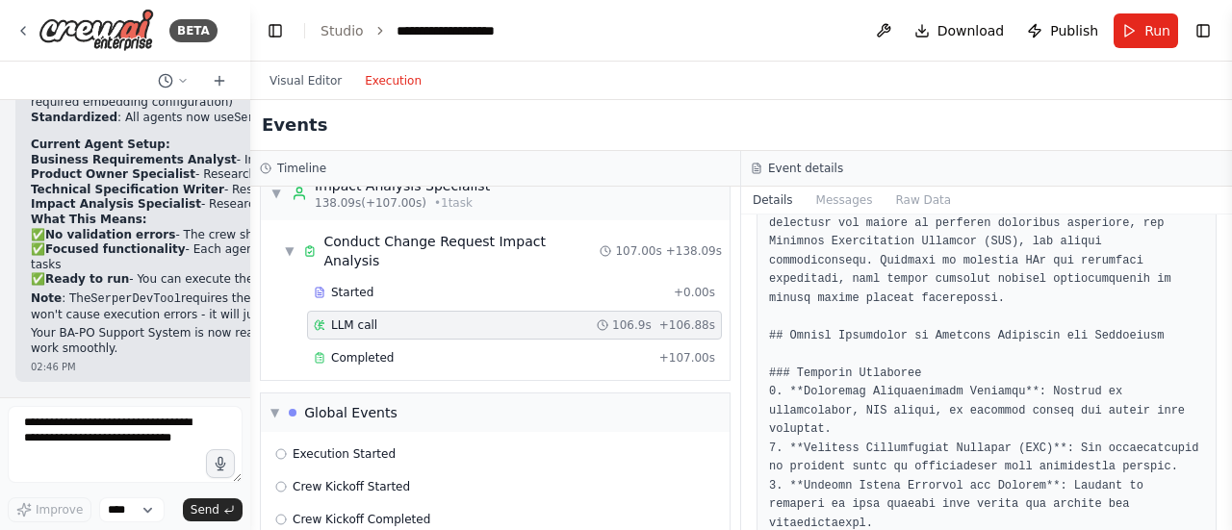
scroll to position [578, 0]
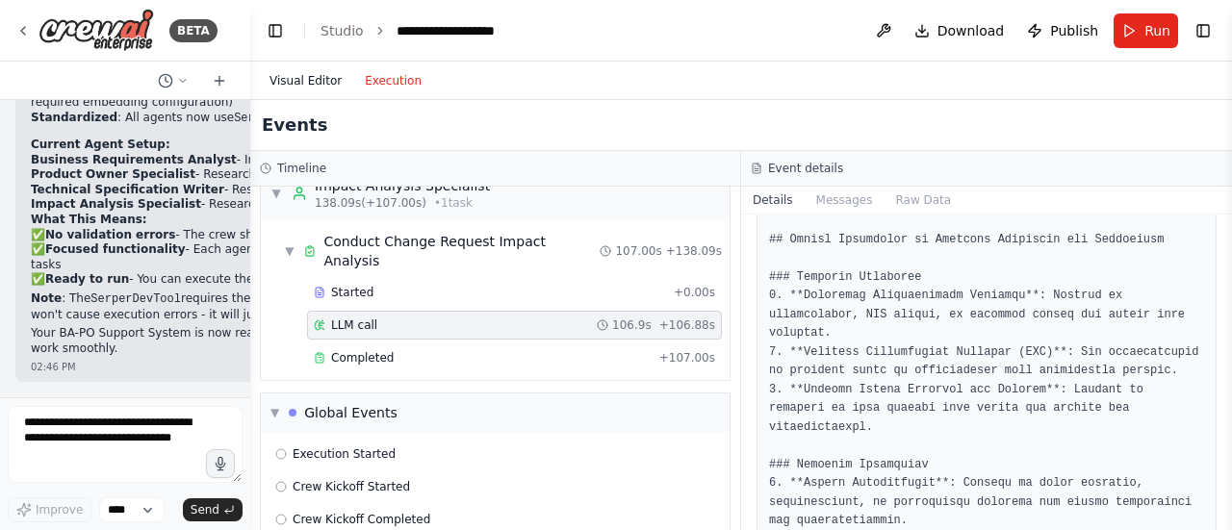
click at [310, 80] on button "Visual Editor" at bounding box center [305, 80] width 95 height 23
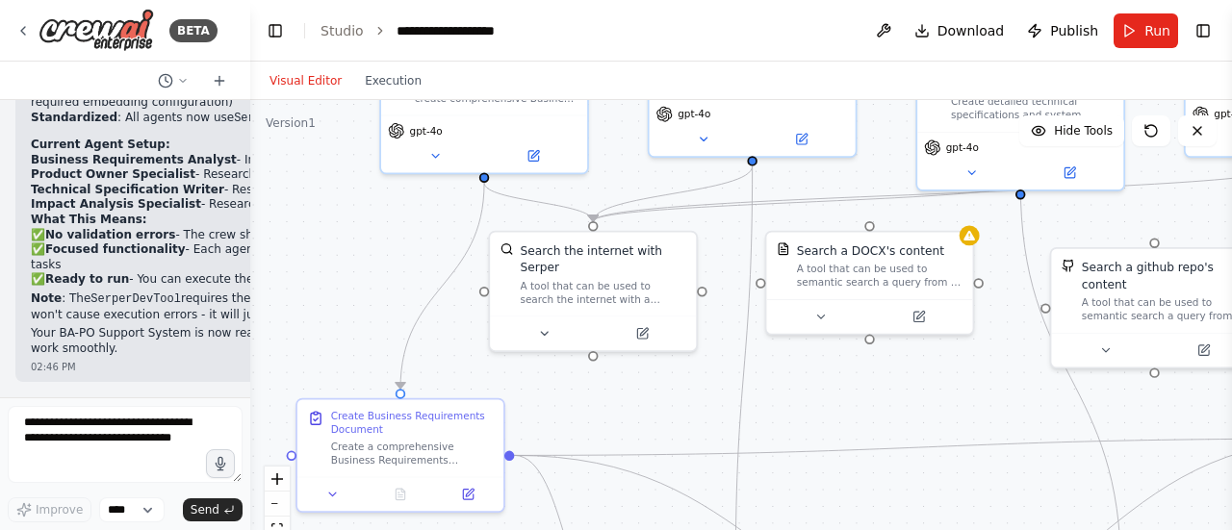
drag, startPoint x: 370, startPoint y: 439, endPoint x: 378, endPoint y: 259, distance: 180.2
click at [378, 259] on div ".deletable-edge-delete-btn { width: 20px; height: 20px; border: 0px solid #ffff…" at bounding box center [741, 340] width 982 height 481
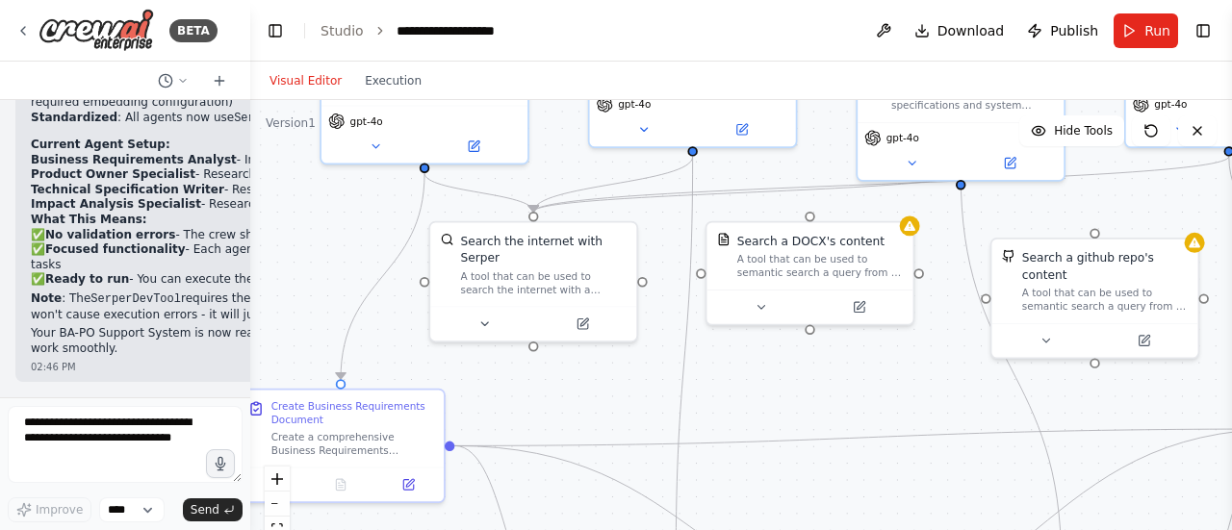
drag, startPoint x: 598, startPoint y: 416, endPoint x: 538, endPoint y: 399, distance: 61.9
click at [538, 401] on div ".deletable-edge-delete-btn { width: 20px; height: 20px; border: 0px solid #ffff…" at bounding box center [741, 340] width 982 height 481
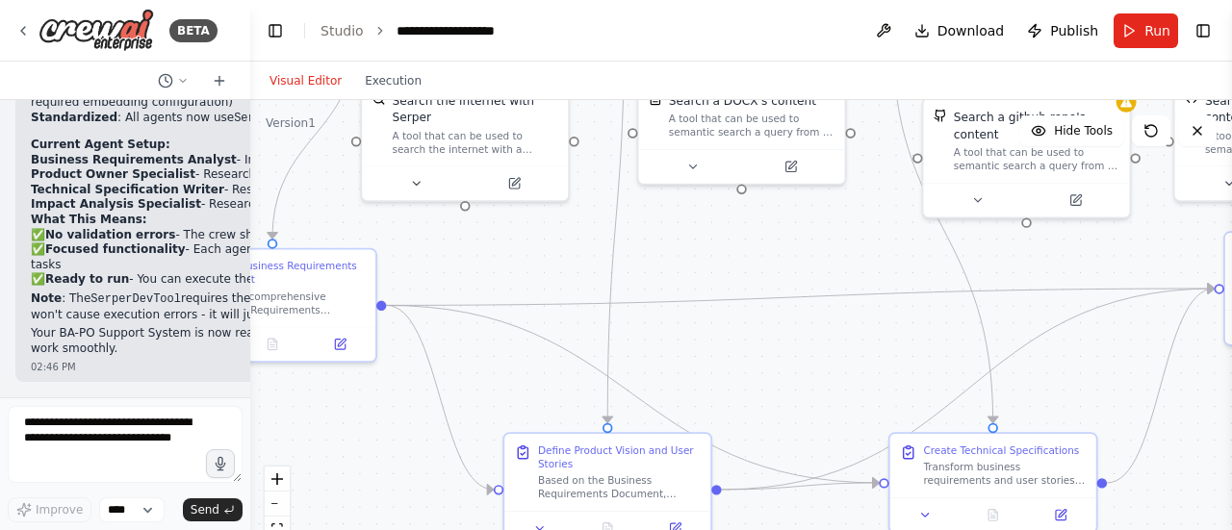
drag, startPoint x: 599, startPoint y: 384, endPoint x: 530, endPoint y: 248, distance: 152.0
click at [530, 248] on div ".deletable-edge-delete-btn { width: 20px; height: 20px; border: 0px solid #ffff…" at bounding box center [741, 340] width 982 height 481
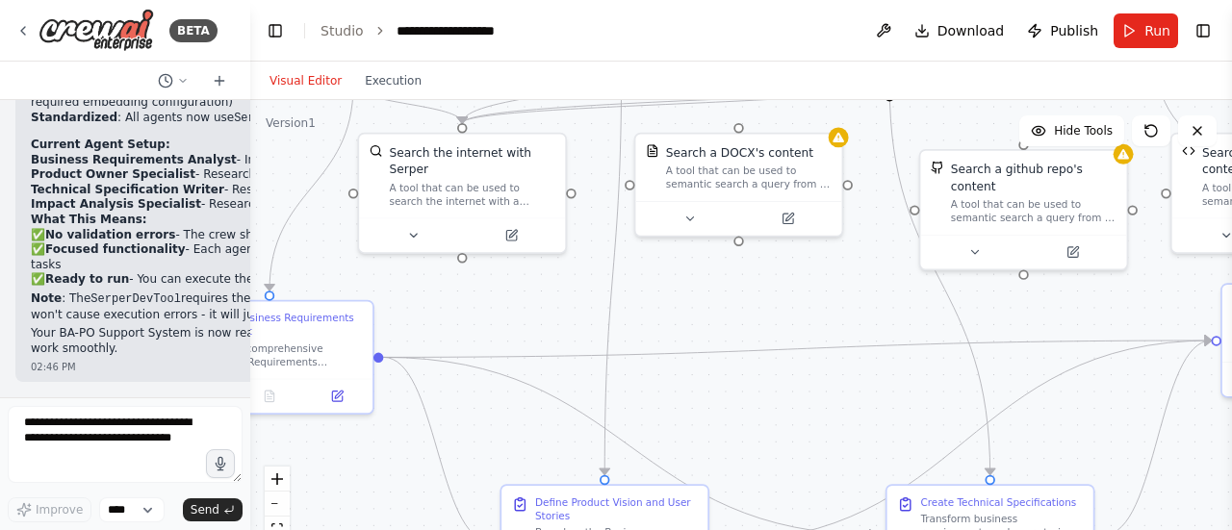
drag, startPoint x: 720, startPoint y: 243, endPoint x: 717, endPoint y: 295, distance: 52.1
click at [717, 295] on div ".deletable-edge-delete-btn { width: 20px; height: 20px; border: 0px solid #ffff…" at bounding box center [741, 340] width 982 height 481
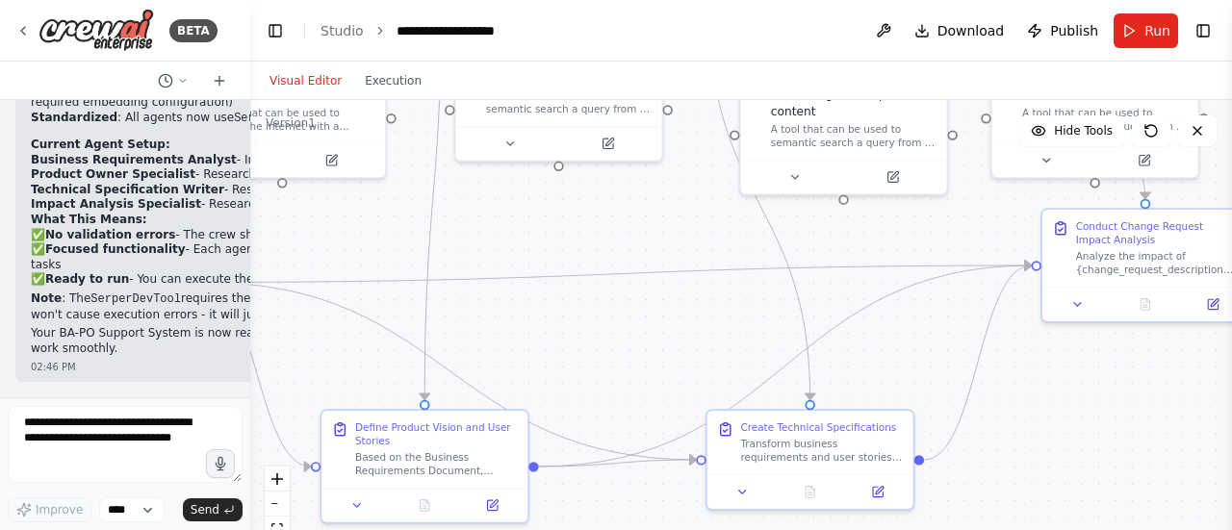
drag, startPoint x: 862, startPoint y: 425, endPoint x: 686, endPoint y: 344, distance: 193.8
click at [686, 344] on div ".deletable-edge-delete-btn { width: 20px; height: 20px; border: 0px solid #ffff…" at bounding box center [741, 340] width 982 height 481
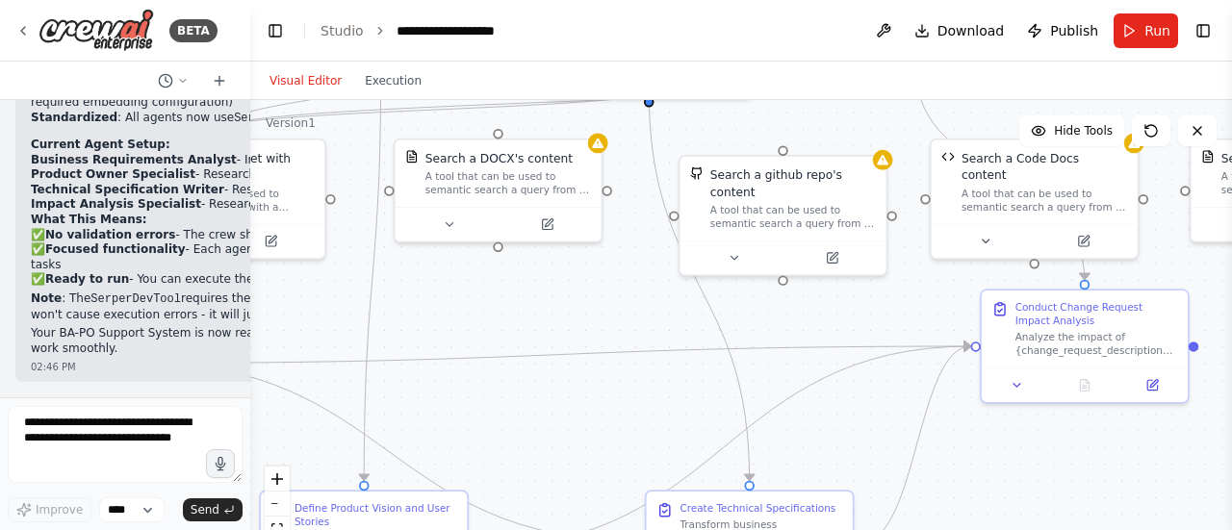
drag, startPoint x: 610, startPoint y: 326, endPoint x: 546, endPoint y: 413, distance: 108.0
click at [546, 413] on div ".deletable-edge-delete-btn { width: 20px; height: 20px; border: 0px solid #ffff…" at bounding box center [741, 340] width 982 height 481
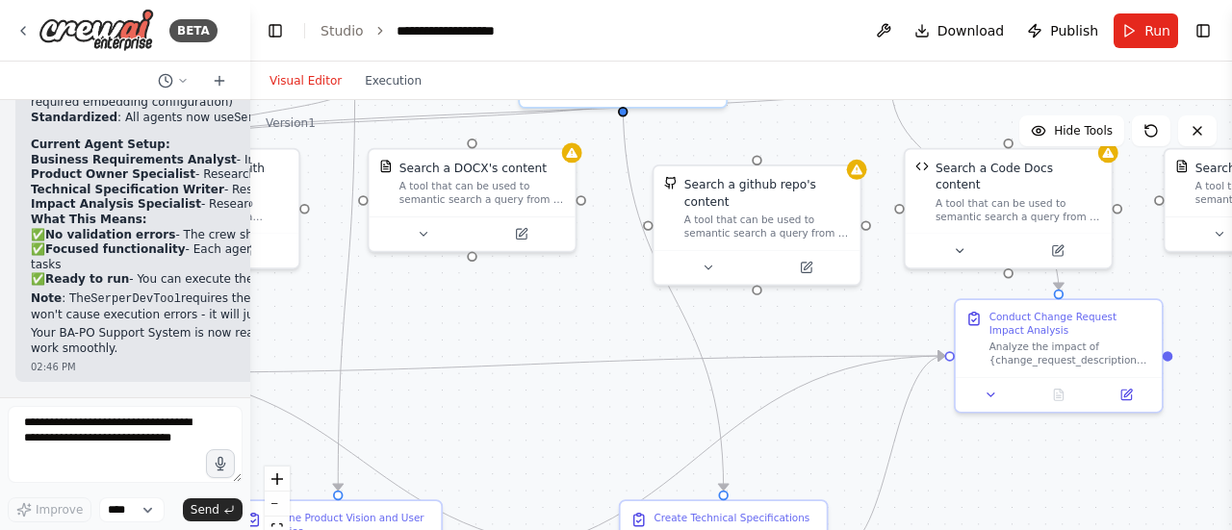
drag, startPoint x: 955, startPoint y: 286, endPoint x: 929, endPoint y: 296, distance: 27.7
click at [929, 296] on div ".deletable-edge-delete-btn { width: 20px; height: 20px; border: 0px solid #ffff…" at bounding box center [741, 340] width 982 height 481
click at [1100, 345] on div "Analyze the impact of {change_request_description} on existing technical artifa…" at bounding box center [1071, 350] width 163 height 27
click at [1129, 391] on icon at bounding box center [1128, 390] width 8 height 8
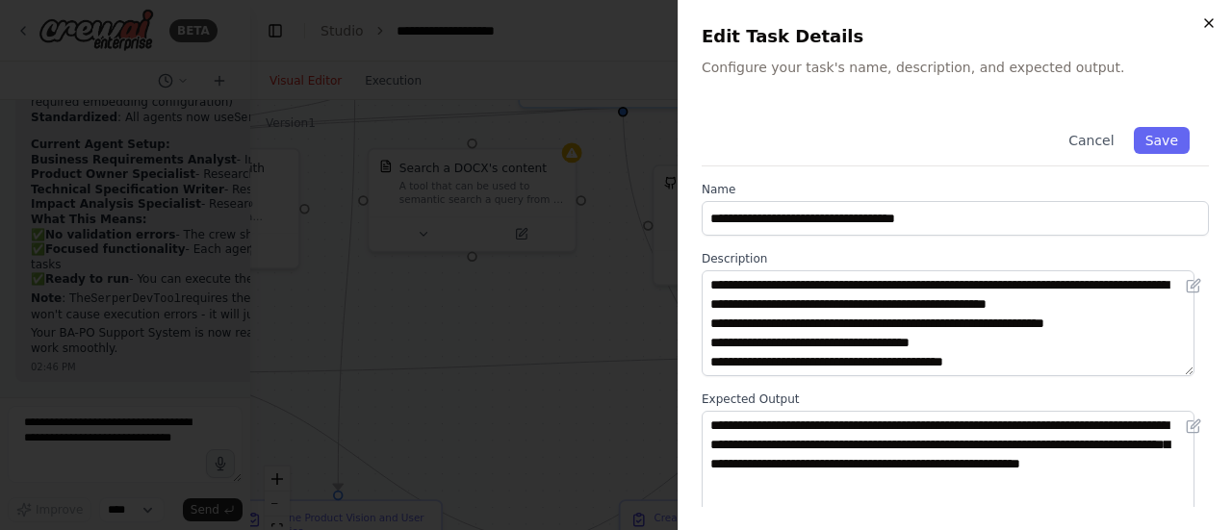
click at [1214, 20] on icon "button" at bounding box center [1208, 22] width 15 height 15
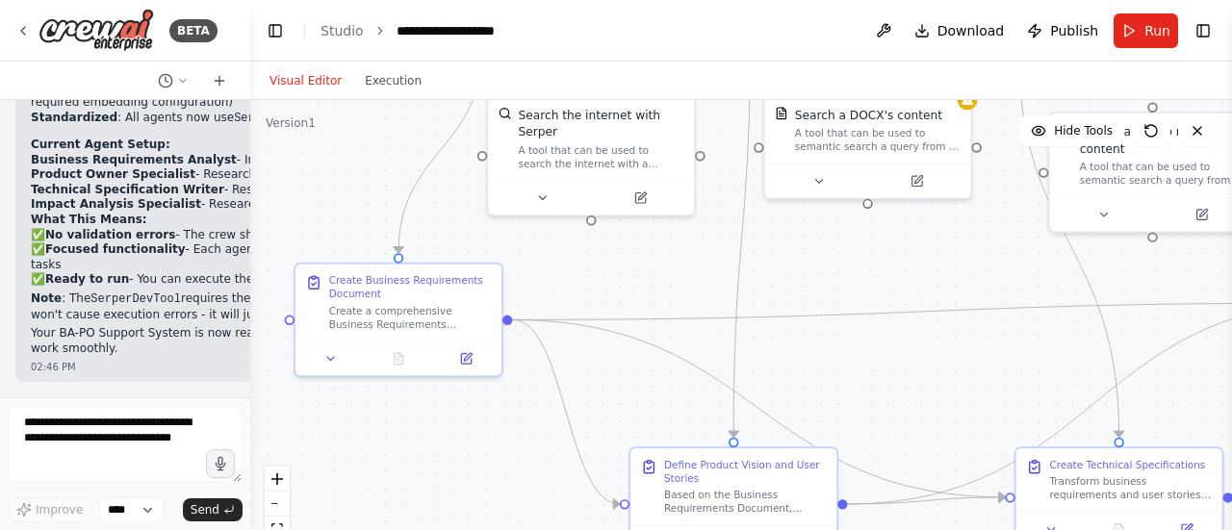
drag, startPoint x: 467, startPoint y: 426, endPoint x: 857, endPoint y: 372, distance: 393.7
click at [862, 373] on div ".deletable-edge-delete-btn { width: 20px; height: 20px; border: 0px solid #ffff…" at bounding box center [741, 340] width 982 height 481
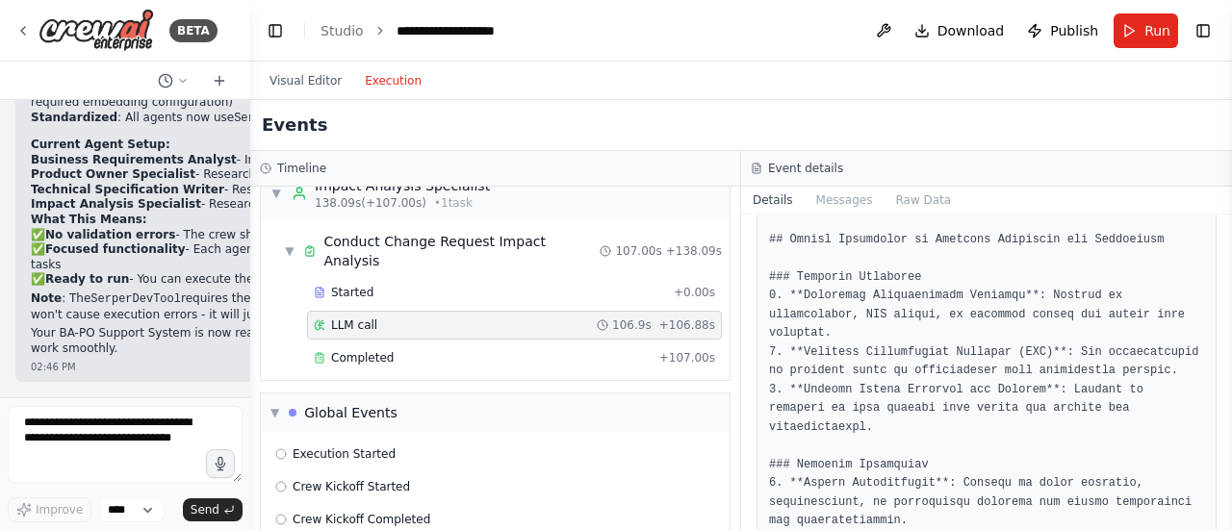
click at [405, 85] on button "Execution" at bounding box center [393, 80] width 80 height 23
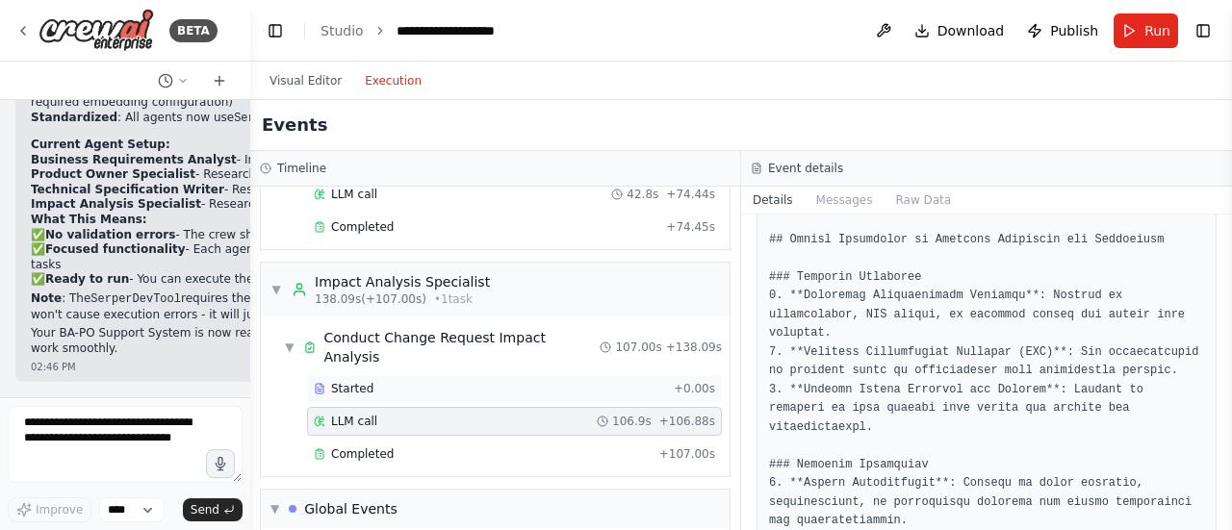
click at [379, 381] on div "Started" at bounding box center [490, 388] width 352 height 15
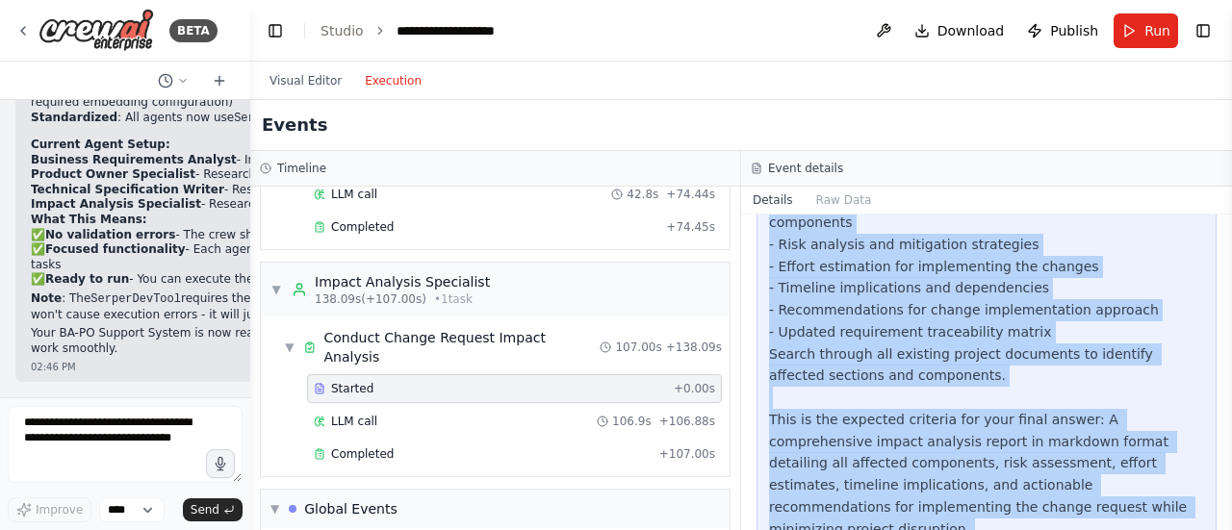
scroll to position [266, 0]
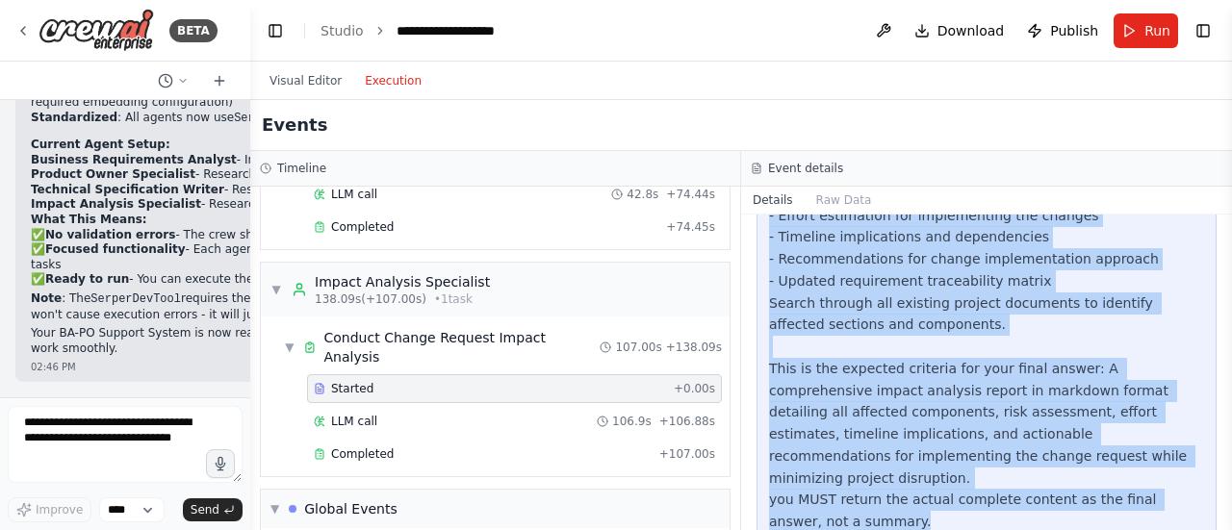
drag, startPoint x: 771, startPoint y: 350, endPoint x: 1079, endPoint y: 476, distance: 332.5
click at [1084, 480] on div "Analyze the impact of No CRs on existing technical artifacts, BRD sections, and…" at bounding box center [986, 303] width 435 height 460
copy div "Analyze the impact of No CRs on existing technical artifacts, BRD sections, and…"
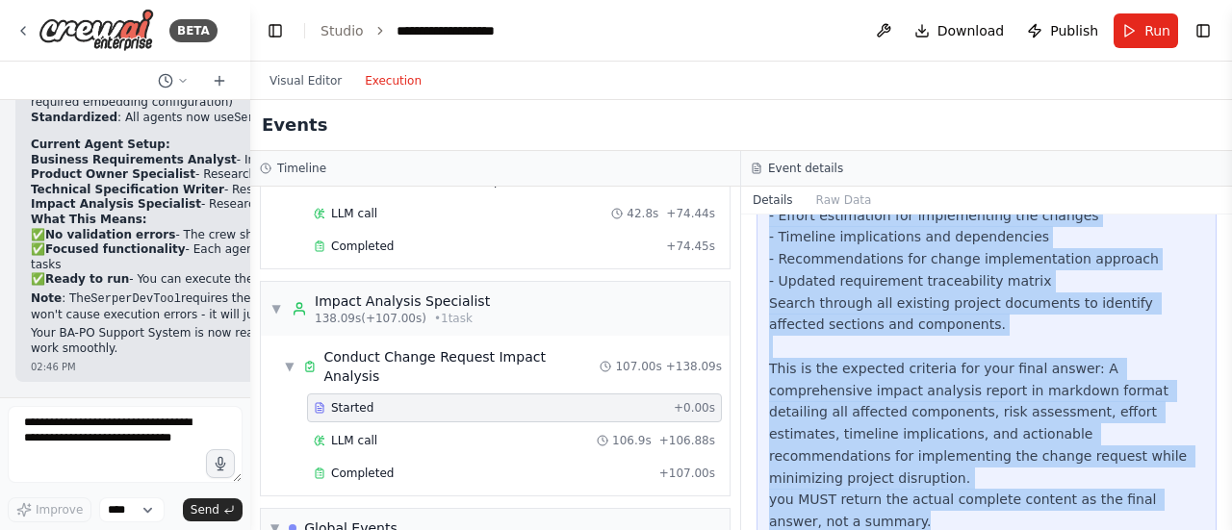
scroll to position [1213, 0]
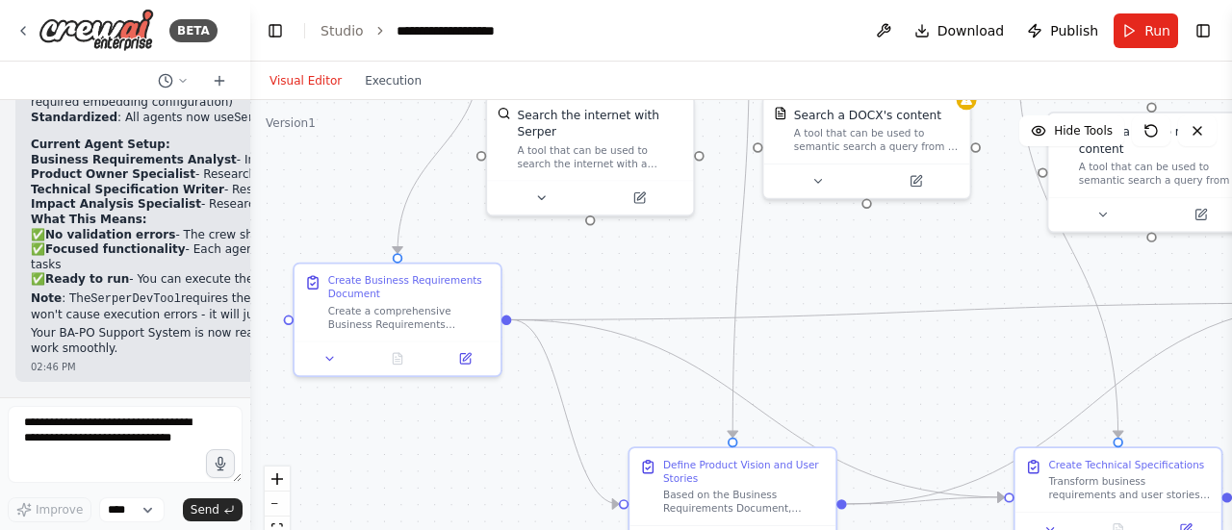
click at [320, 79] on button "Visual Editor" at bounding box center [305, 80] width 95 height 23
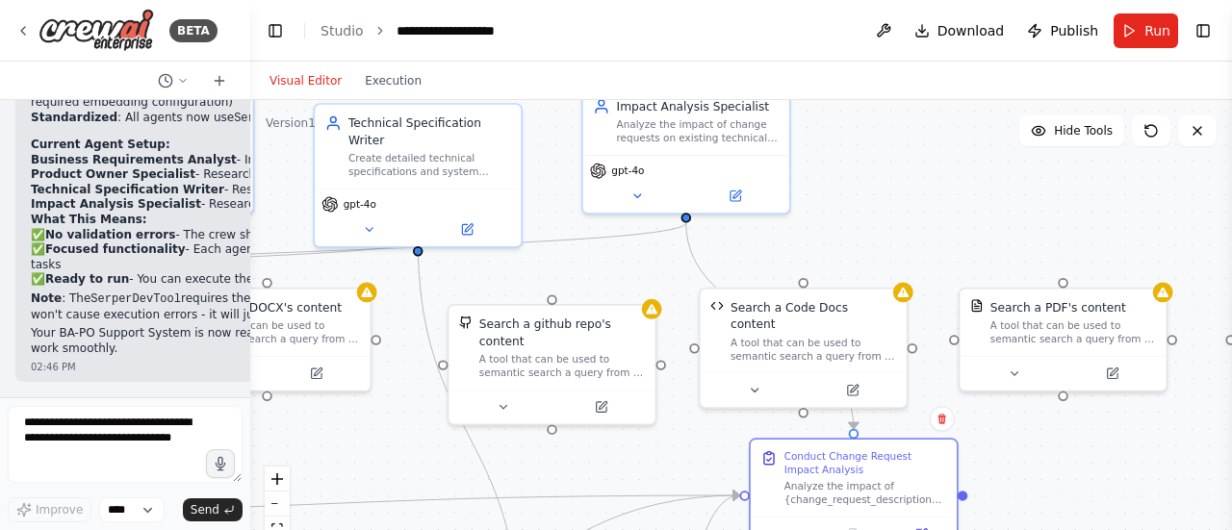
drag, startPoint x: 1002, startPoint y: 383, endPoint x: 402, endPoint y: 576, distance: 629.8
click at [402, 529] on html "BETA Hello! I'm the CrewAI assistant. What kind of automation do you want to bu…" at bounding box center [616, 265] width 1232 height 530
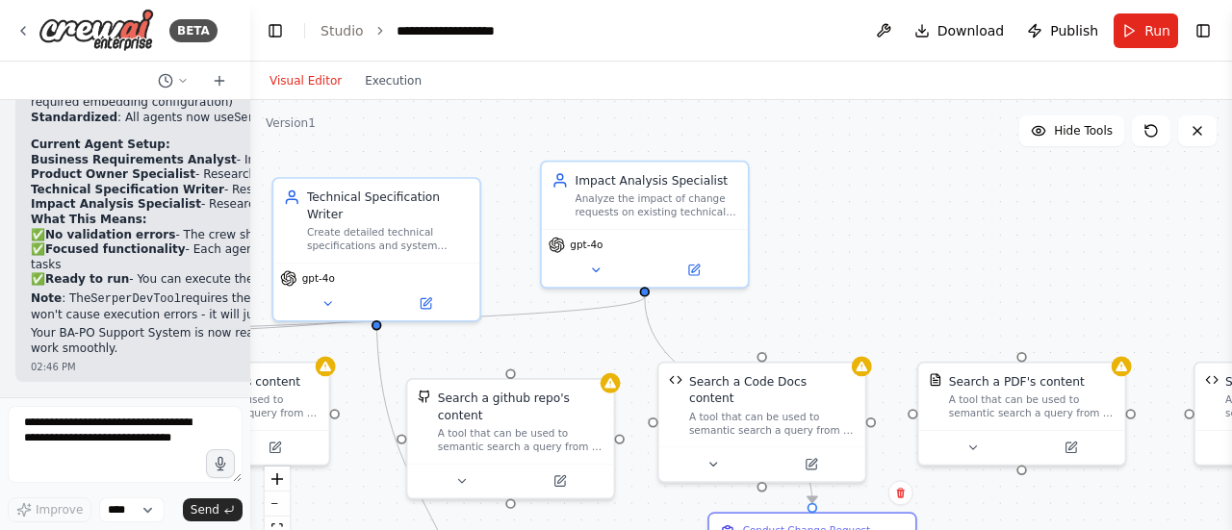
drag, startPoint x: 888, startPoint y: 140, endPoint x: 847, endPoint y: 214, distance: 84.9
click at [847, 214] on div ".deletable-edge-delete-btn { width: 20px; height: 20px; border: 0px solid #ffff…" at bounding box center [741, 340] width 982 height 481
click at [703, 264] on button at bounding box center [694, 267] width 94 height 20
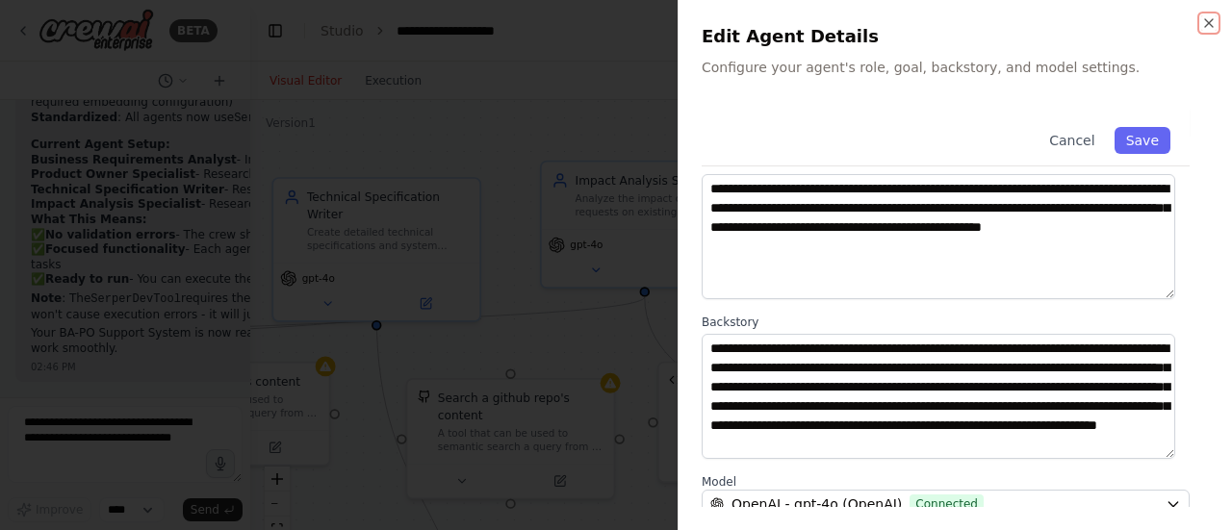
scroll to position [0, 0]
drag, startPoint x: 1171, startPoint y: 454, endPoint x: 1164, endPoint y: 502, distance: 48.7
click at [1168, 508] on div "**********" at bounding box center [955, 265] width 554 height 530
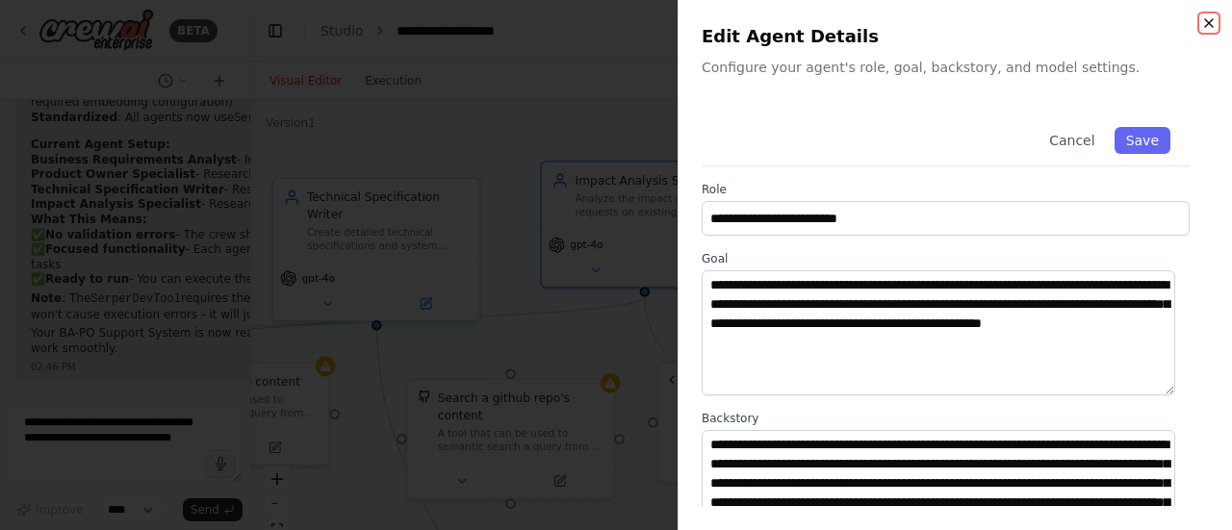
click at [1205, 20] on icon "button" at bounding box center [1208, 22] width 15 height 15
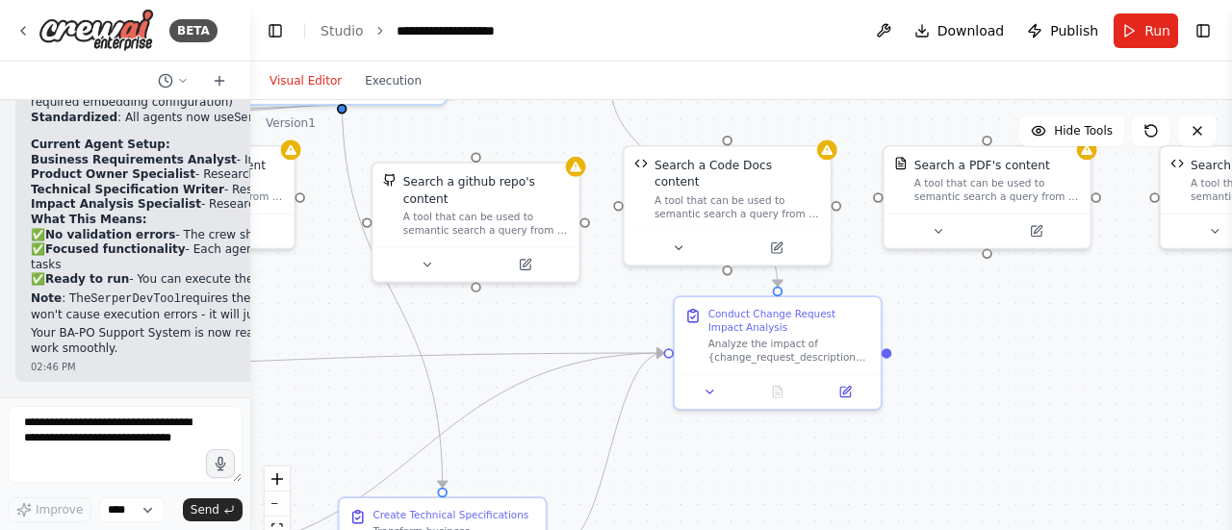
drag, startPoint x: 949, startPoint y: 298, endPoint x: 914, endPoint y: 82, distance: 219.3
click at [914, 82] on div "Visual Editor Execution Version 1 Hide Tools .deletable-edge-delete-btn { width…" at bounding box center [741, 296] width 982 height 469
click at [794, 343] on div "Analyze the impact of {change_request_description} on existing technical artifa…" at bounding box center [789, 347] width 163 height 27
click at [847, 395] on icon at bounding box center [844, 388] width 13 height 13
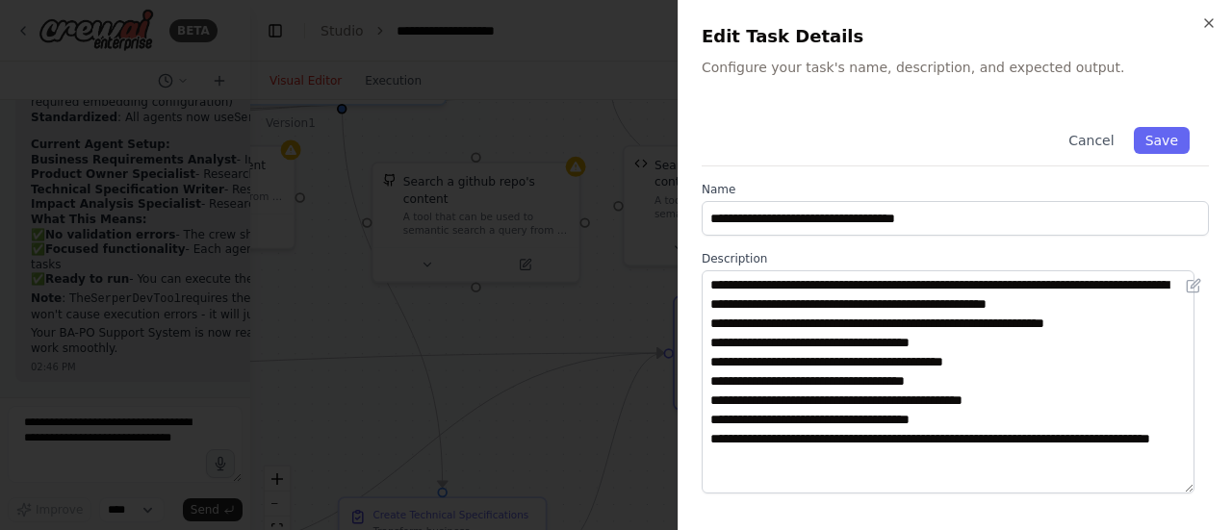
drag, startPoint x: 1189, startPoint y: 373, endPoint x: 1187, endPoint y: 490, distance: 117.5
click at [1187, 490] on textarea "**********" at bounding box center [948, 381] width 493 height 223
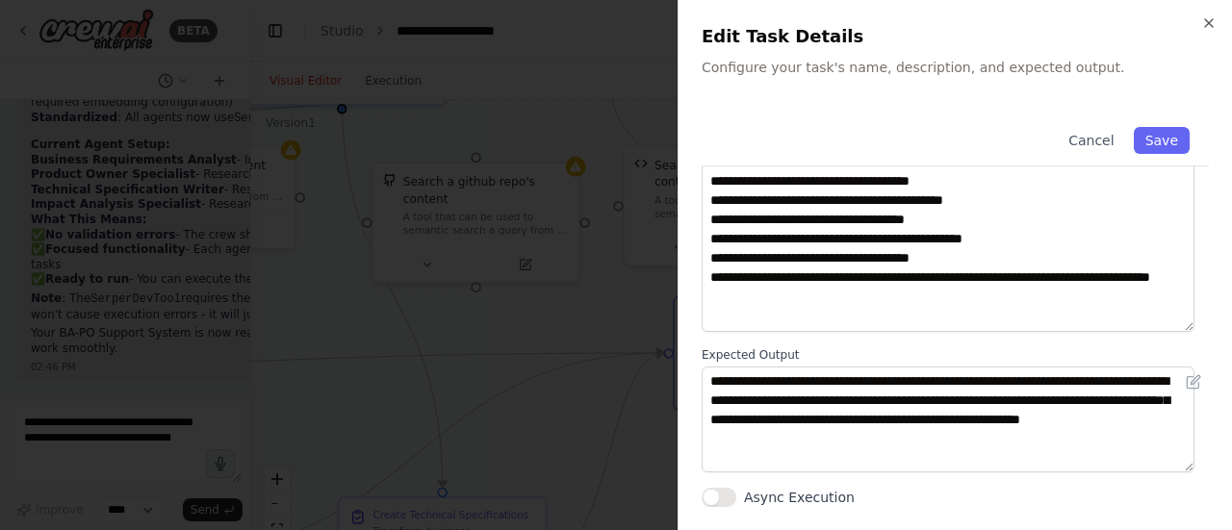
scroll to position [65, 0]
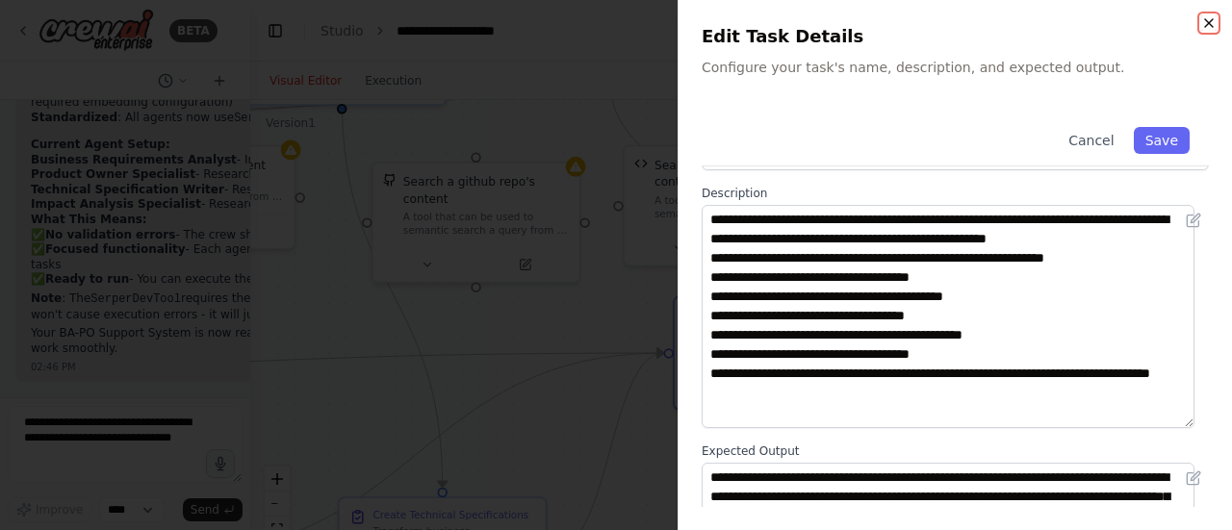
click at [1209, 20] on icon "button" at bounding box center [1208, 22] width 15 height 15
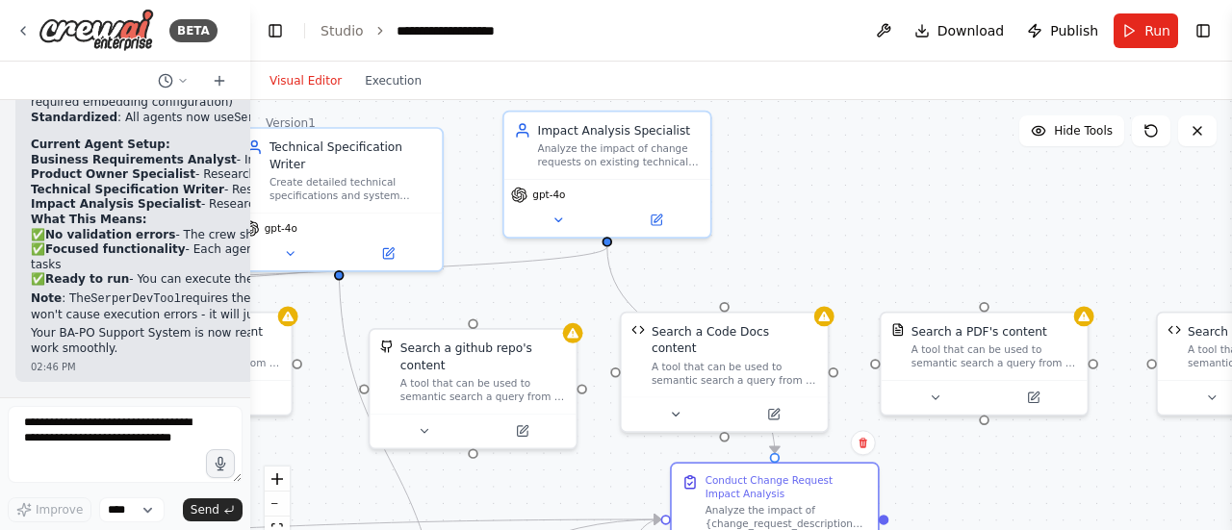
drag, startPoint x: 627, startPoint y: 319, endPoint x: 624, endPoint y: 485, distance: 166.6
click at [624, 485] on div ".deletable-edge-delete-btn { width: 20px; height: 20px; border: 0px solid #ffff…" at bounding box center [741, 340] width 982 height 481
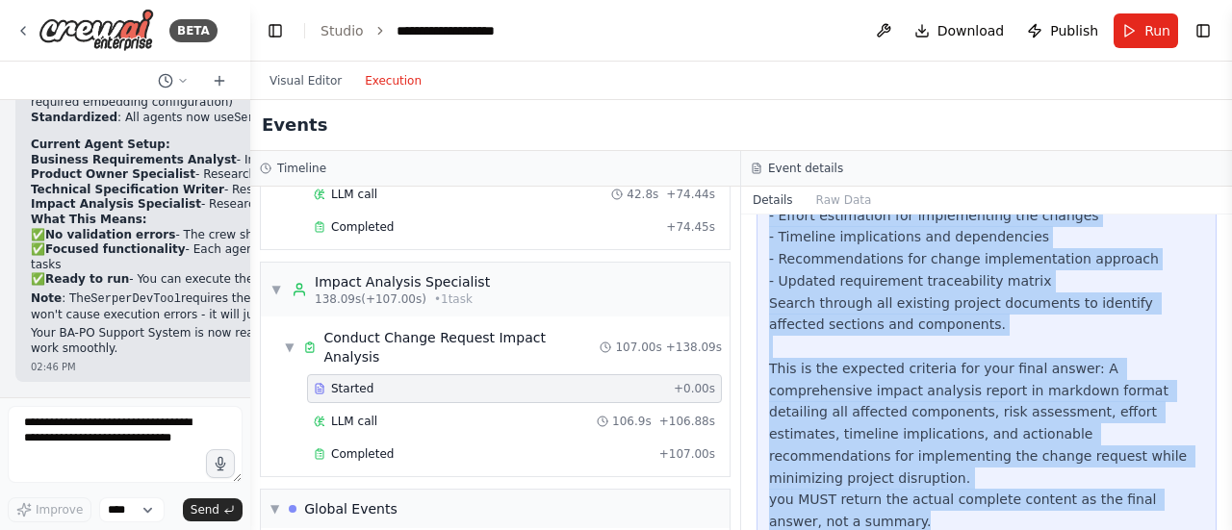
click at [374, 82] on button "Execution" at bounding box center [393, 80] width 80 height 23
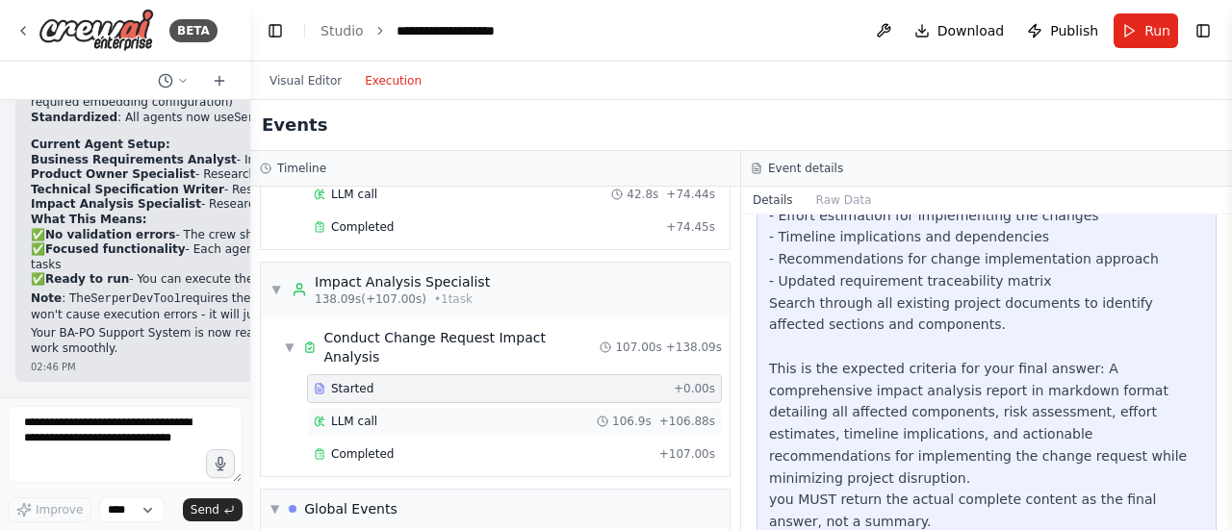
click at [354, 414] on span "LLM call" at bounding box center [354, 421] width 46 height 15
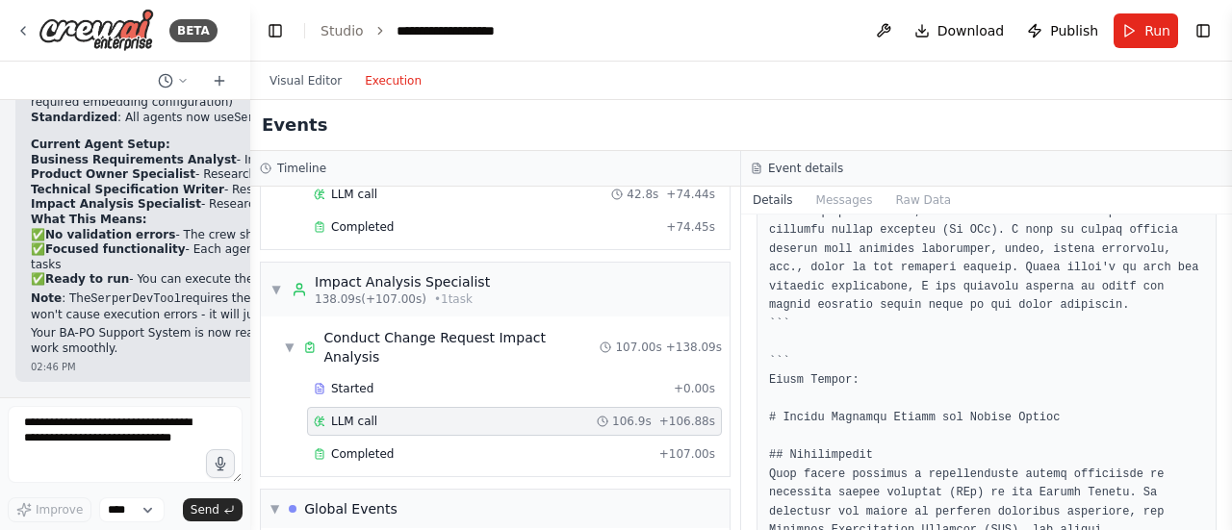
scroll to position [289, 0]
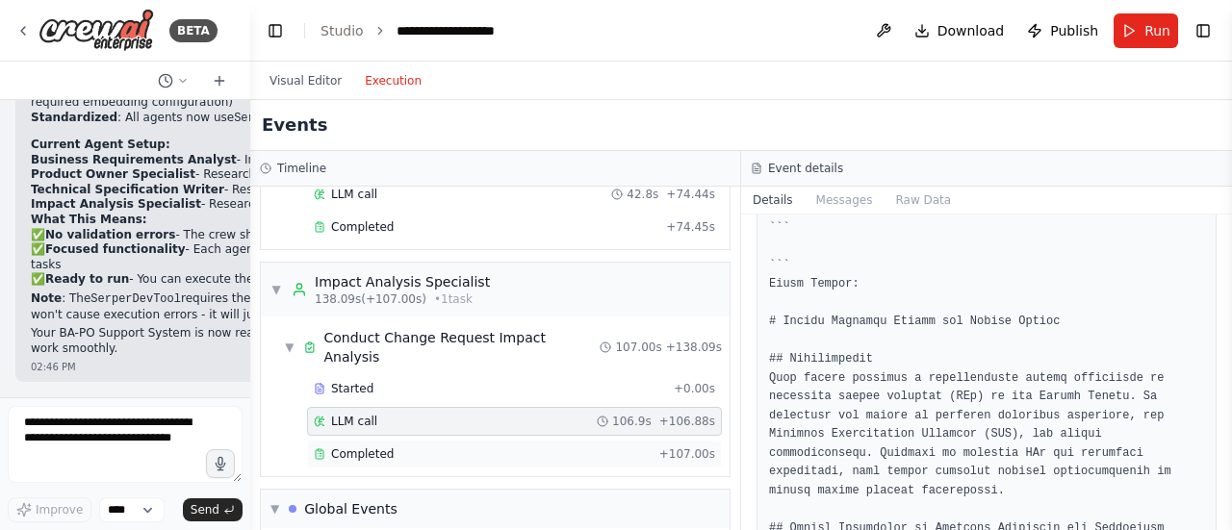
click at [437, 447] on div "Completed" at bounding box center [483, 454] width 338 height 15
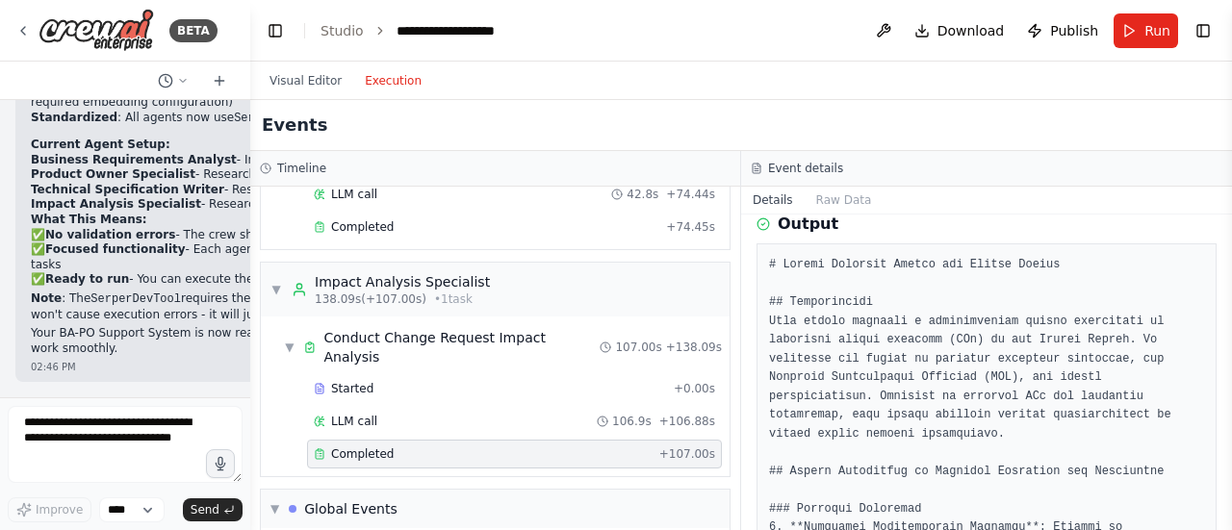
scroll to position [0, 0]
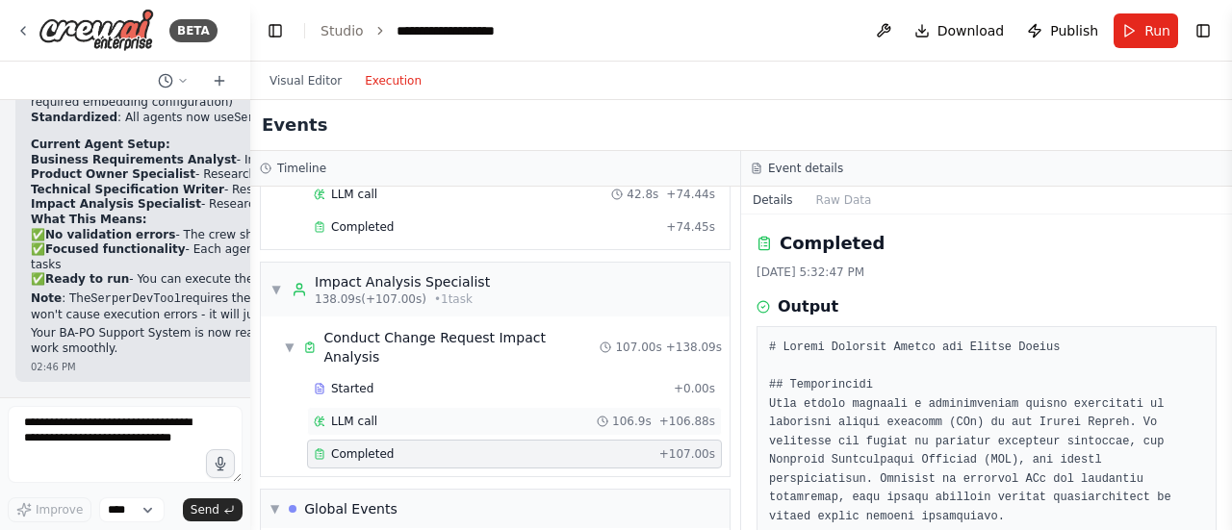
click at [356, 414] on span "LLM call" at bounding box center [354, 421] width 46 height 15
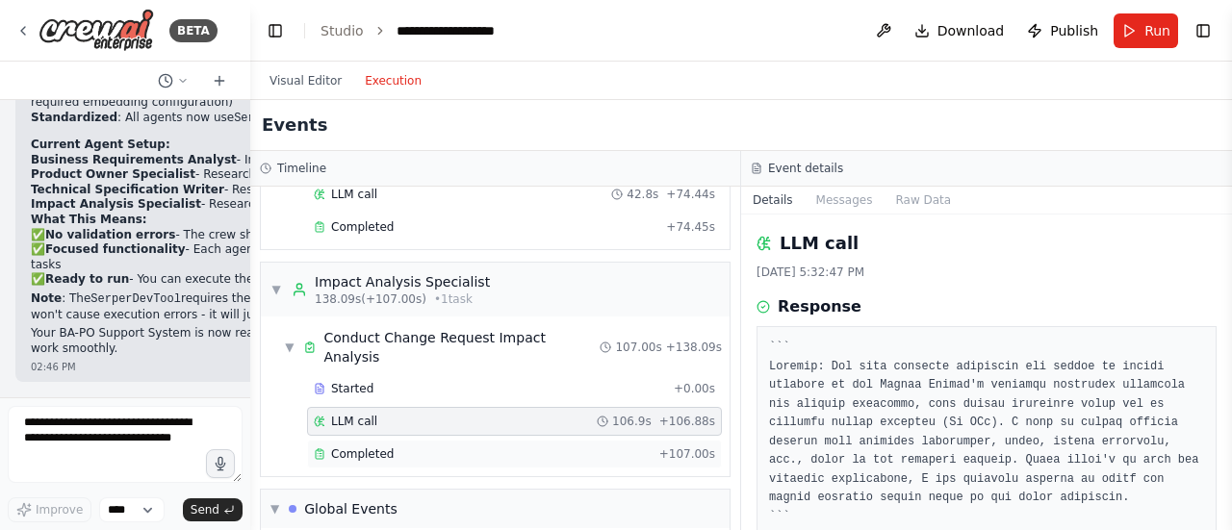
click at [352, 447] on span "Completed" at bounding box center [362, 454] width 63 height 15
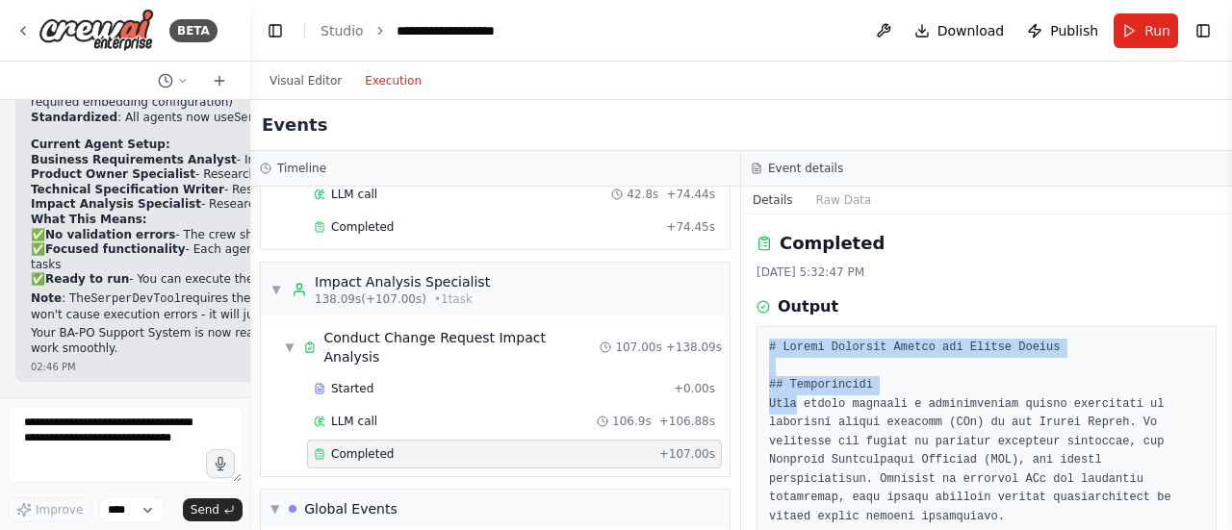
drag, startPoint x: 767, startPoint y: 350, endPoint x: 797, endPoint y: 411, distance: 67.6
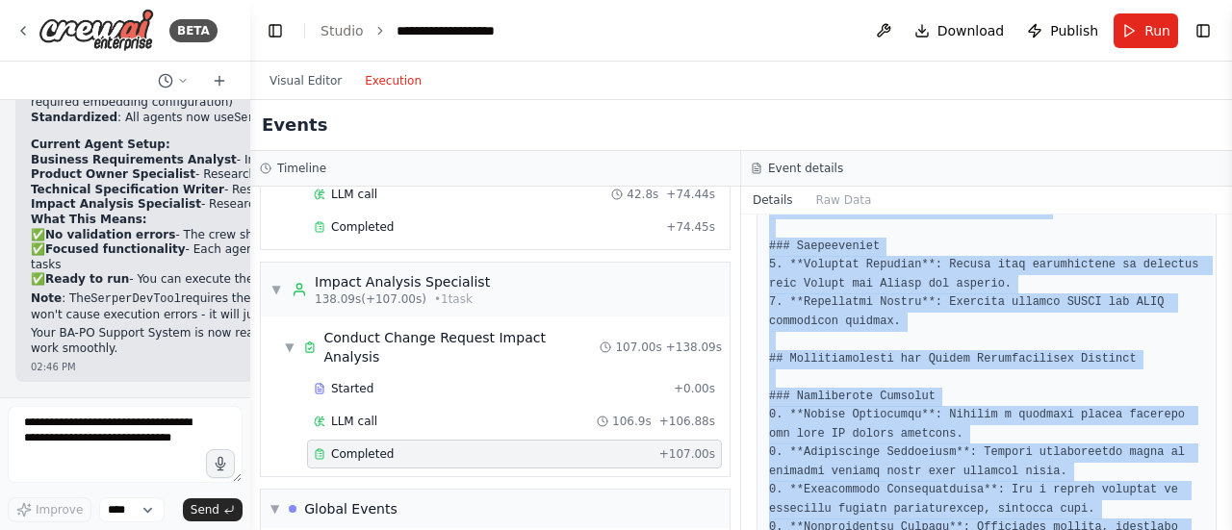
scroll to position [1841, 0]
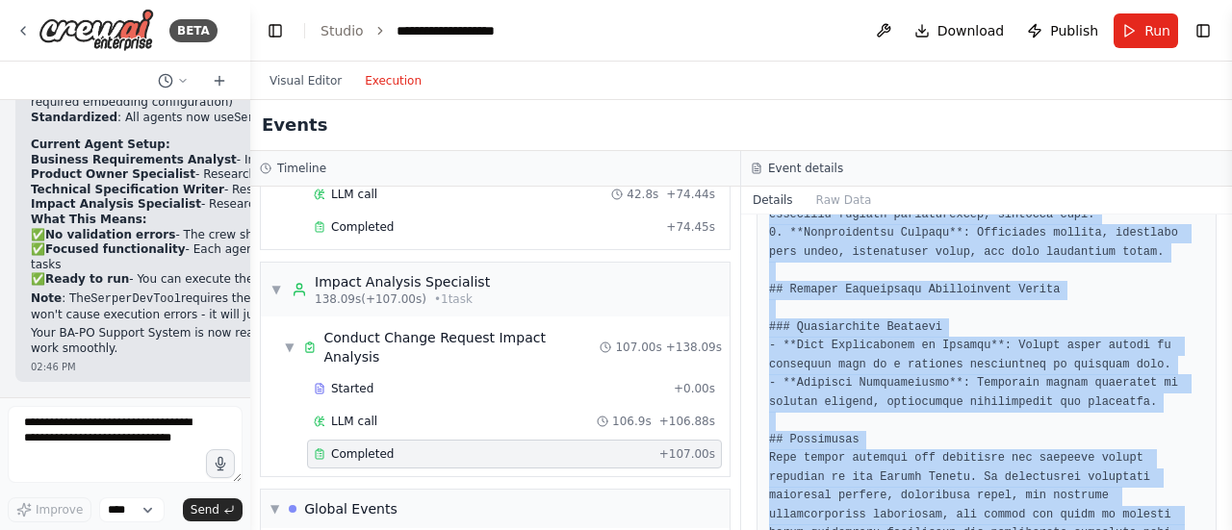
drag, startPoint x: 769, startPoint y: 347, endPoint x: 1147, endPoint y: 500, distance: 408.1
click at [1147, 500] on div "Completed 8/20/2025, 5:32:47 PM Output" at bounding box center [986, 373] width 491 height 316
copy pre "# Impact Analysis Report for School System ## Introduction This report provides…"
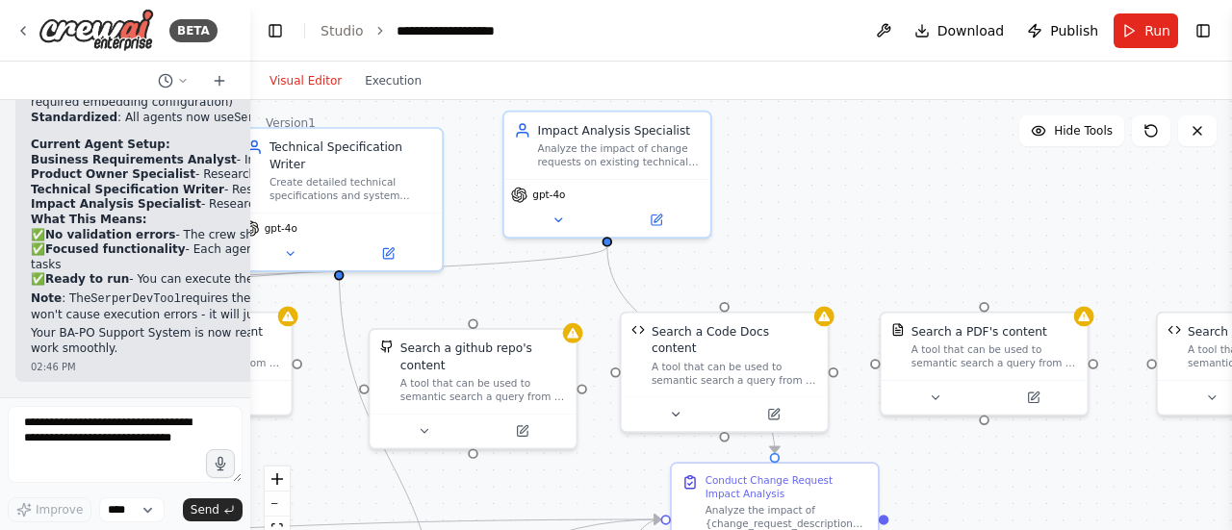
click at [315, 84] on button "Visual Editor" at bounding box center [305, 80] width 95 height 23
click at [976, 32] on span "Download" at bounding box center [971, 30] width 67 height 19
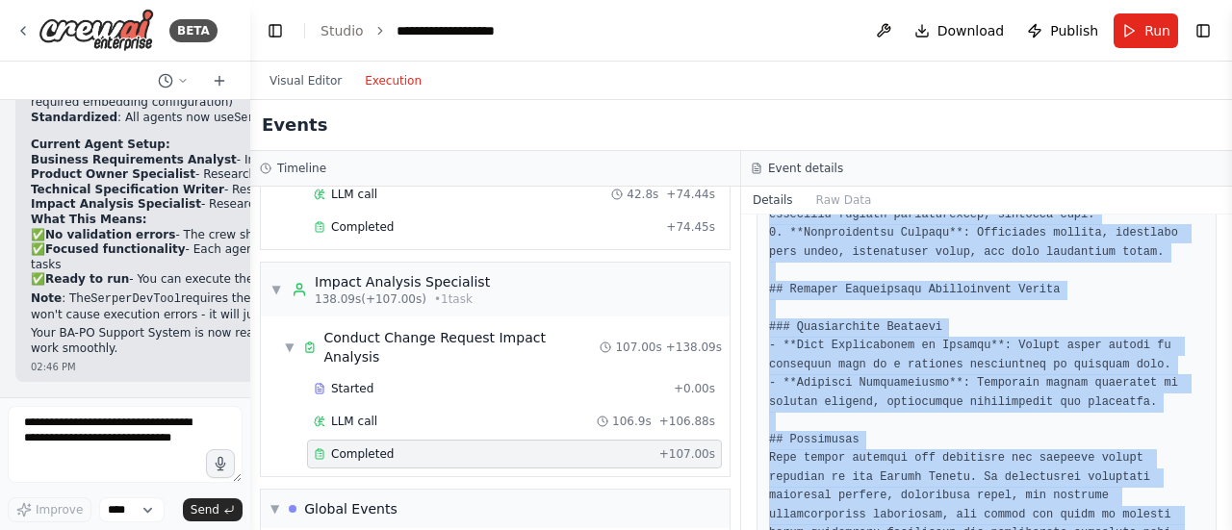
click at [371, 77] on button "Execution" at bounding box center [393, 80] width 80 height 23
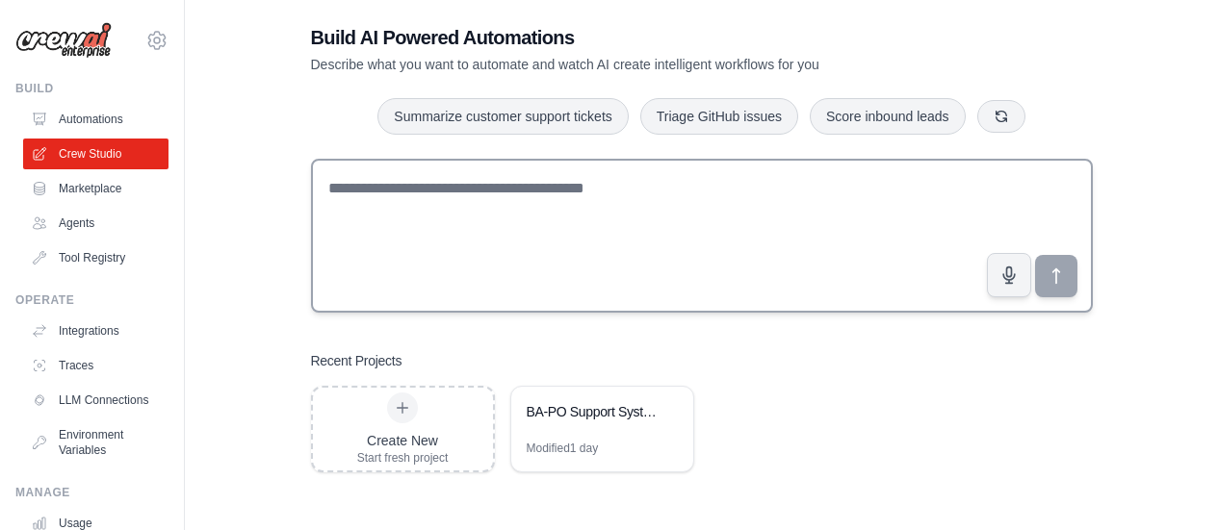
scroll to position [39, 0]
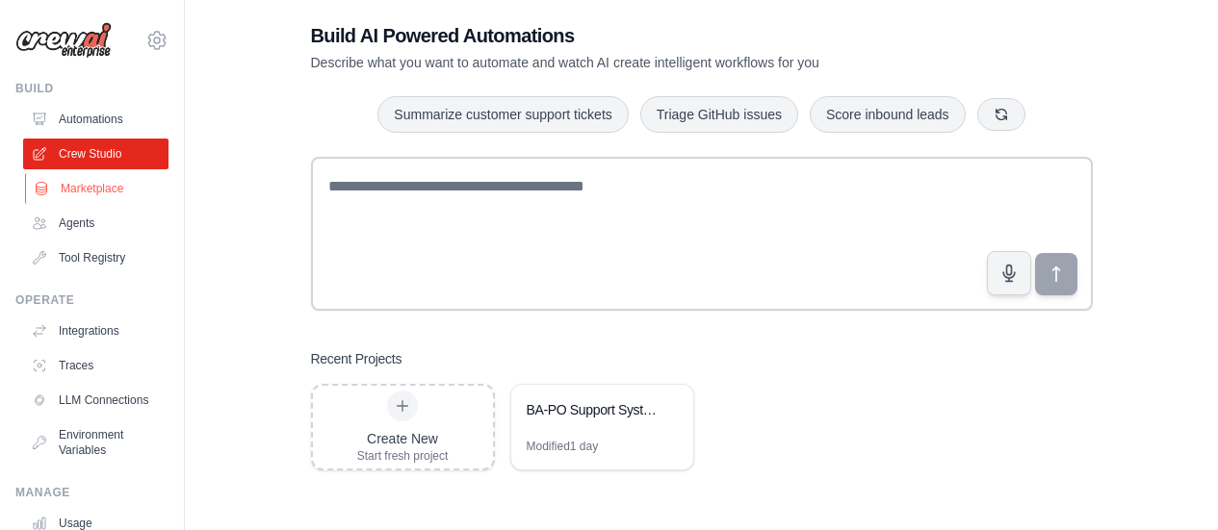
click at [81, 186] on link "Marketplace" at bounding box center [97, 188] width 145 height 31
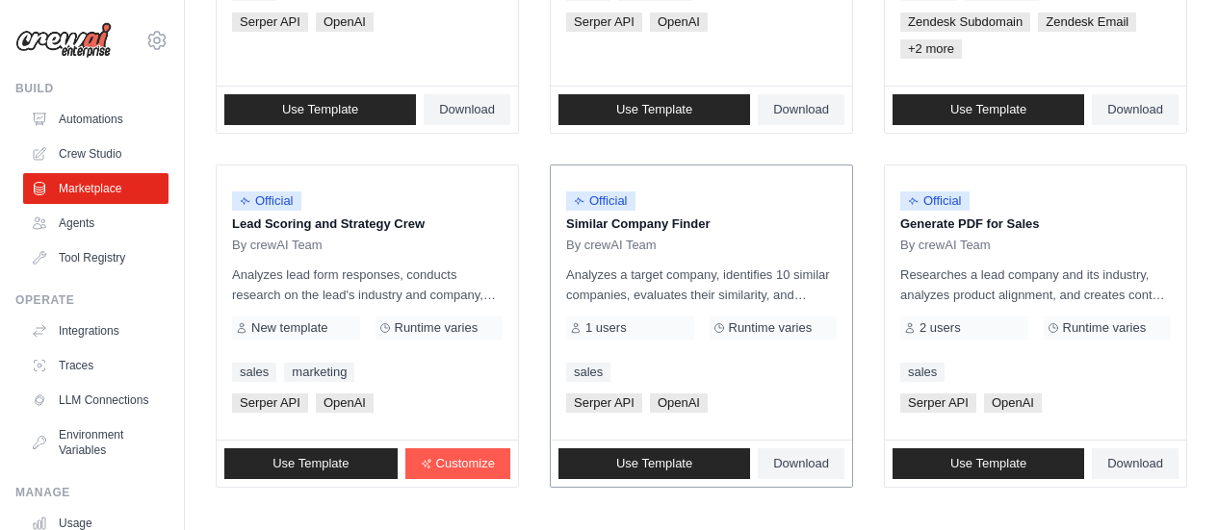
scroll to position [1307, 0]
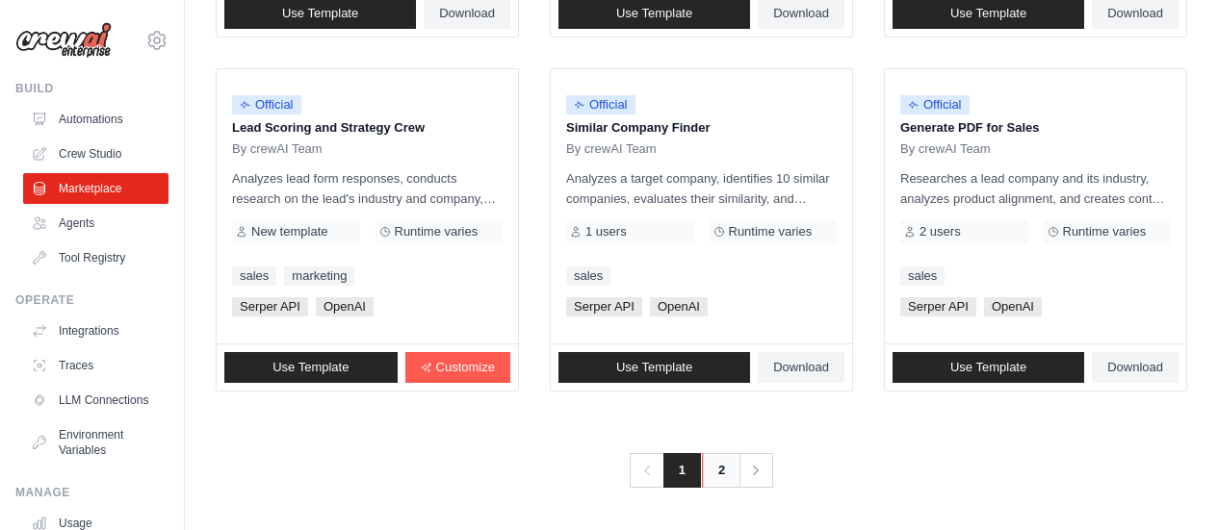
click at [723, 470] on link "2" at bounding box center [721, 470] width 39 height 35
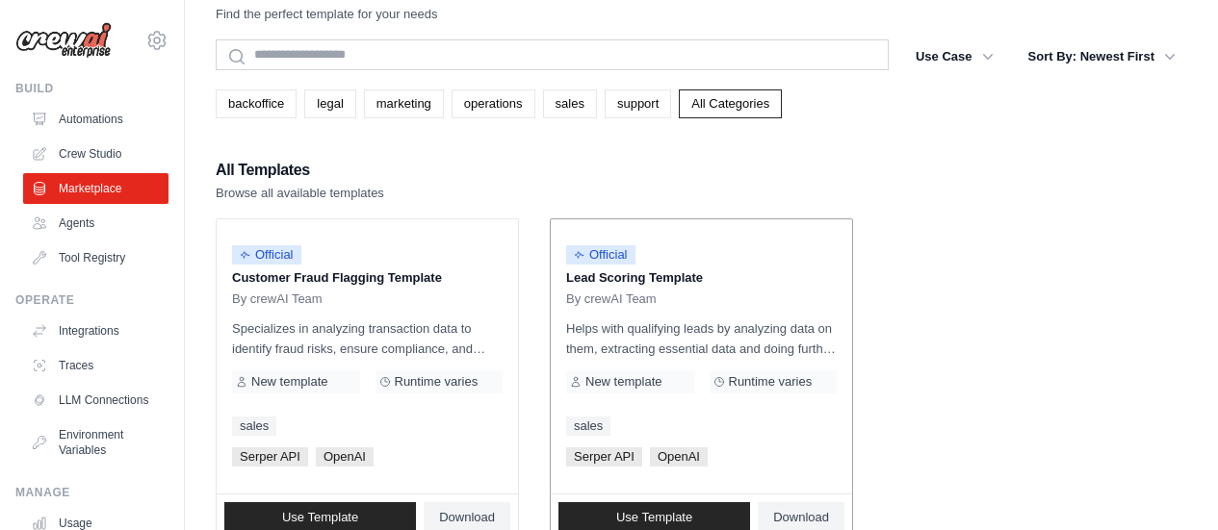
scroll to position [96, 0]
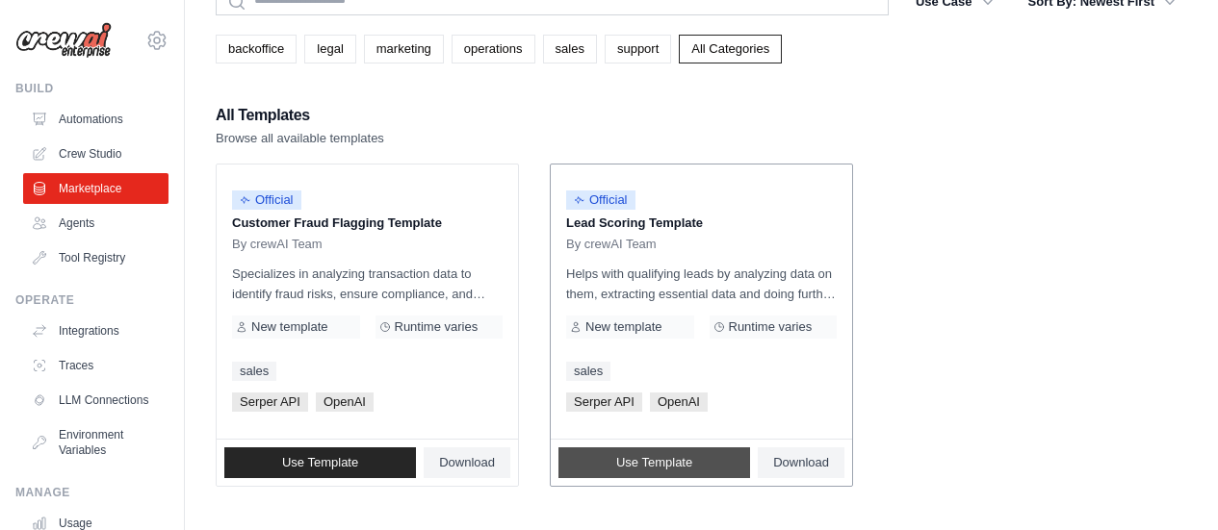
click at [661, 456] on span "Use Template" at bounding box center [654, 462] width 76 height 15
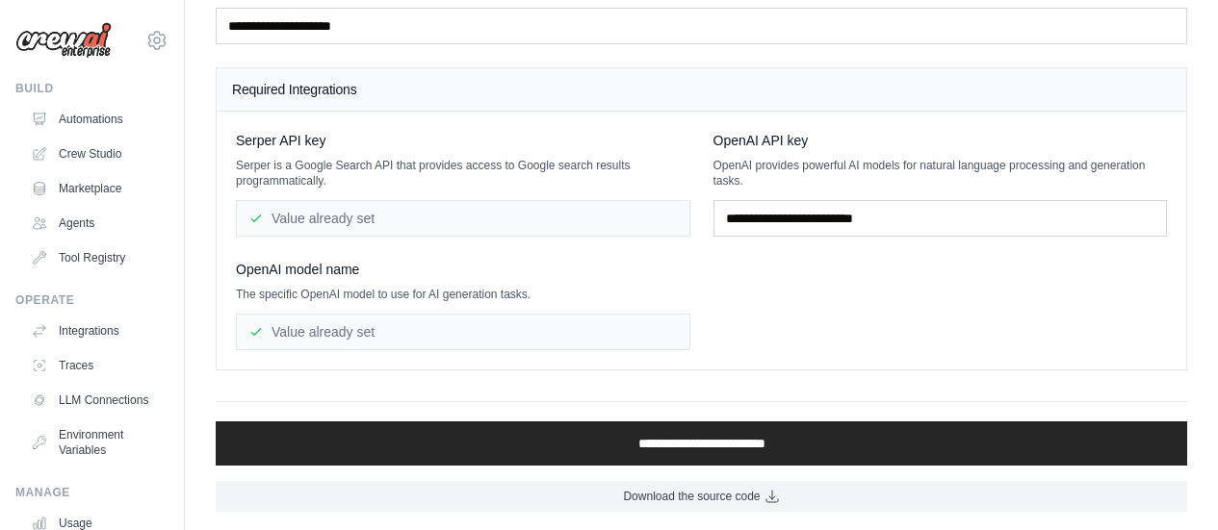
scroll to position [141, 0]
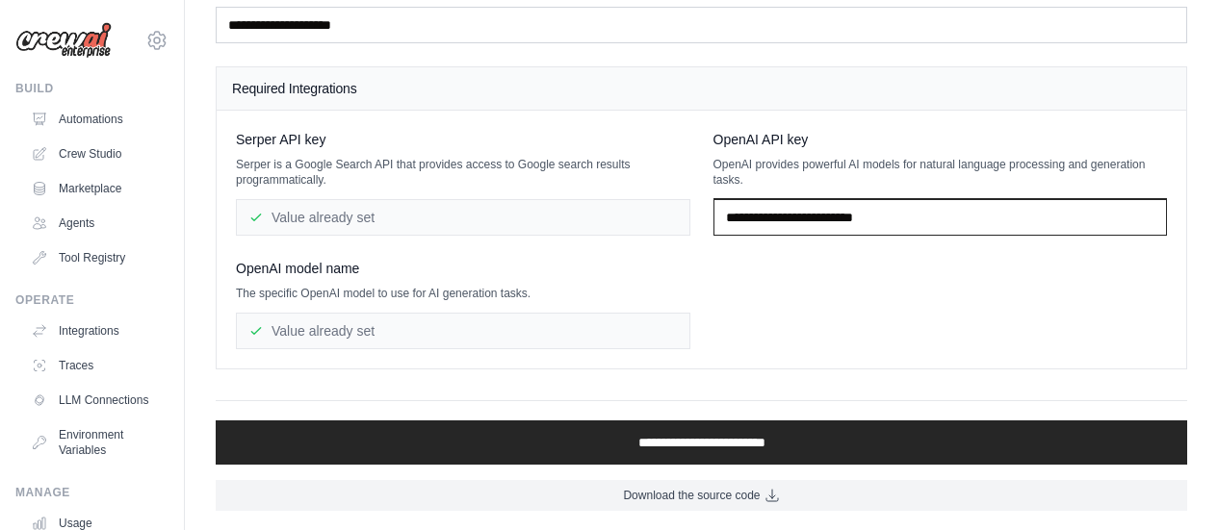
click at [799, 219] on input "text" at bounding box center [940, 217] width 454 height 37
click at [784, 214] on input "text" at bounding box center [940, 217] width 454 height 37
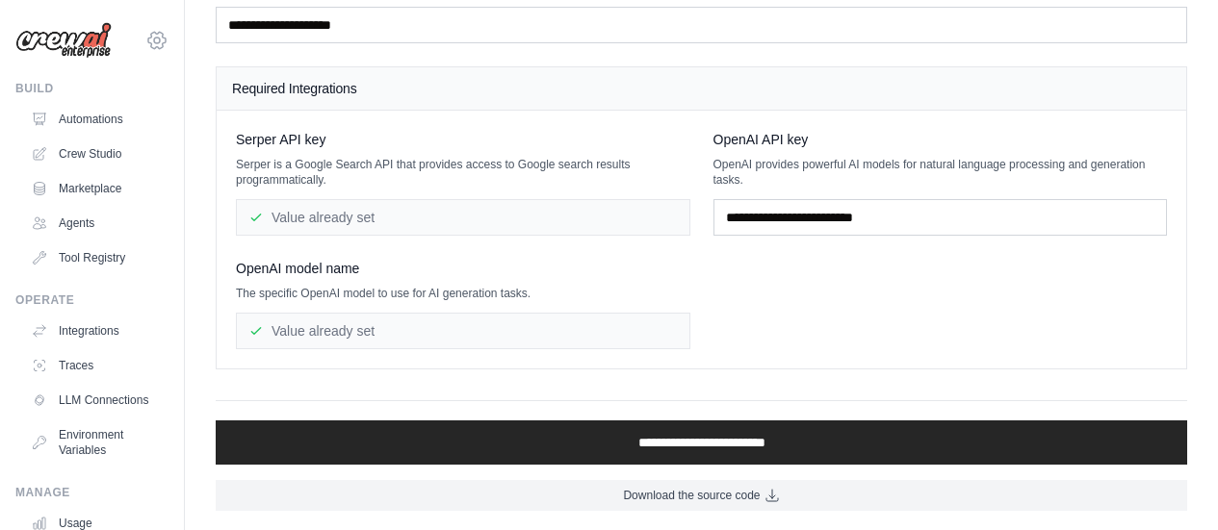
click at [145, 30] on icon at bounding box center [156, 40] width 23 height 23
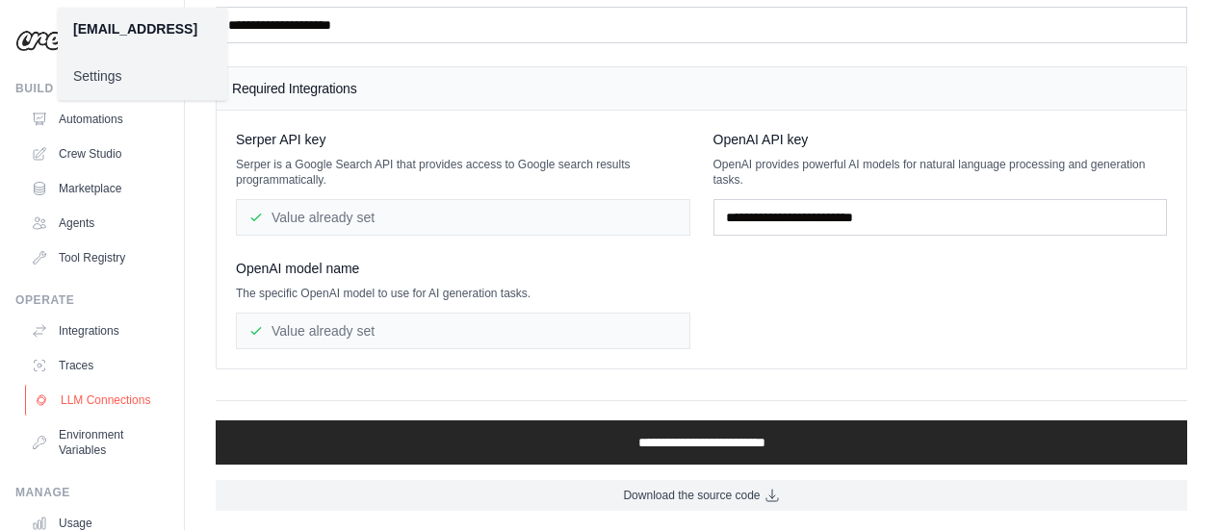
scroll to position [161, 0]
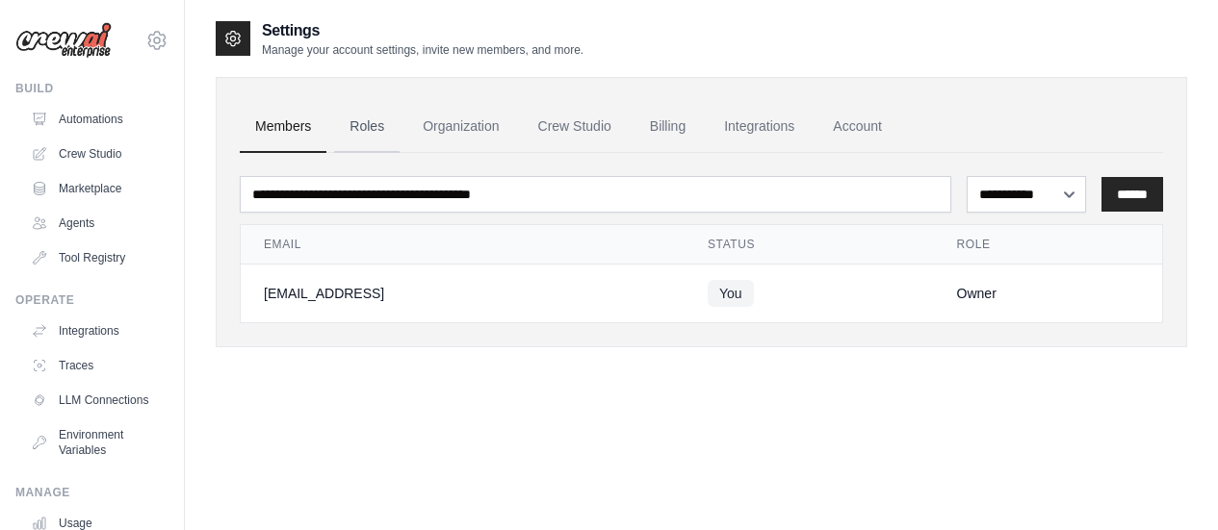
click at [372, 128] on link "Roles" at bounding box center [366, 127] width 65 height 52
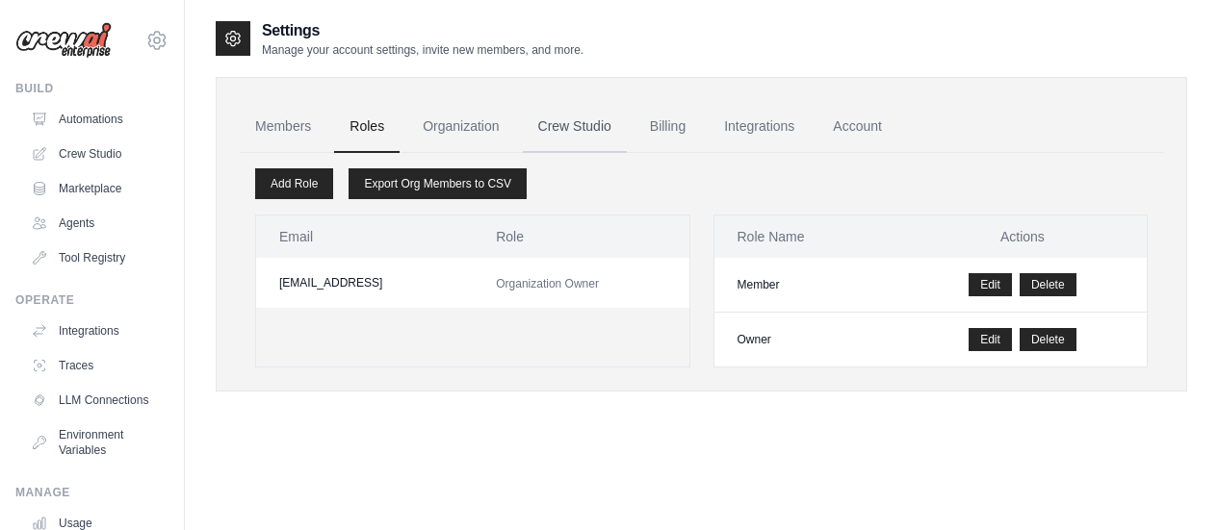
click at [589, 120] on link "Crew Studio" at bounding box center [575, 127] width 104 height 52
